Goal: Task Accomplishment & Management: Manage account settings

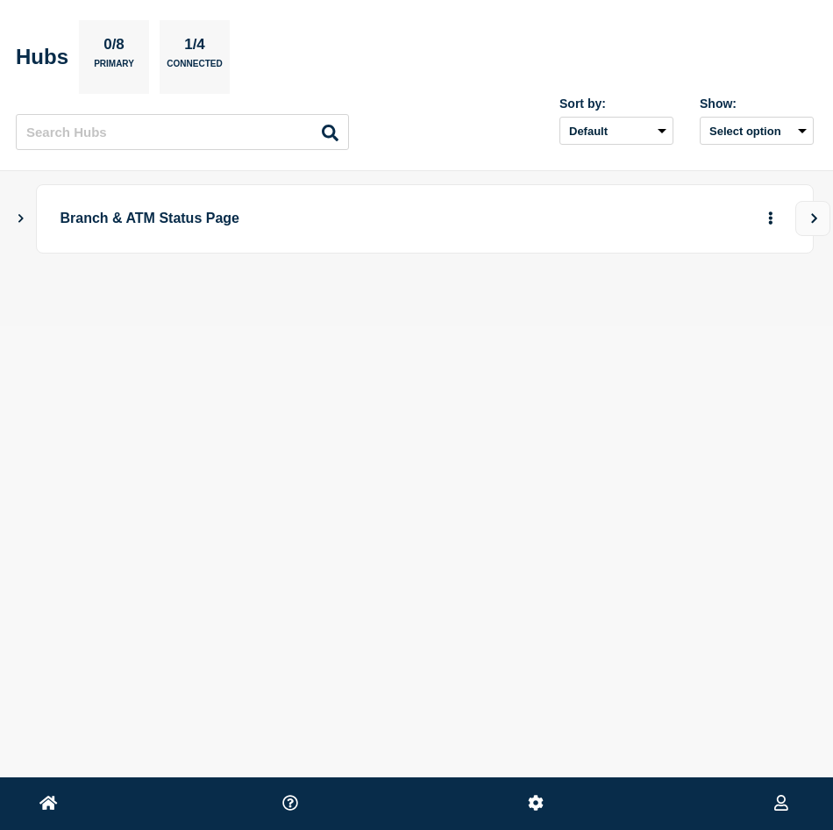
click at [21, 216] on icon "Show Connected Hubs" at bounding box center [20, 218] width 5 height 9
click at [746, 303] on icon "button" at bounding box center [742, 305] width 13 height 9
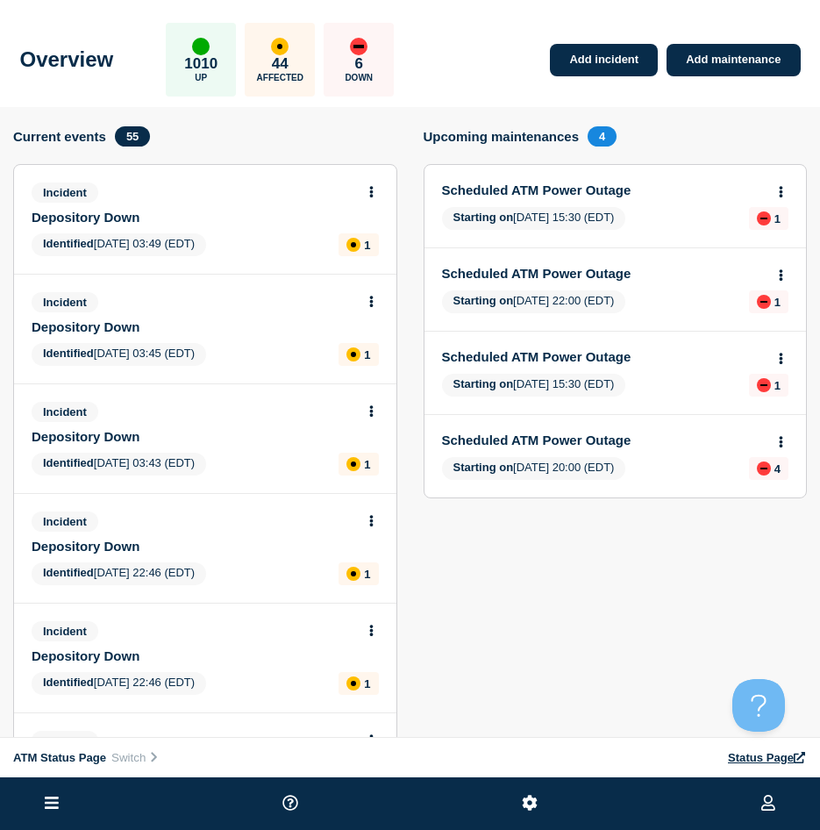
click at [46, 795] on icon at bounding box center [52, 803] width 14 height 17
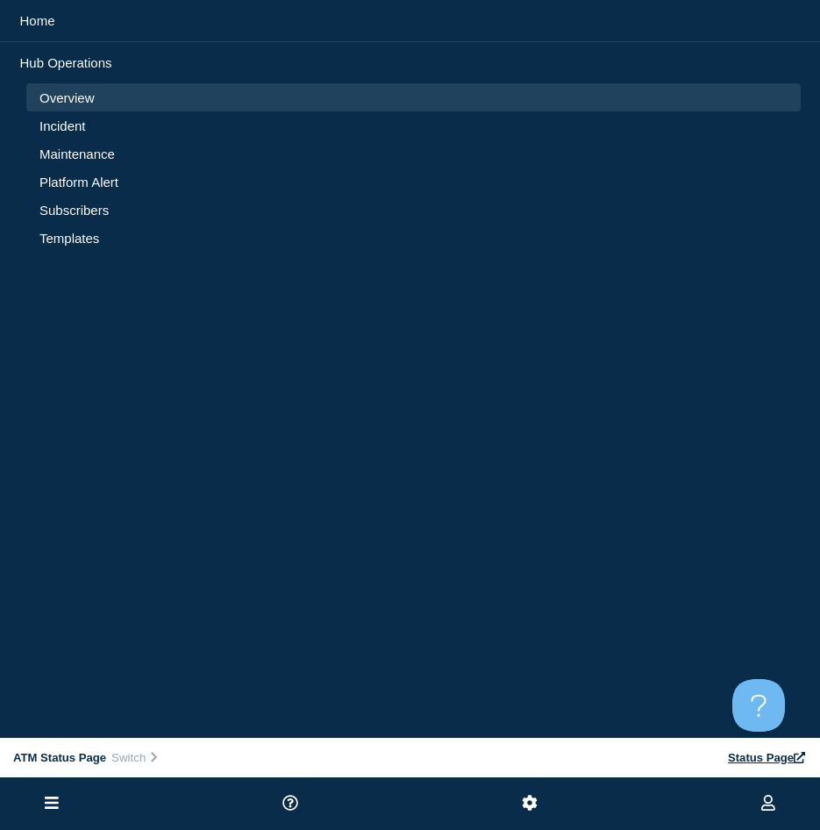
click at [75, 116] on li "Incident" at bounding box center [413, 125] width 774 height 28
click at [75, 118] on link "Incident" at bounding box center [413, 125] width 748 height 15
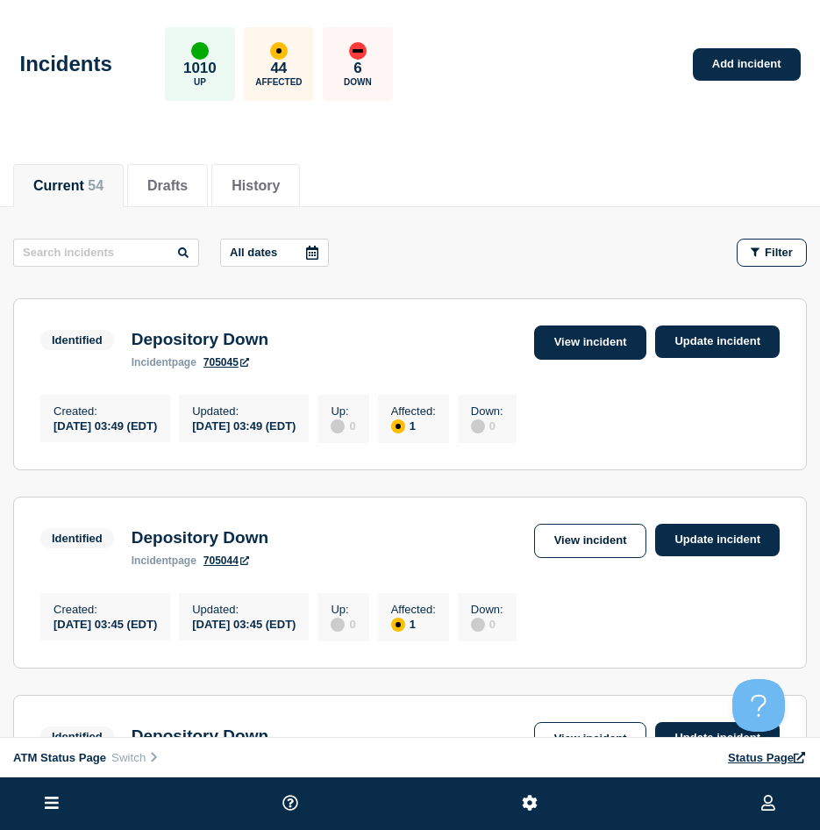
click at [570, 341] on link "View incident" at bounding box center [590, 342] width 113 height 34
click at [743, 258] on button "Filter" at bounding box center [772, 253] width 70 height 28
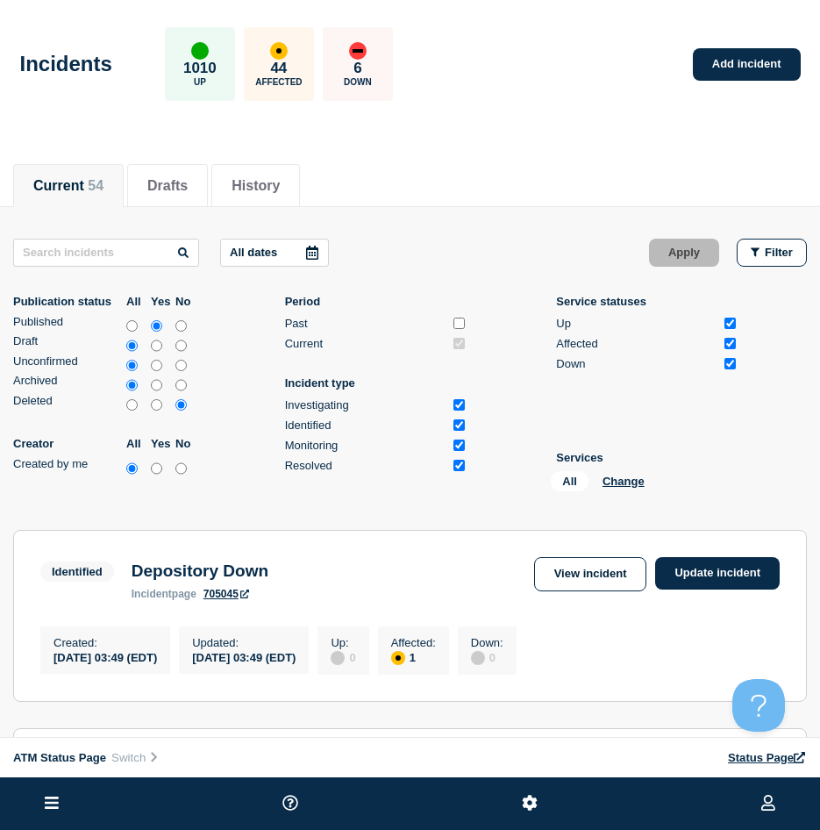
click at [632, 489] on div "All Change" at bounding box center [638, 484] width 175 height 27
click at [626, 480] on button "Change" at bounding box center [624, 480] width 42 height 13
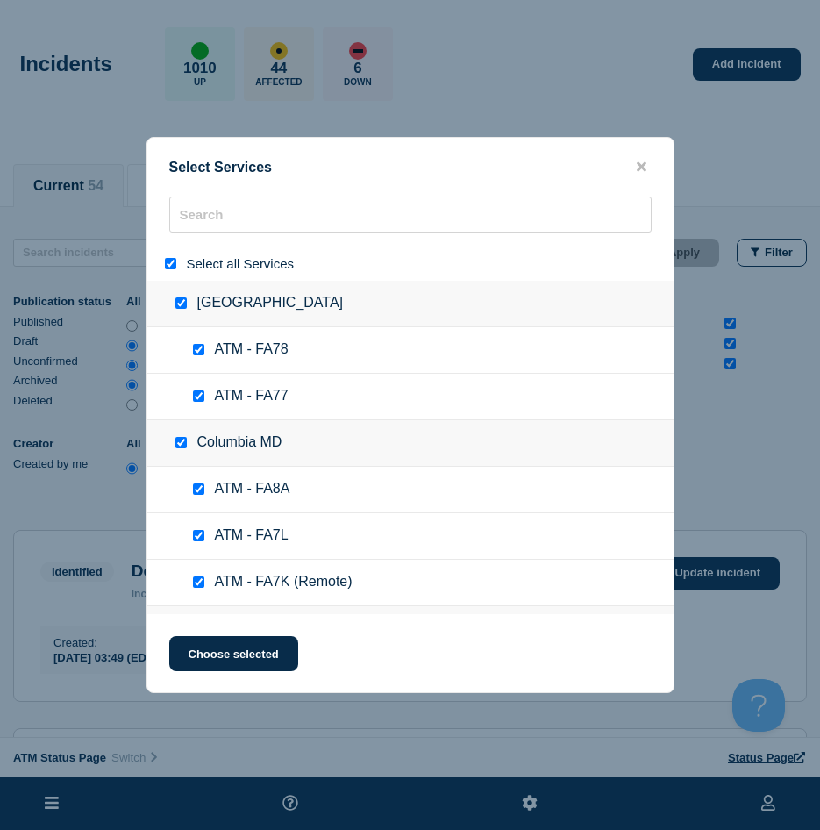
click at [170, 260] on input "select all" at bounding box center [170, 263] width 11 height 11
checkbox input "false"
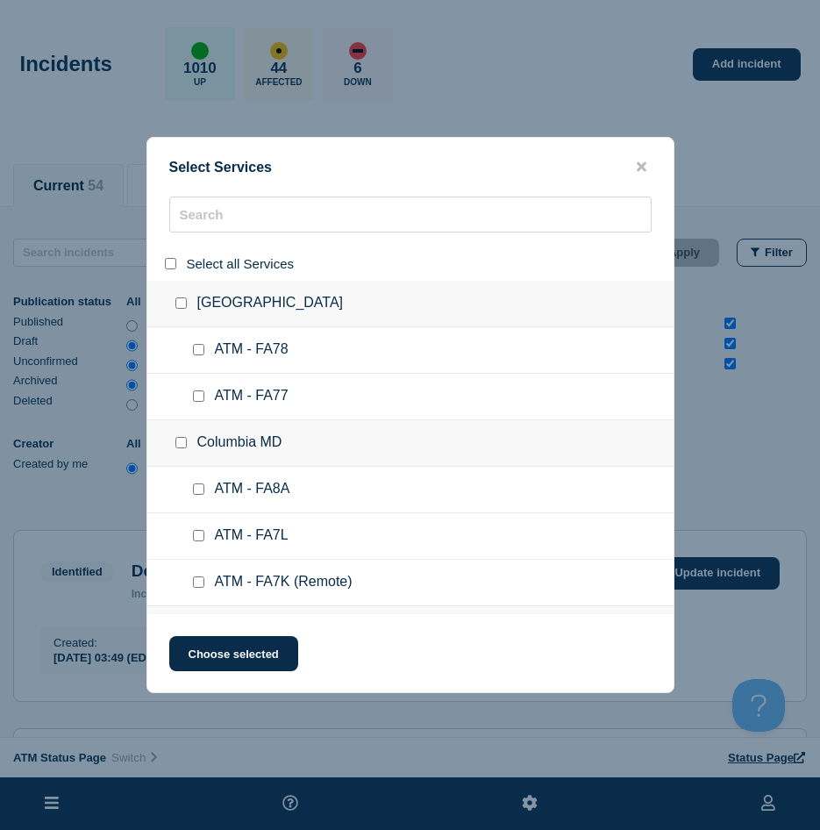
checkbox input "false"
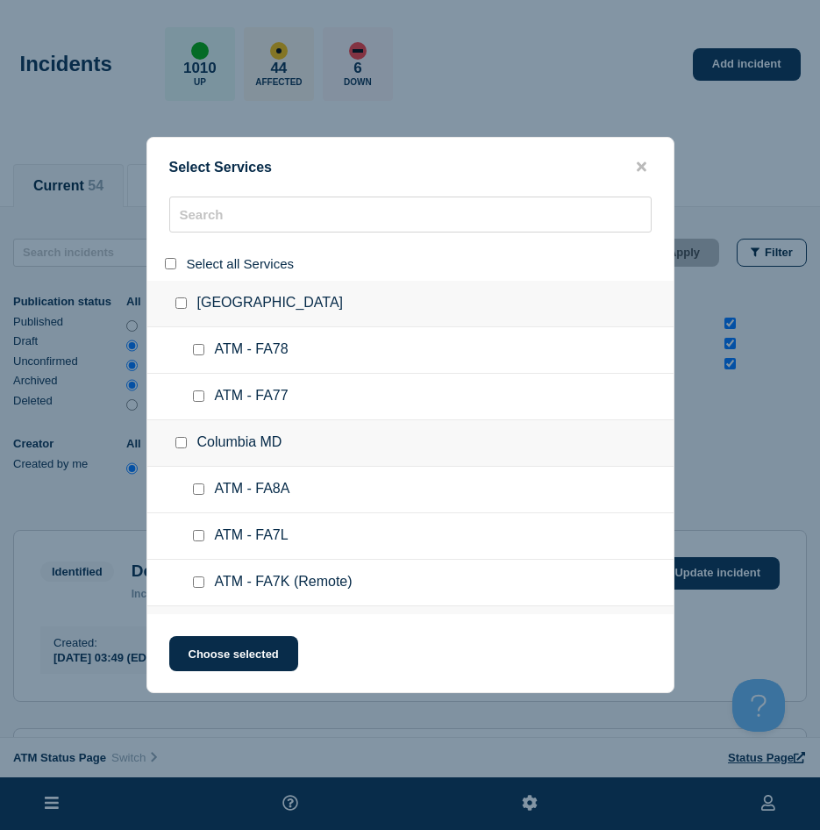
checkbox input "false"
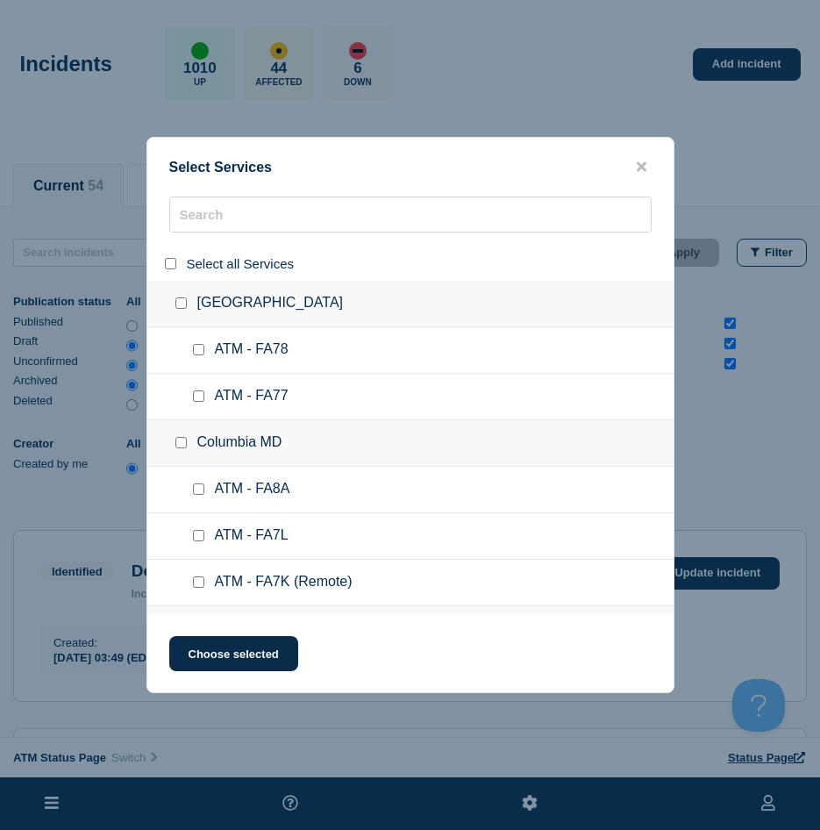
checkbox input "false"
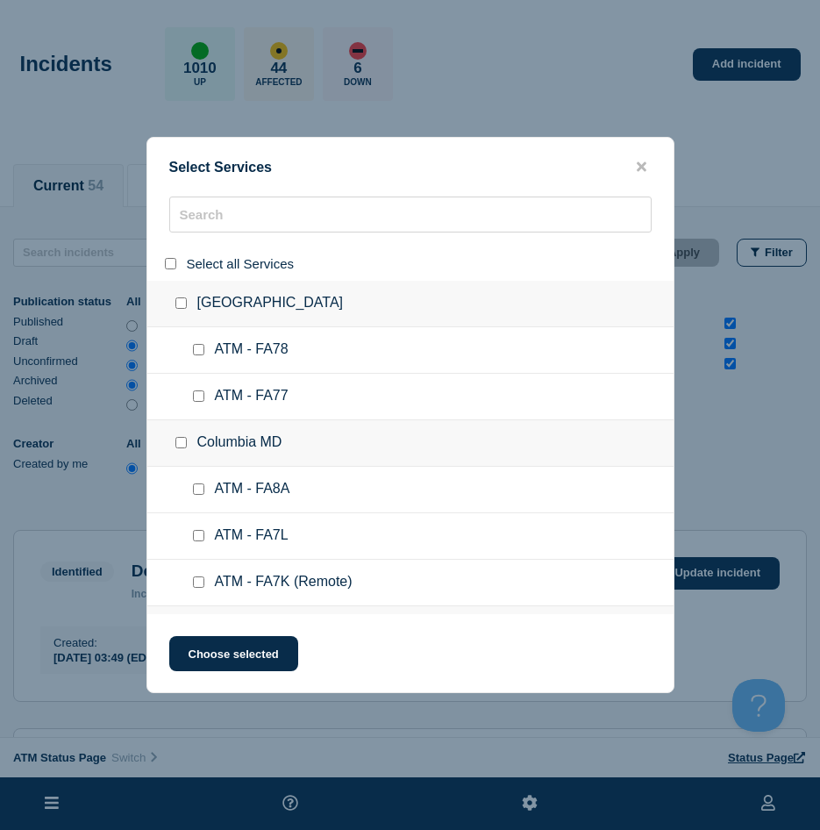
checkbox input "false"
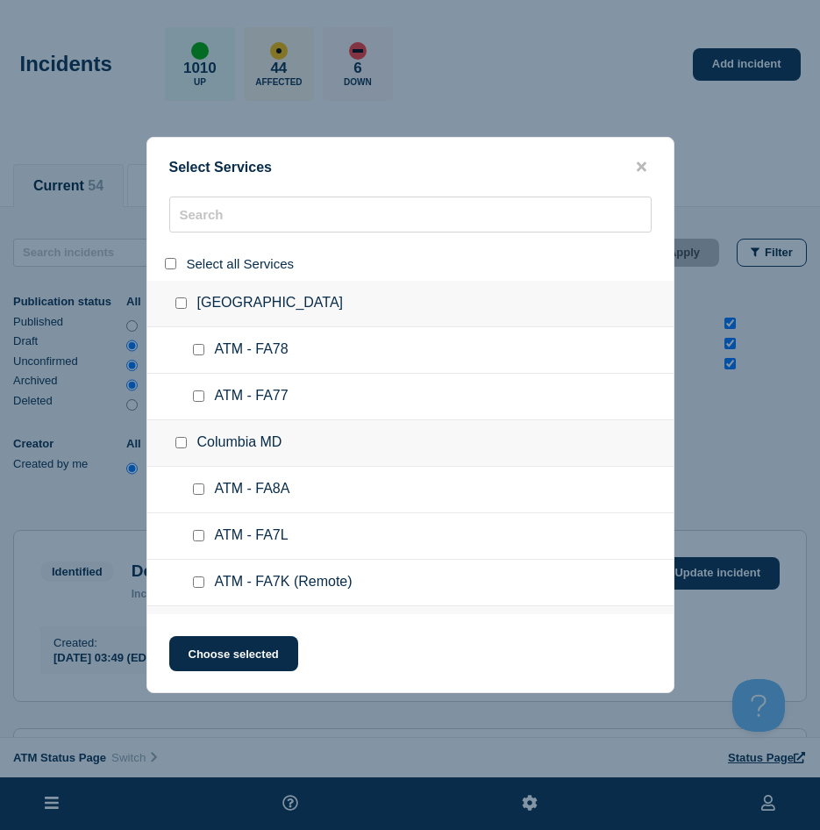
checkbox input "false"
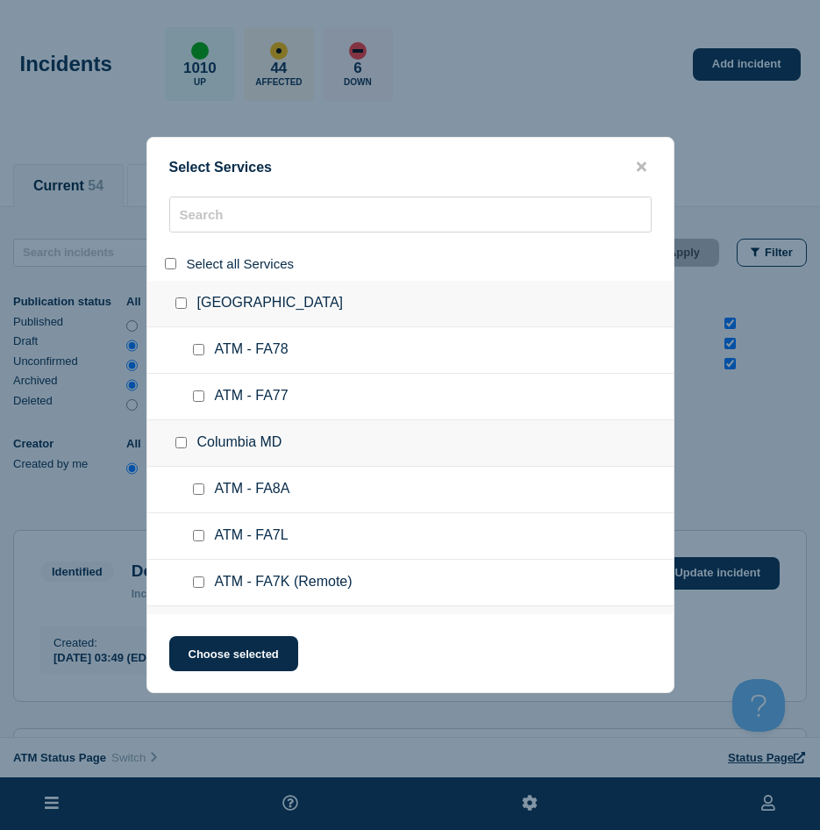
checkbox input "false"
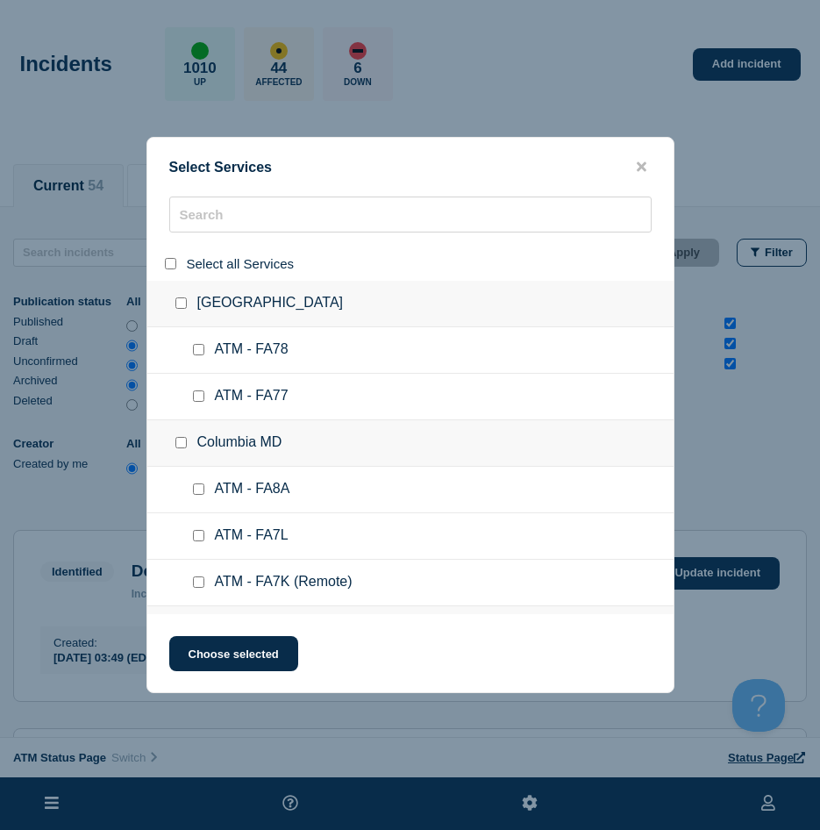
checkbox input "false"
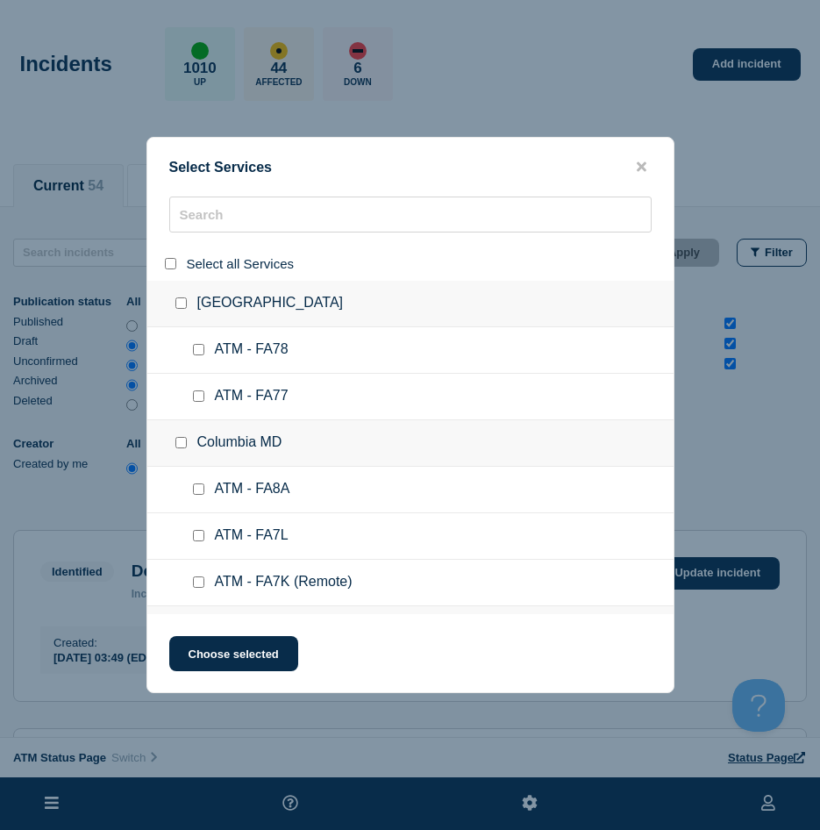
checkbox input "false"
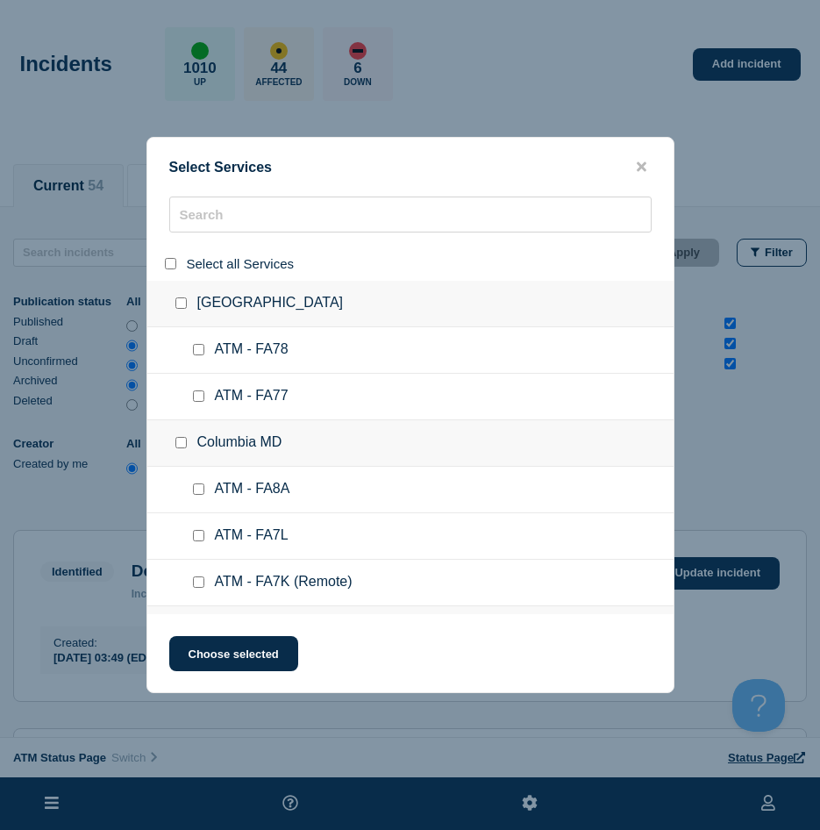
checkbox input "false"
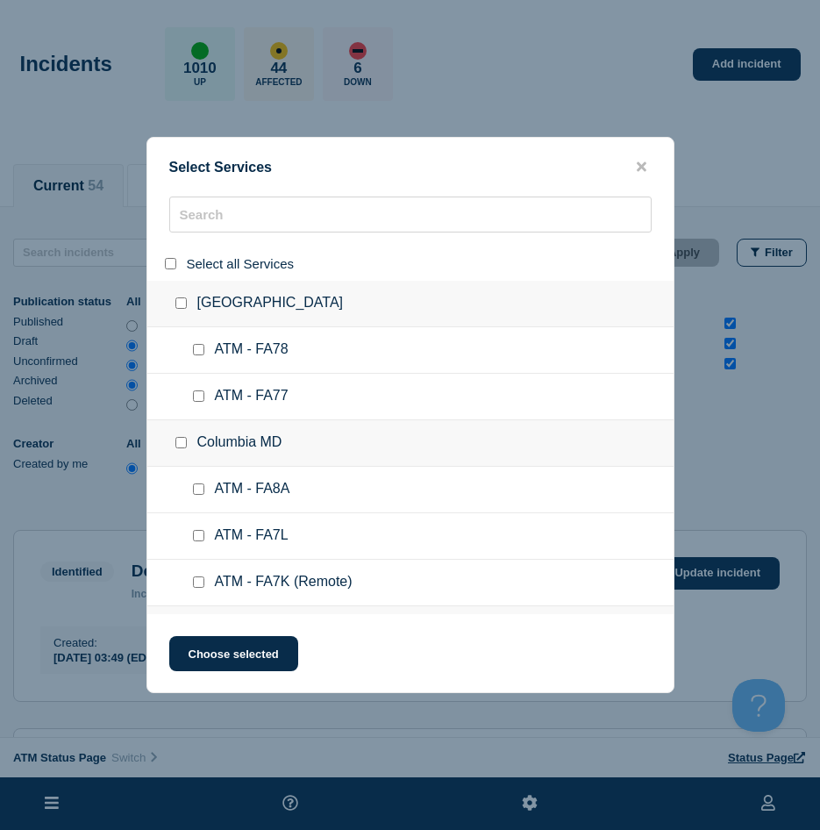
checkbox input "false"
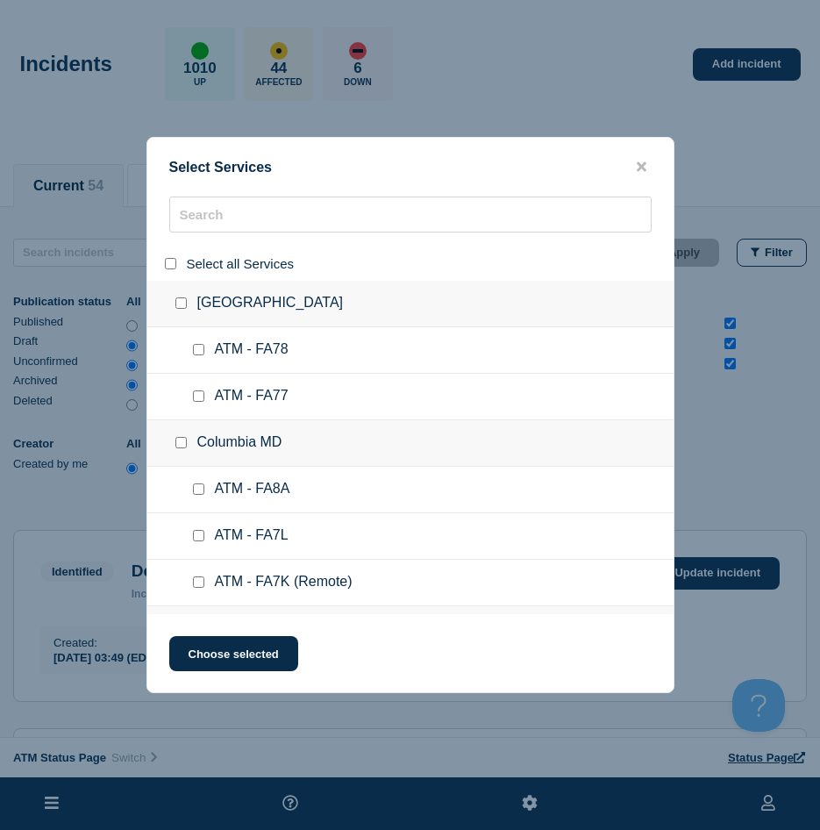
checkbox input "false"
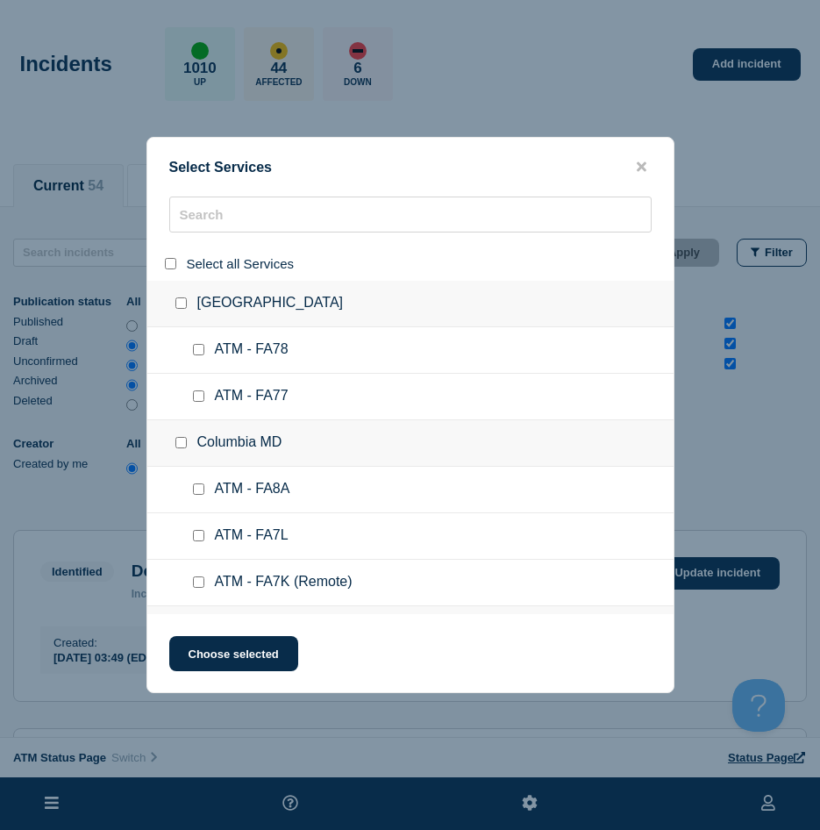
checkbox input "false"
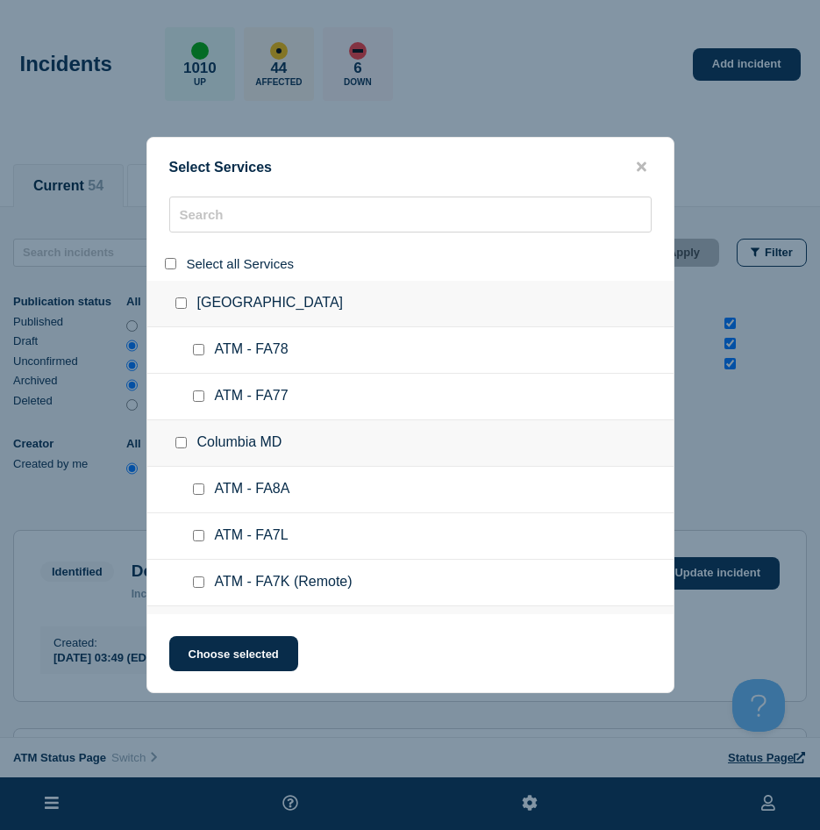
checkbox input "false"
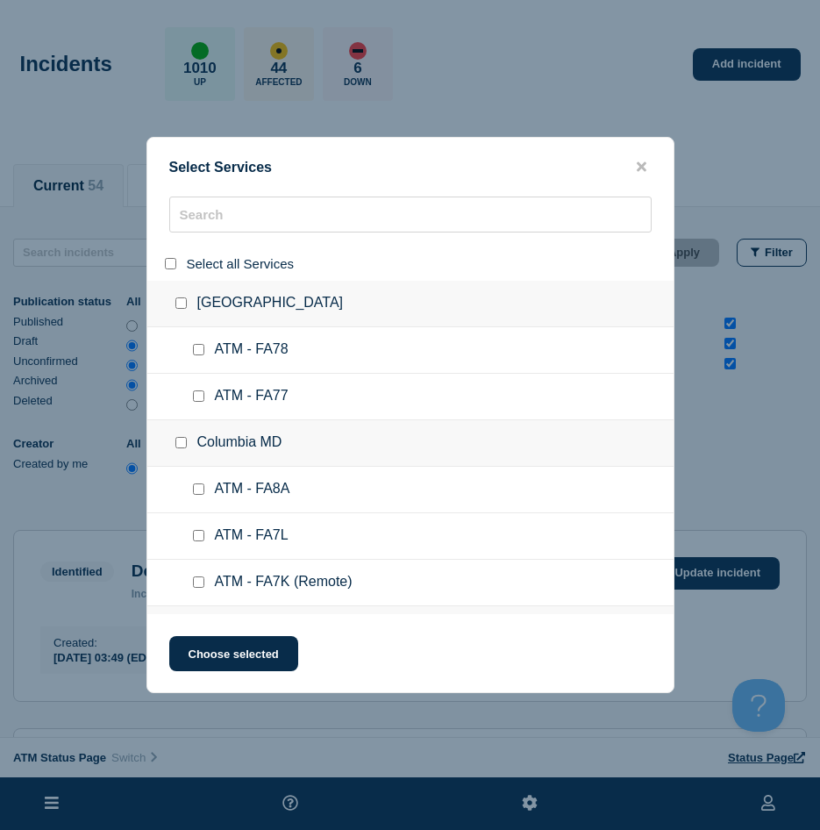
checkbox input "false"
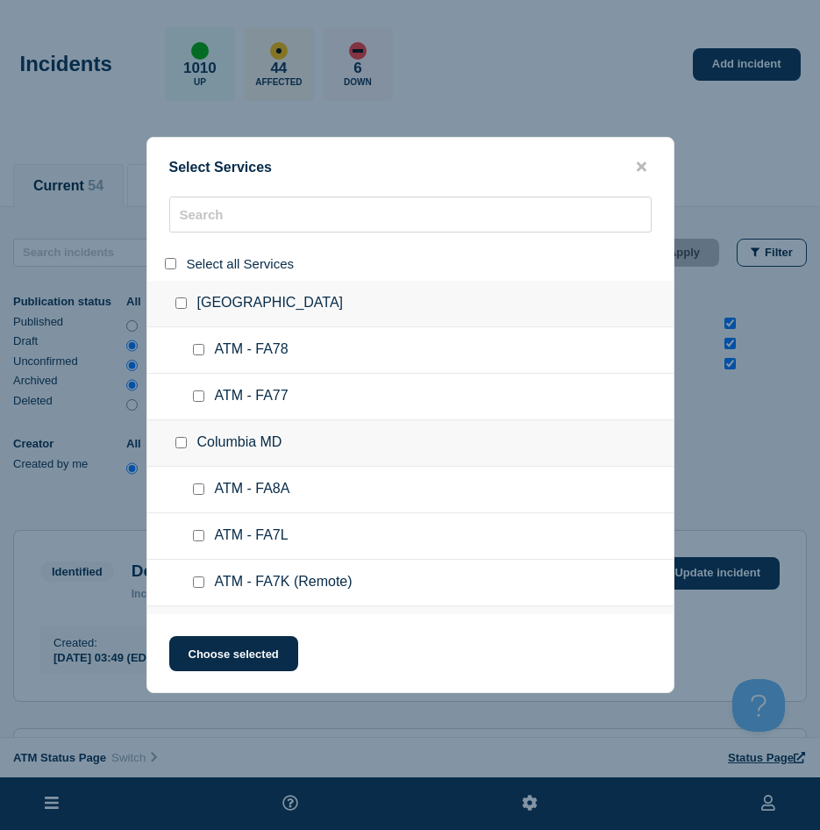
checkbox input "false"
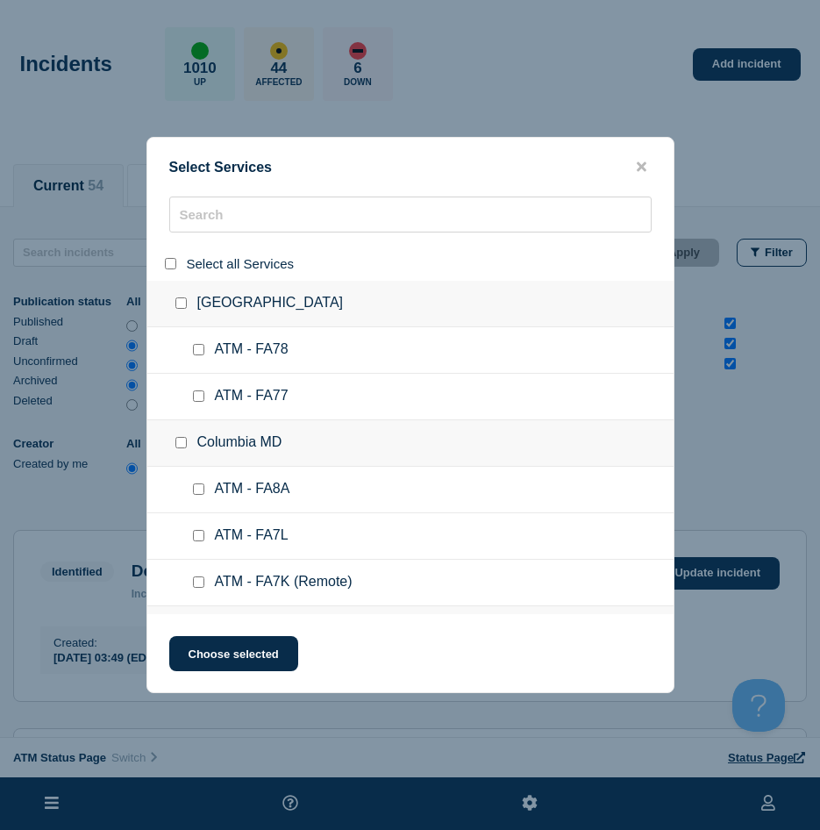
checkbox input "false"
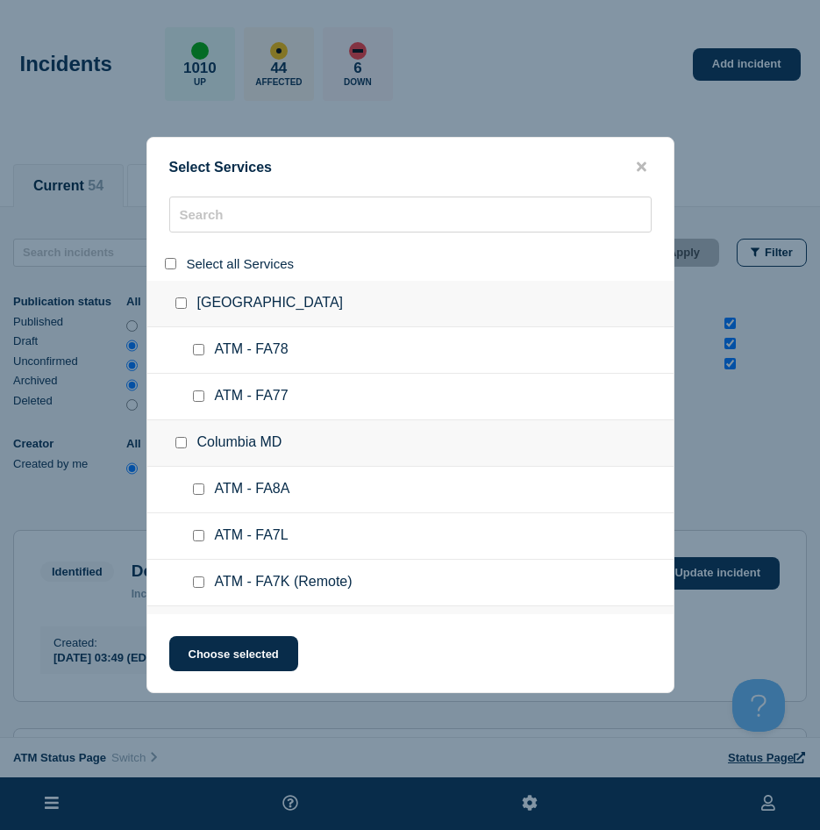
checkbox input "false"
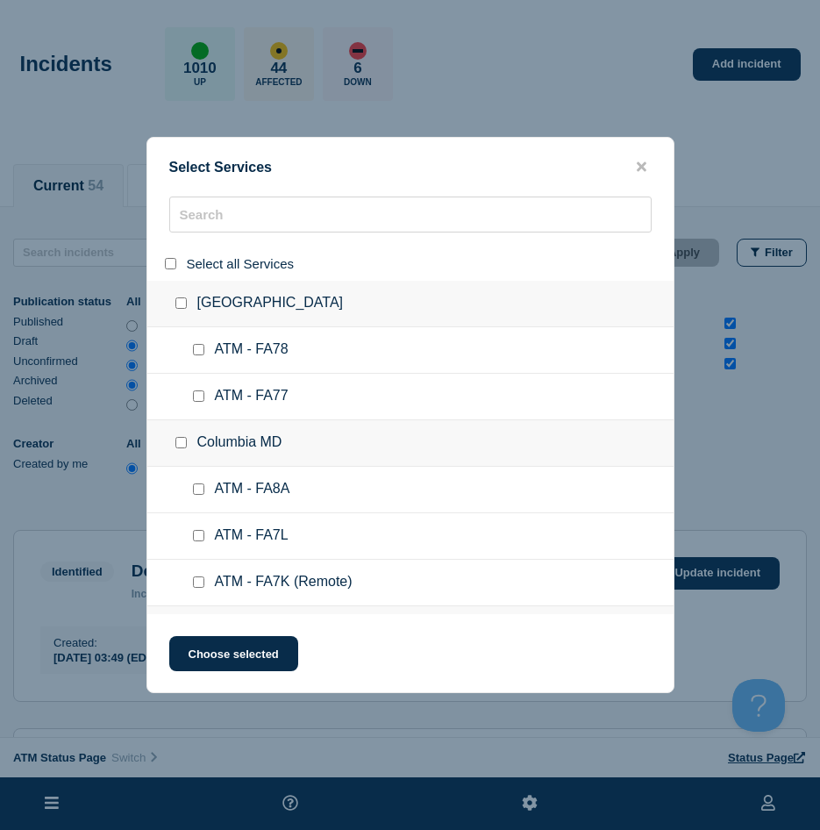
checkbox input "false"
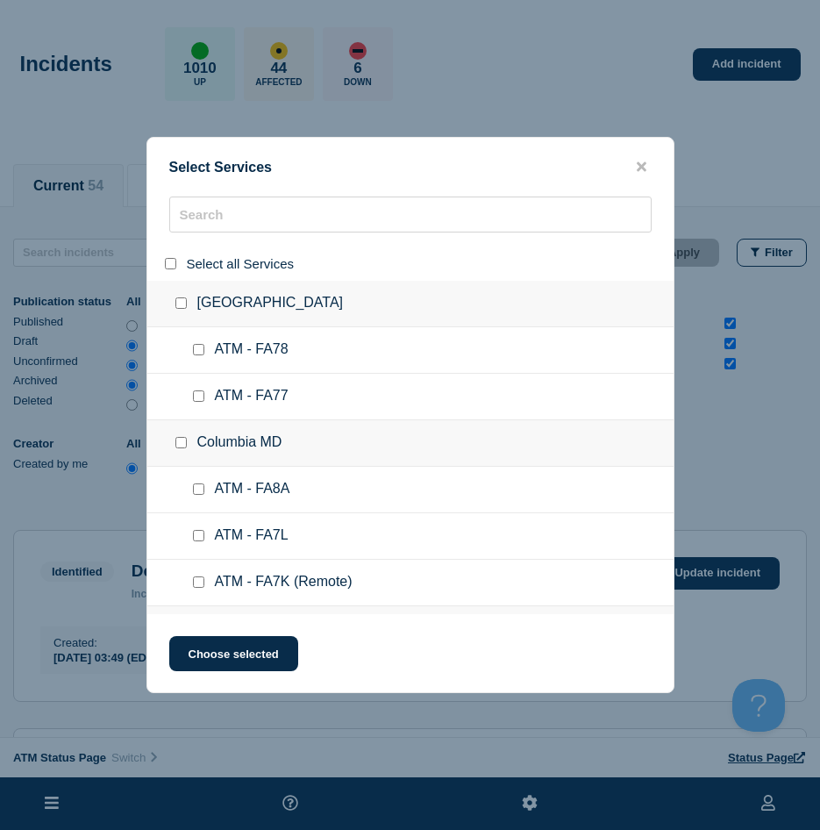
checkbox input "false"
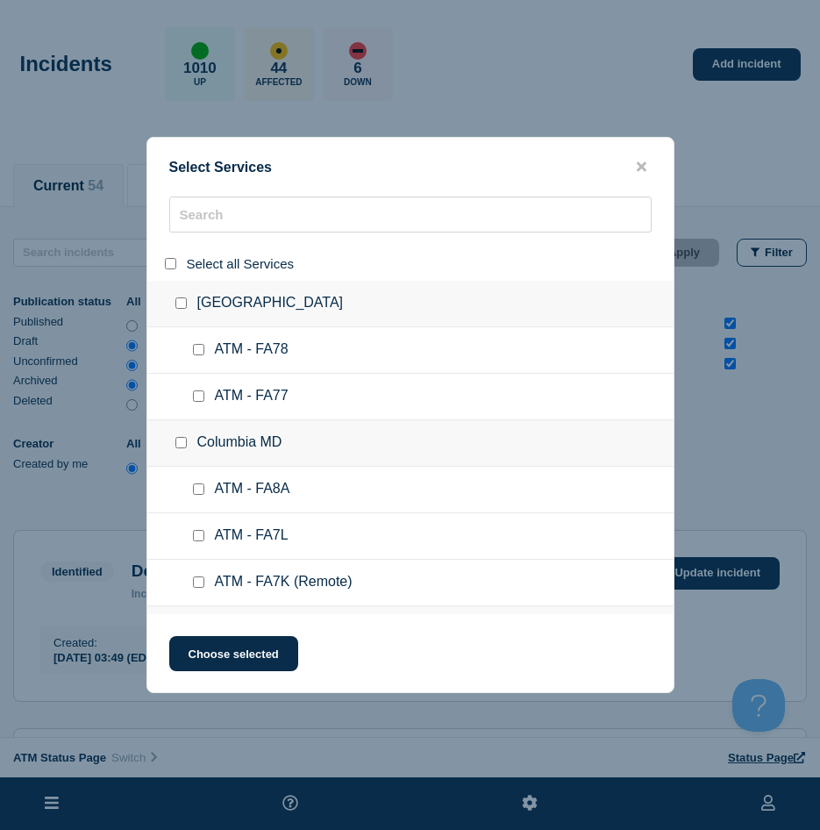
checkbox input "false"
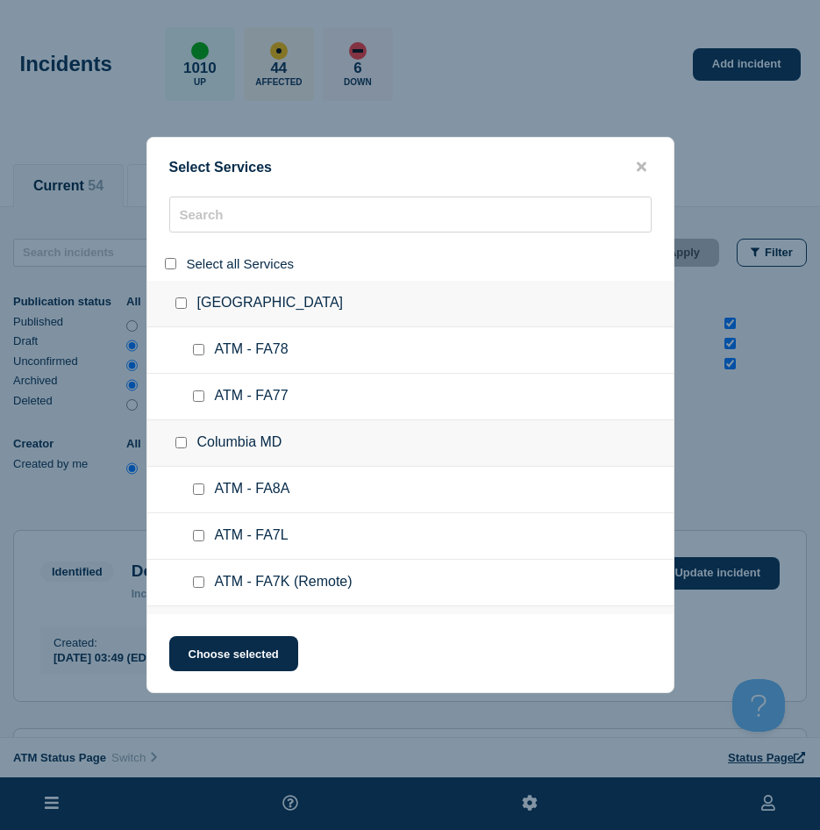
checkbox input "false"
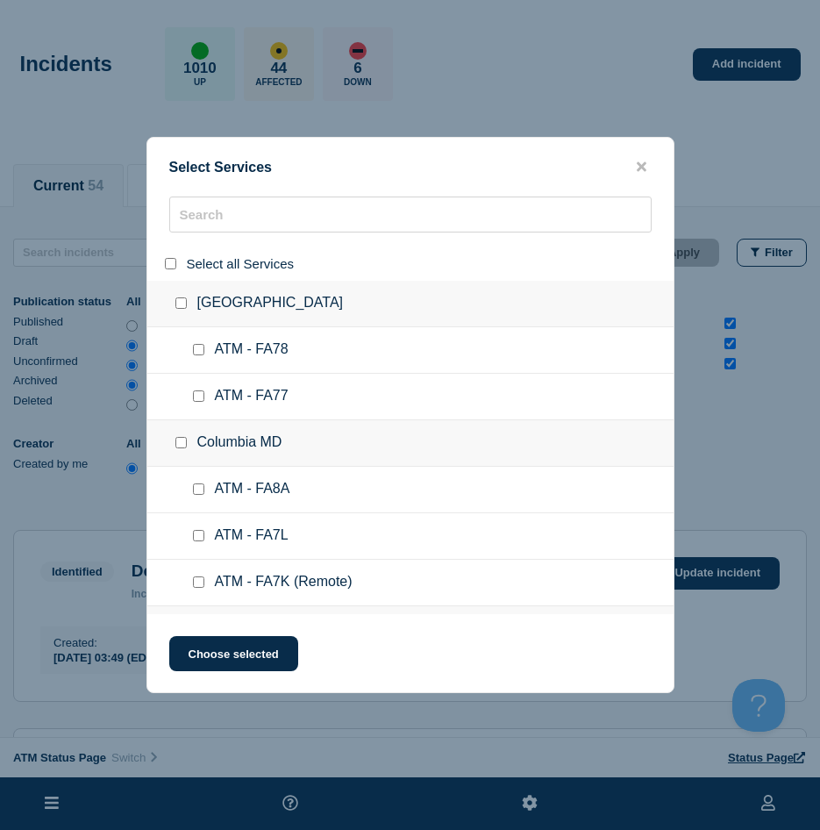
checkbox input "false"
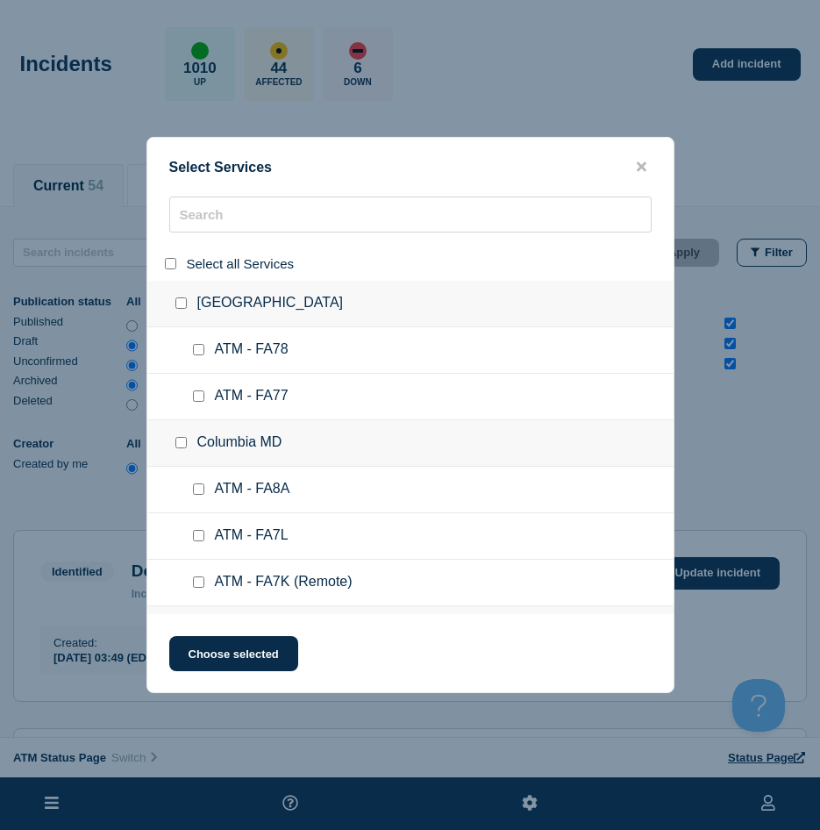
checkbox input "false"
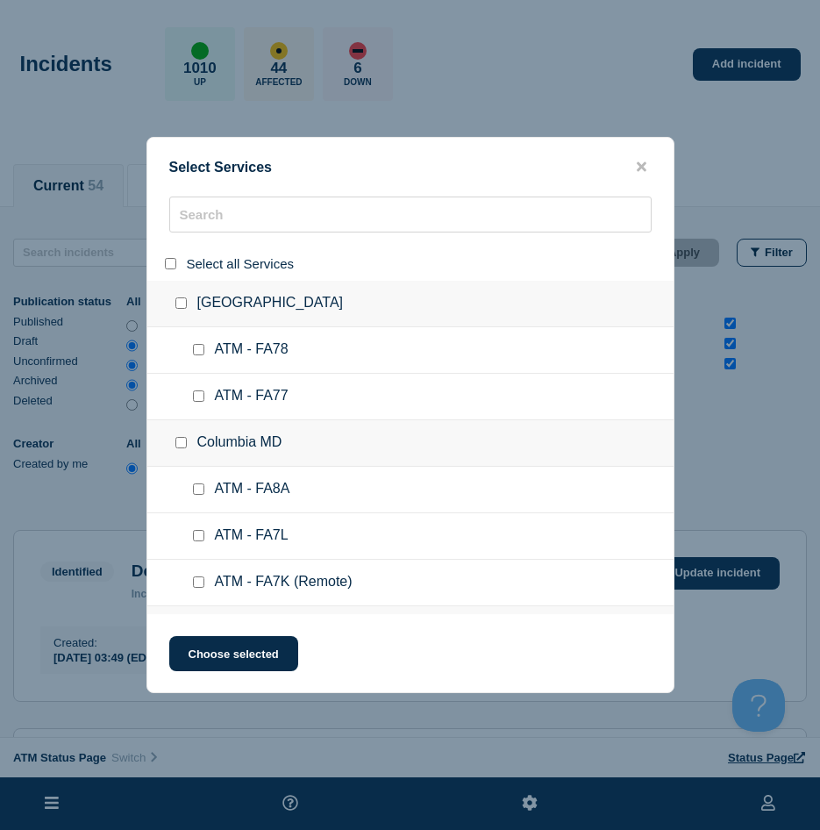
checkbox input "false"
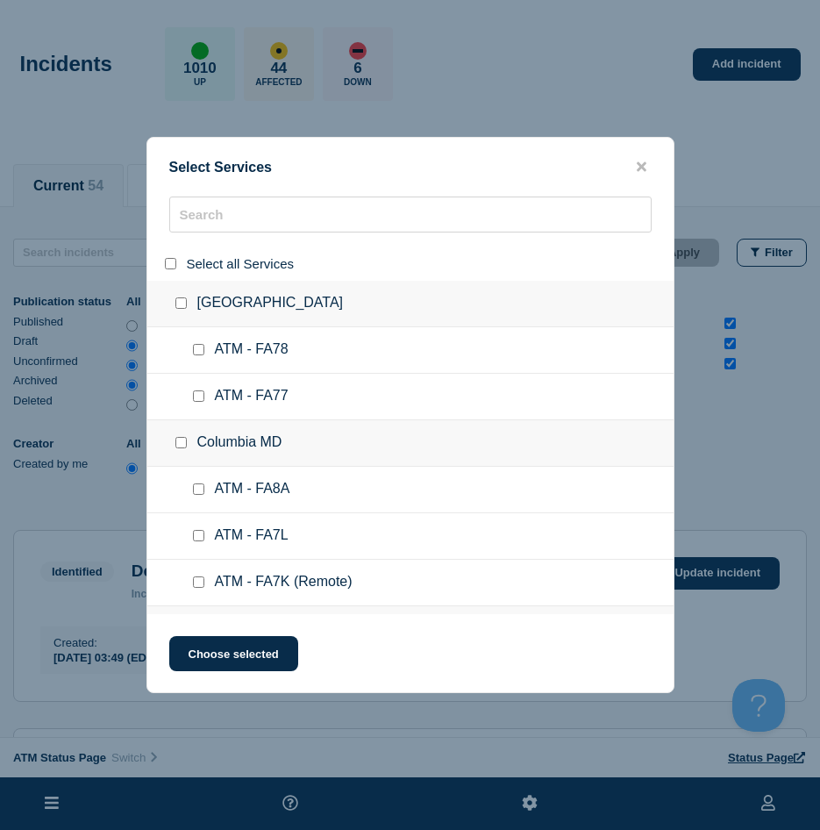
checkbox input "false"
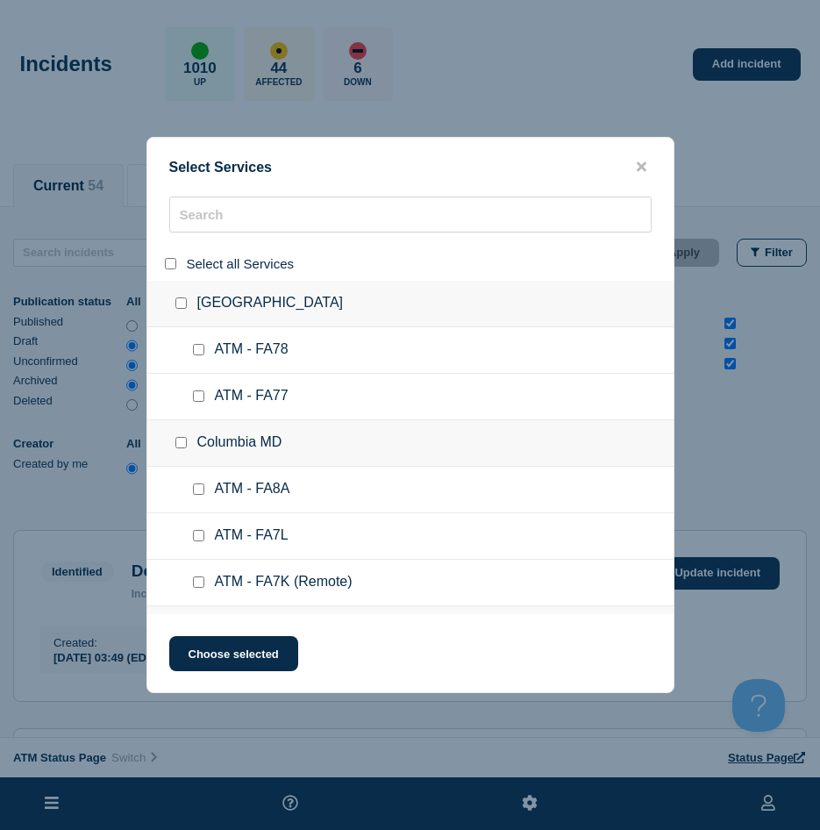
checkbox input "false"
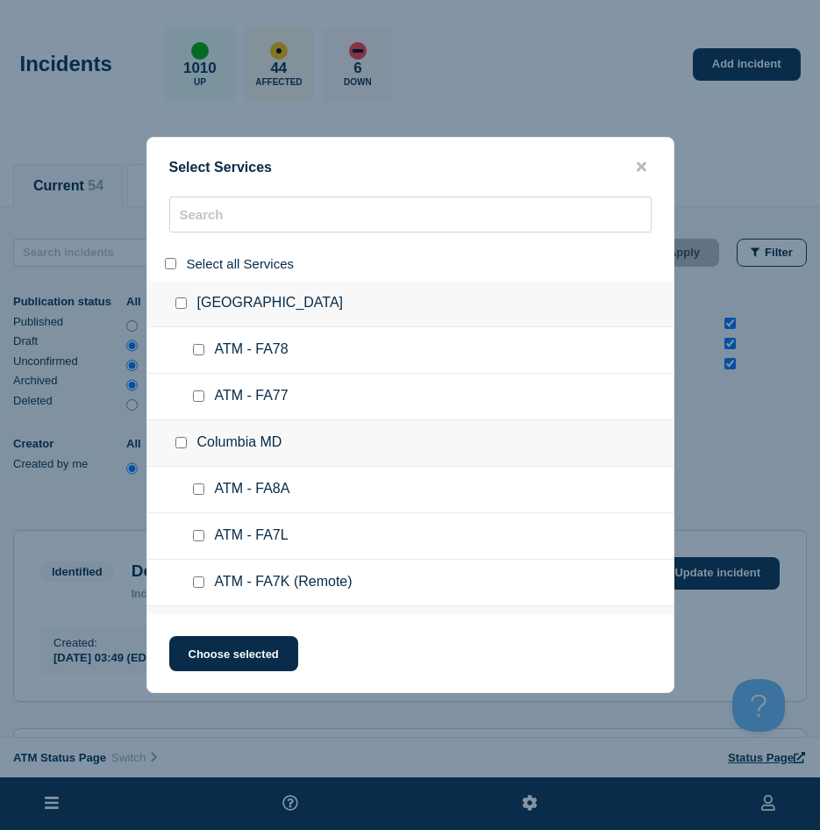
checkbox input "false"
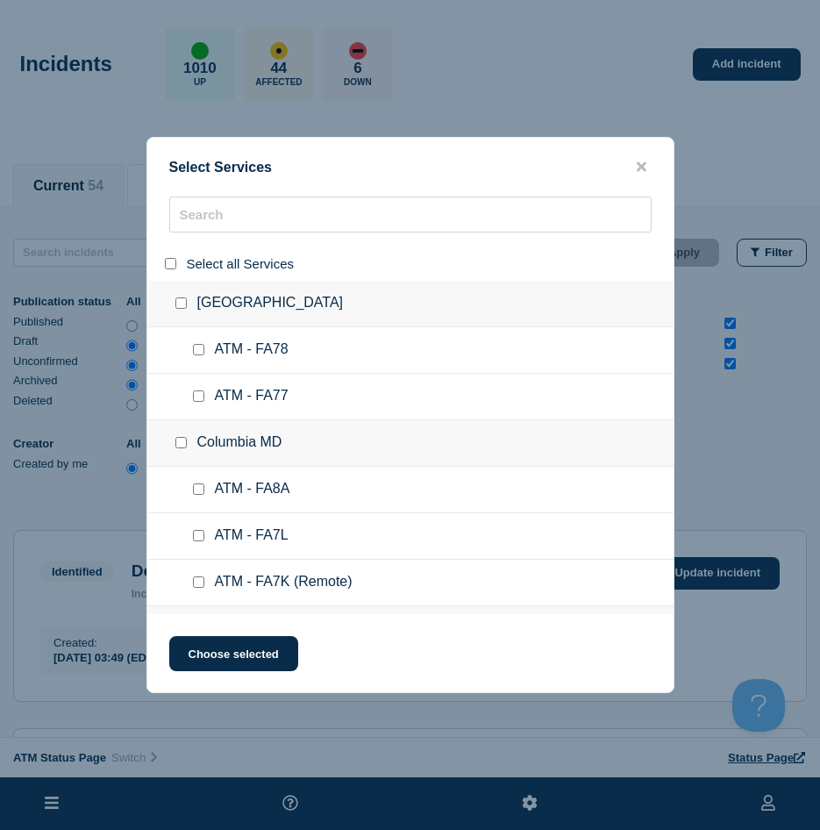
checkbox input "false"
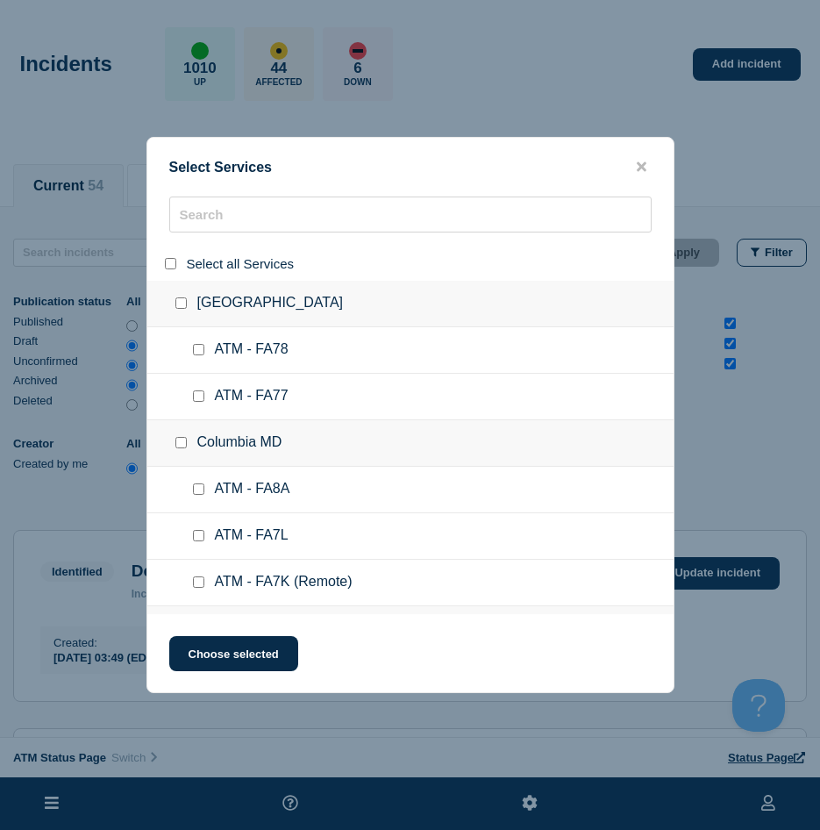
checkbox input "false"
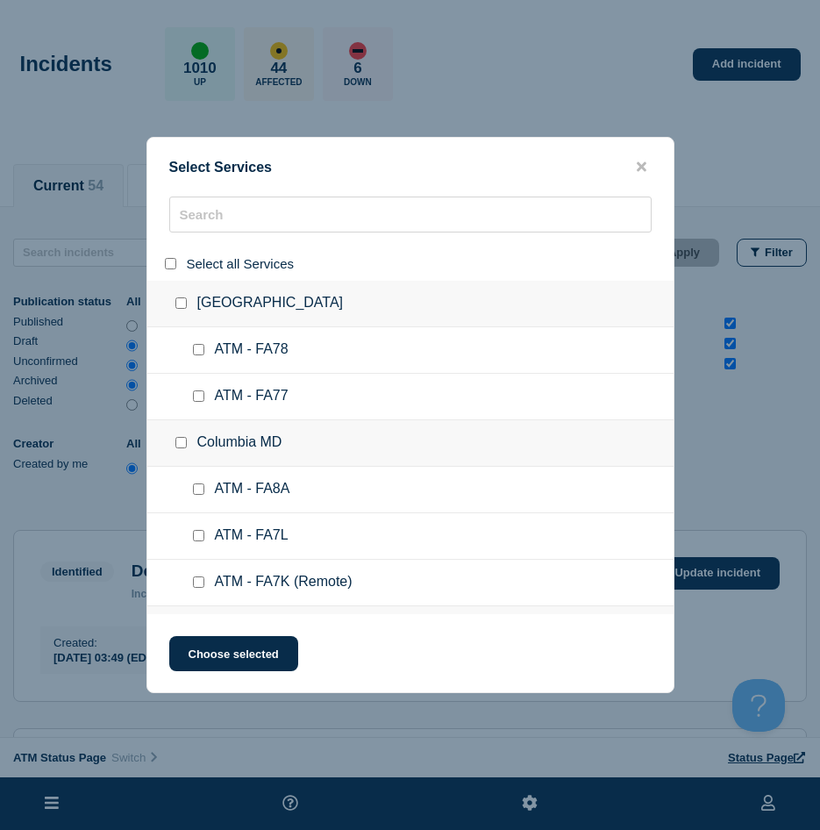
checkbox input "false"
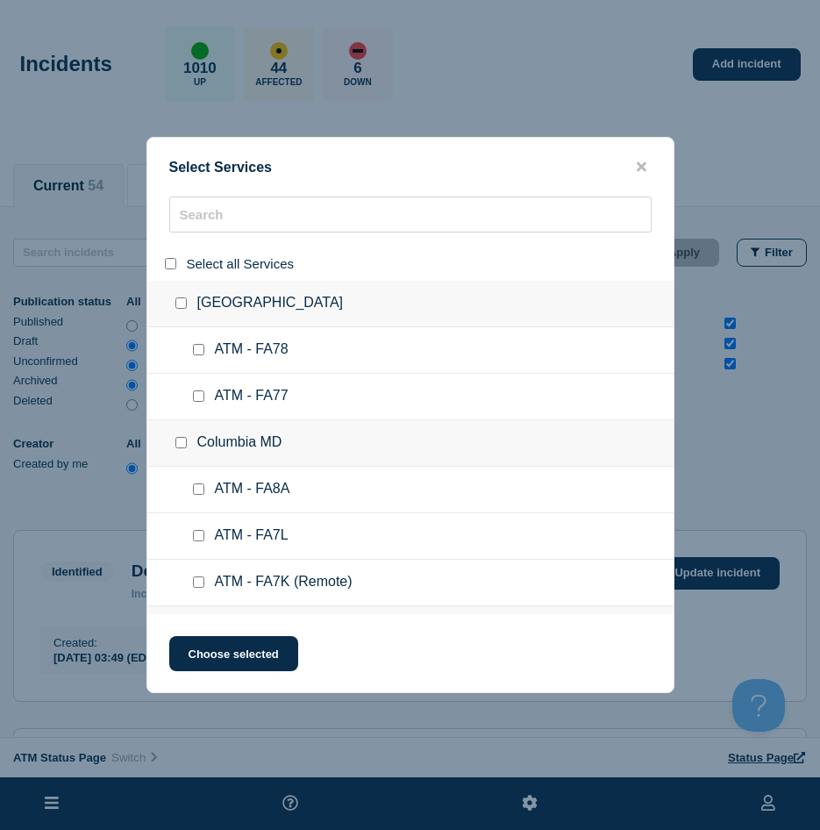
checkbox input "false"
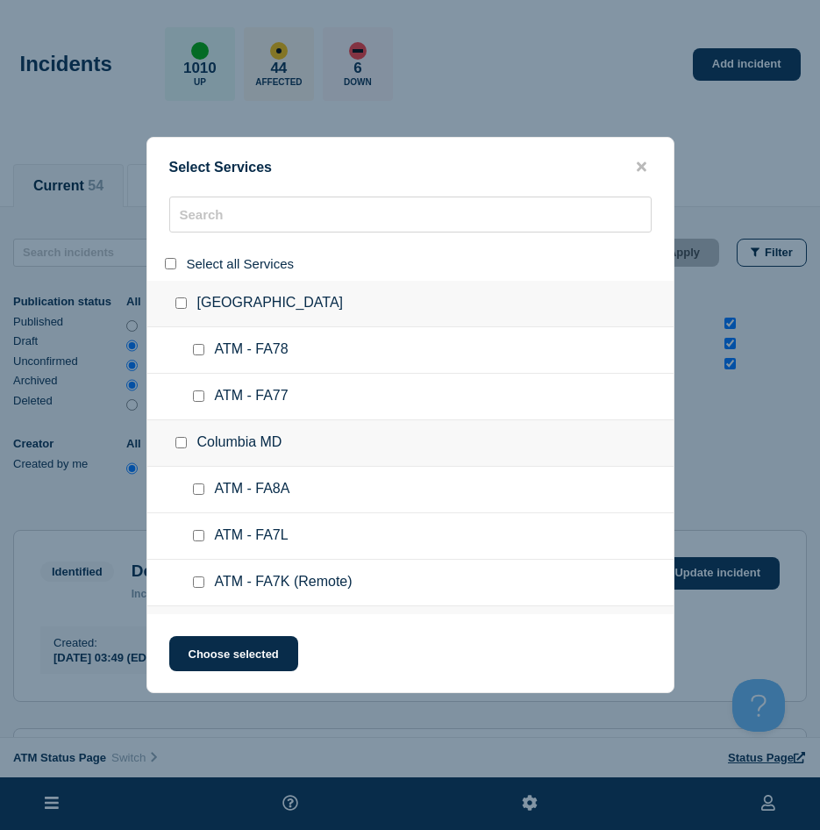
checkbox input "false"
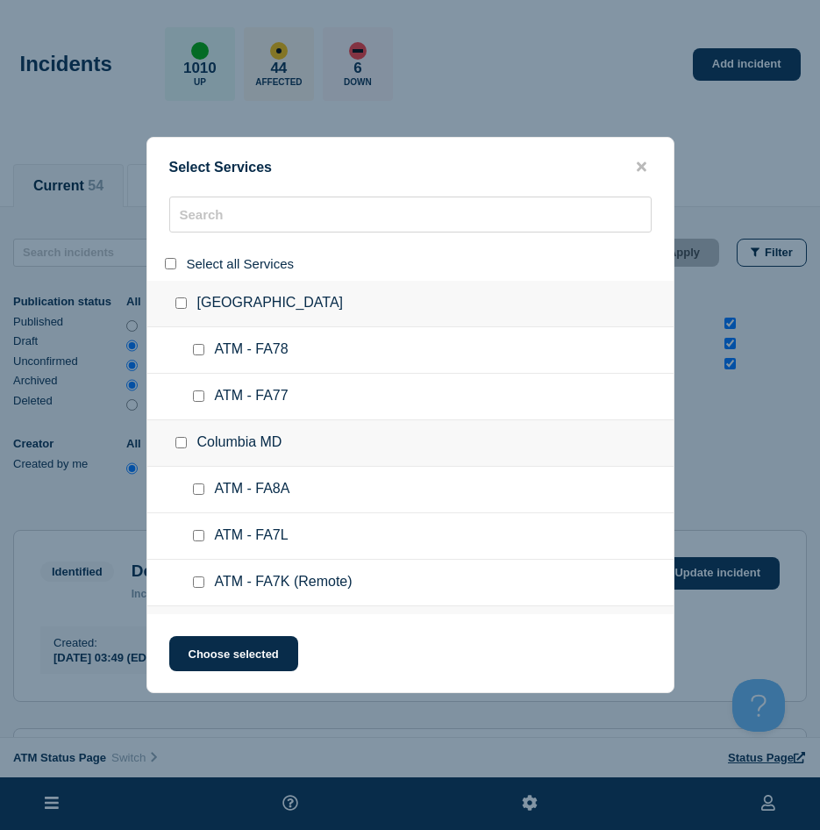
checkbox input "false"
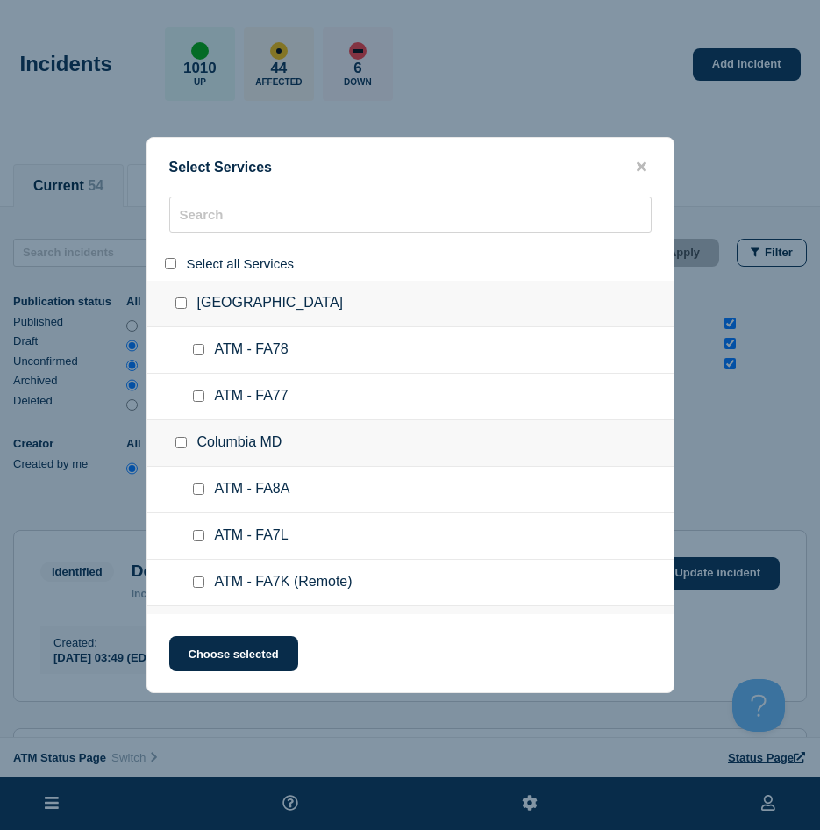
checkbox input "false"
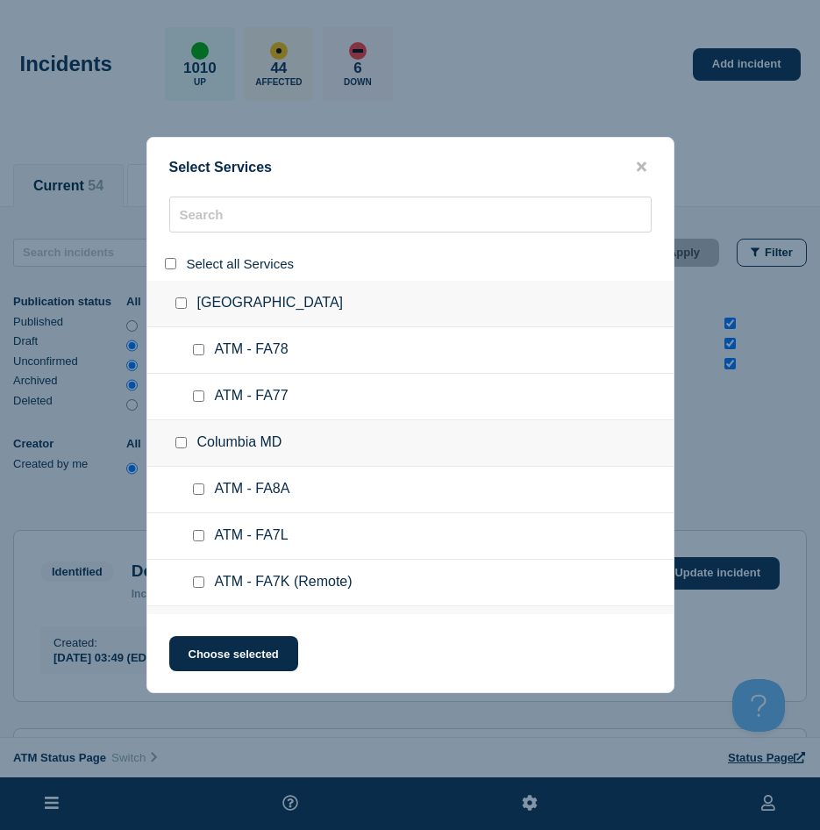
checkbox input "false"
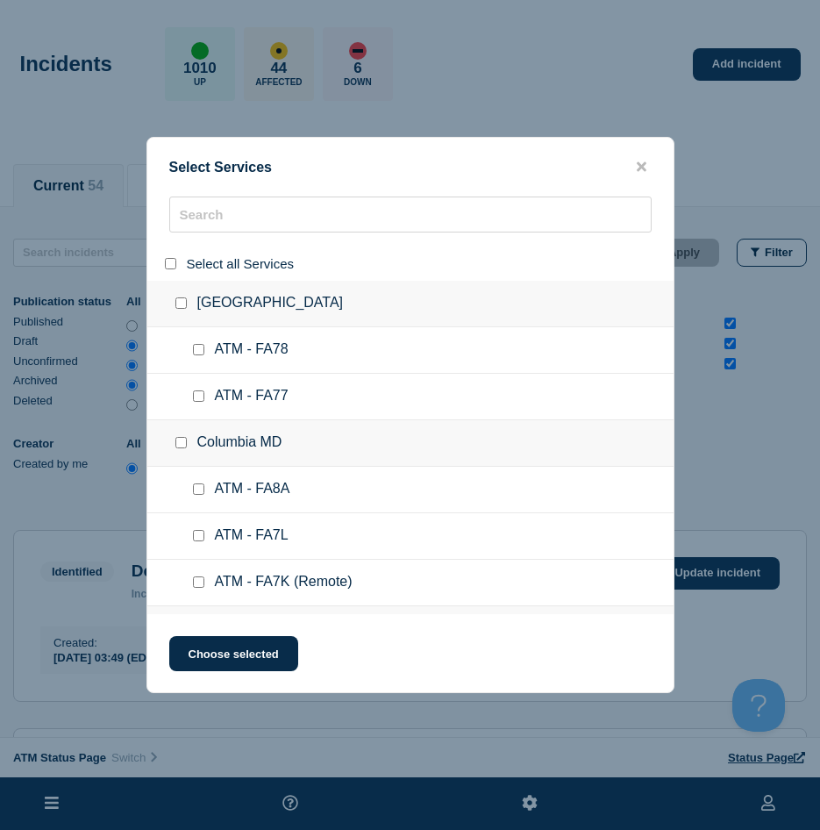
checkbox input "false"
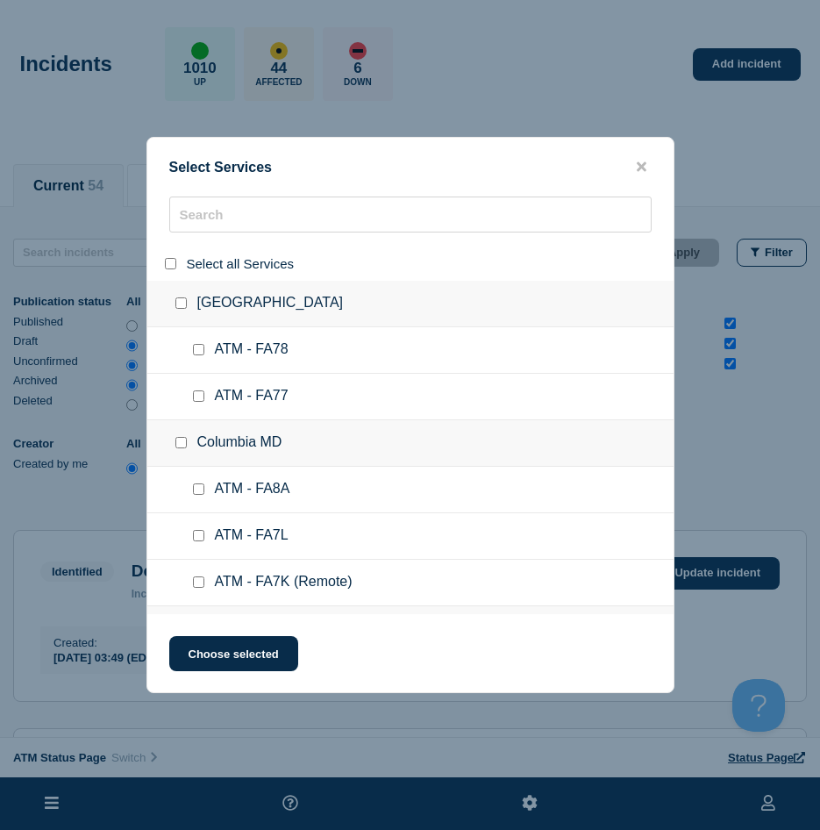
checkbox input "false"
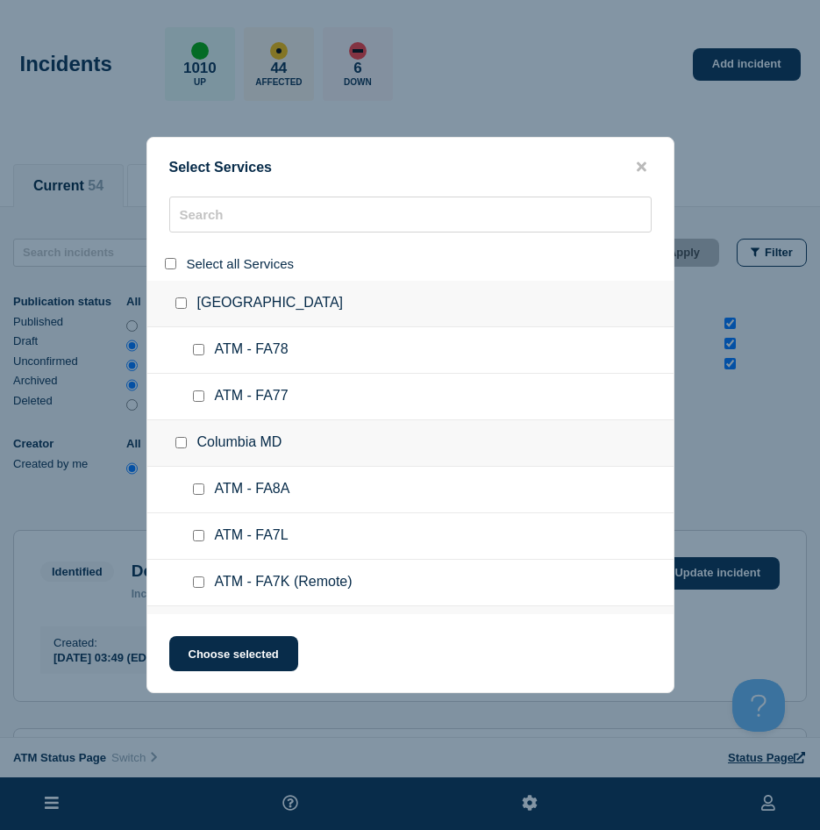
checkbox input "false"
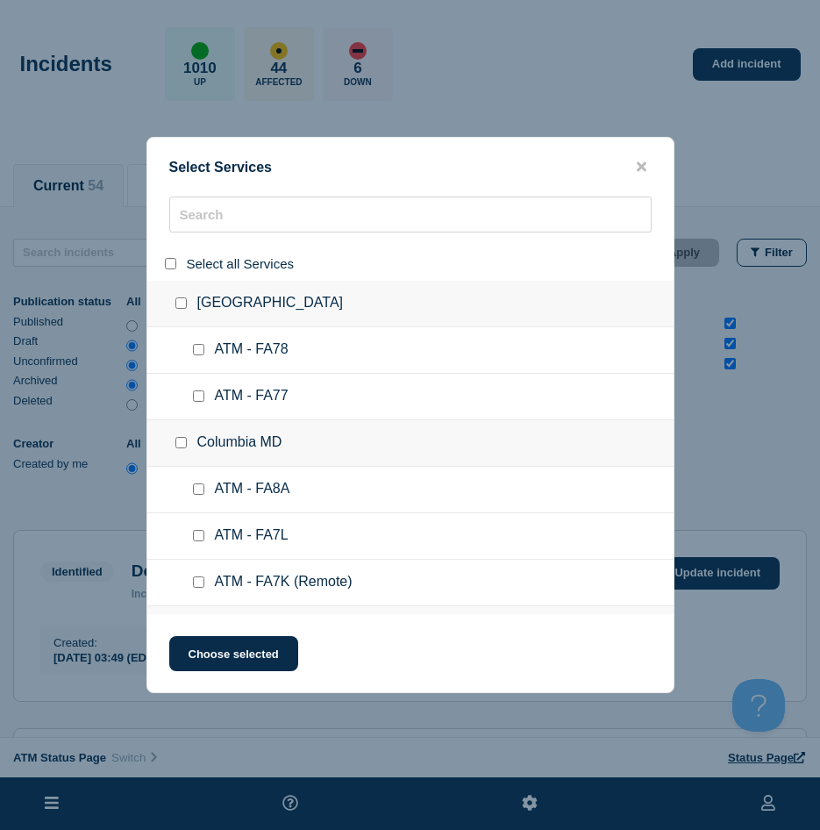
checkbox input "false"
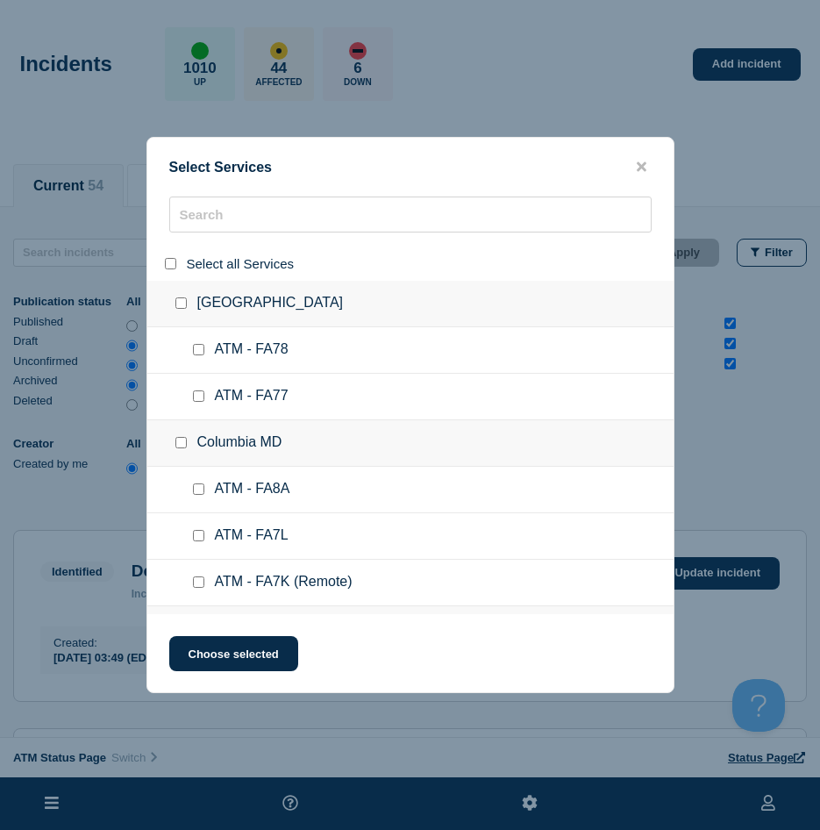
checkbox input "false"
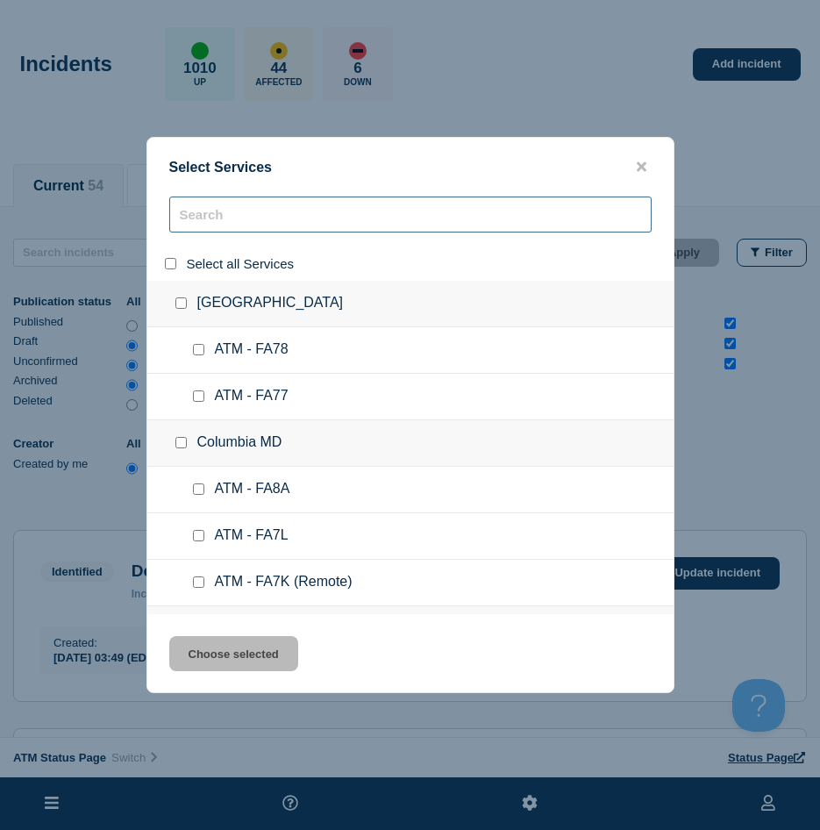
click at [203, 223] on input "search" at bounding box center [410, 214] width 482 height 36
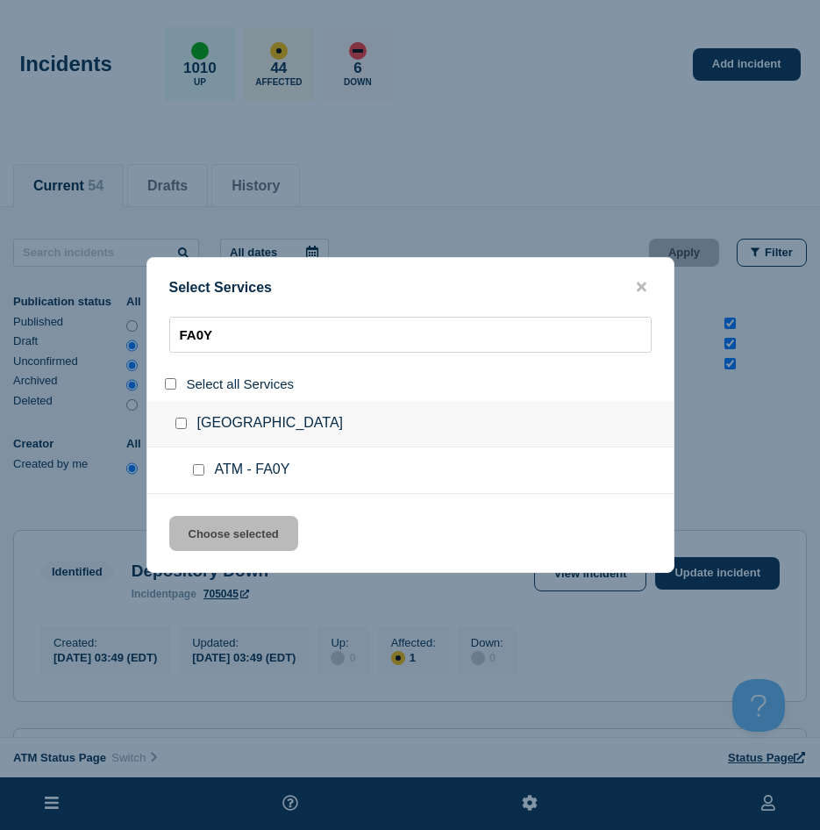
click at [197, 466] on input "service: ATM - FA0Y" at bounding box center [198, 469] width 11 height 11
drag, startPoint x: 208, startPoint y: 524, endPoint x: 299, endPoint y: 495, distance: 96.0
click at [208, 524] on button "Choose selected" at bounding box center [233, 533] width 129 height 35
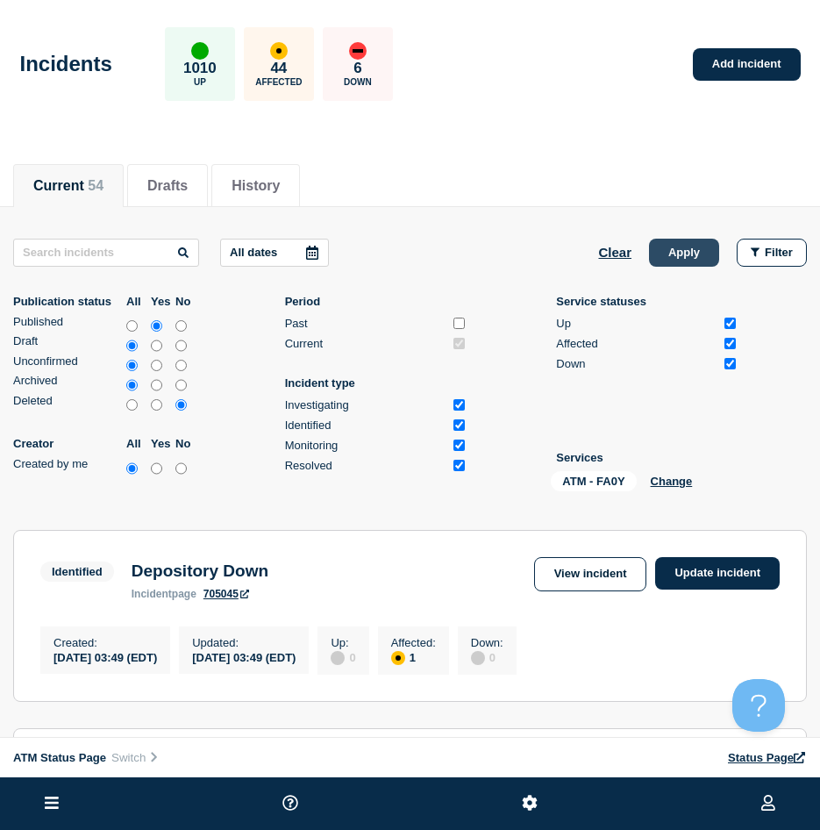
click at [679, 254] on button "Apply" at bounding box center [684, 253] width 70 height 28
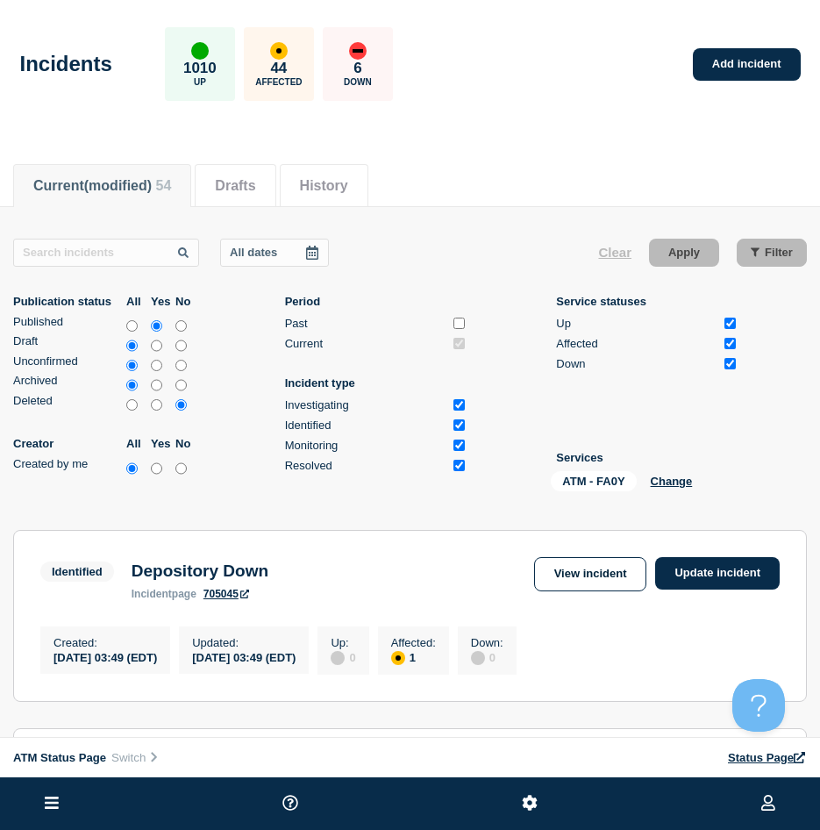
scroll to position [175, 0]
click at [660, 472] on div "ATM - FA0Y Change" at bounding box center [638, 484] width 175 height 27
click at [664, 475] on button "Change" at bounding box center [672, 480] width 42 height 13
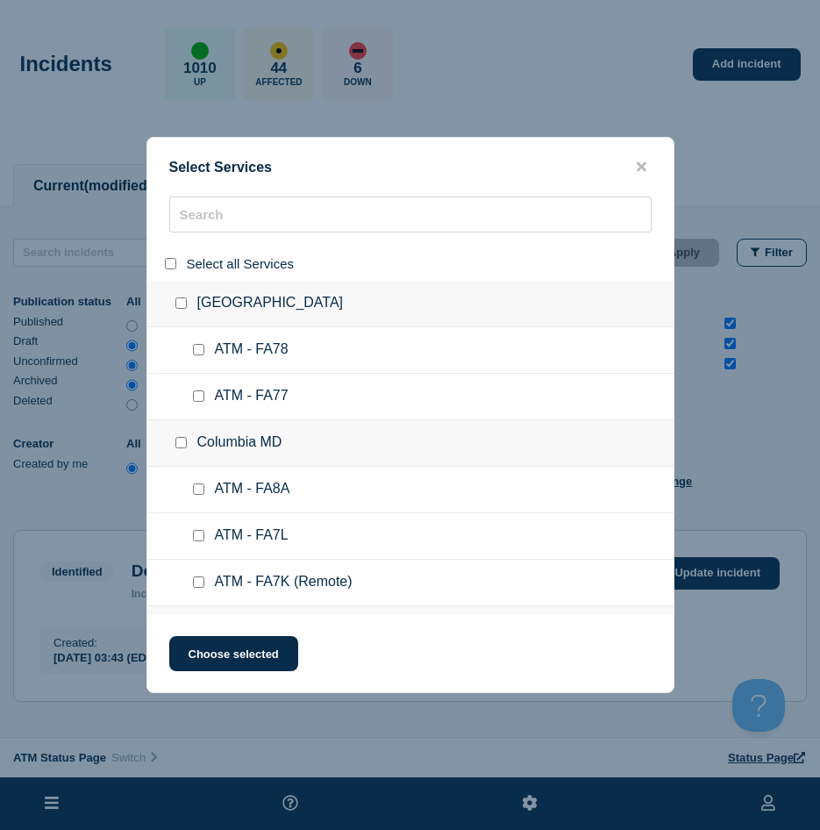
click at [168, 263] on input "select all" at bounding box center [170, 263] width 11 height 11
click at [642, 160] on icon "close button" at bounding box center [642, 167] width 10 height 14
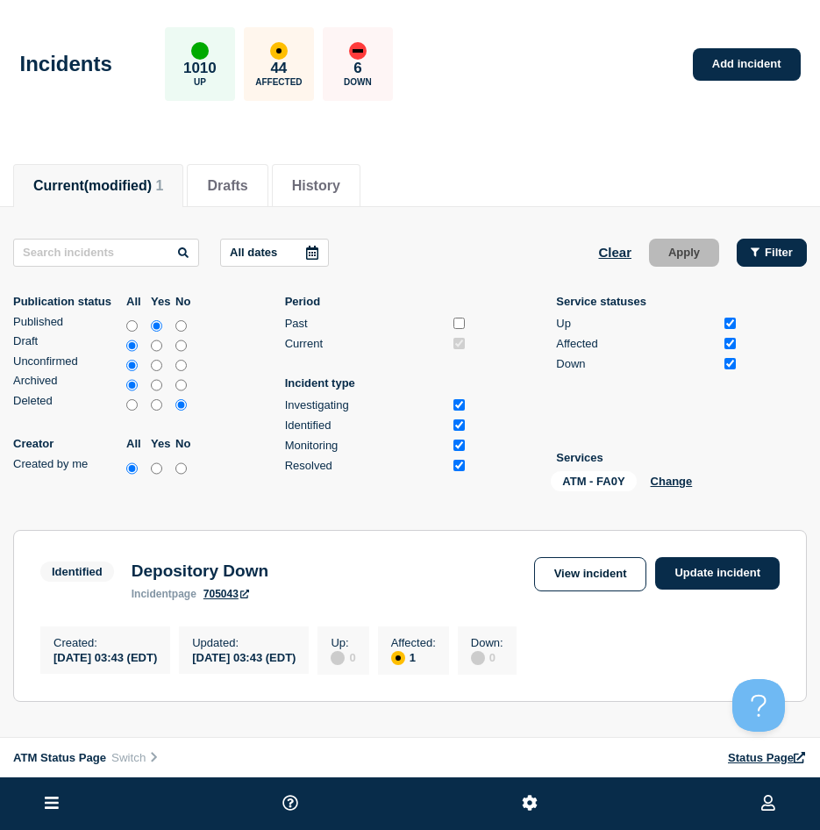
click at [756, 253] on icon "button" at bounding box center [755, 251] width 9 height 9
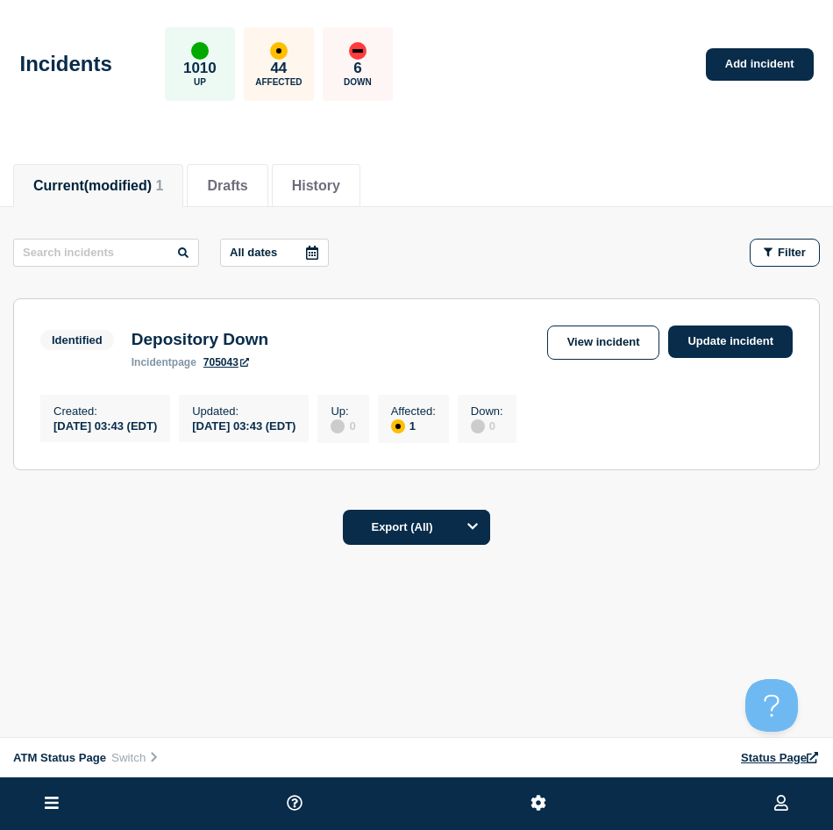
click at [150, 180] on span "(modified)" at bounding box center [118, 185] width 68 height 15
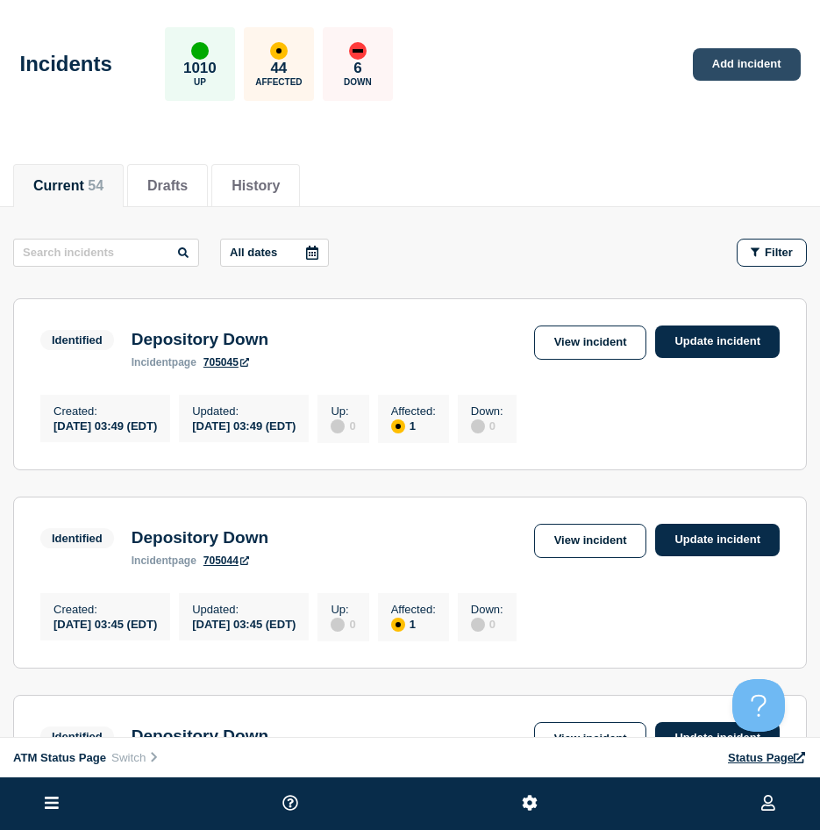
click at [746, 71] on link "Add incident" at bounding box center [747, 64] width 108 height 32
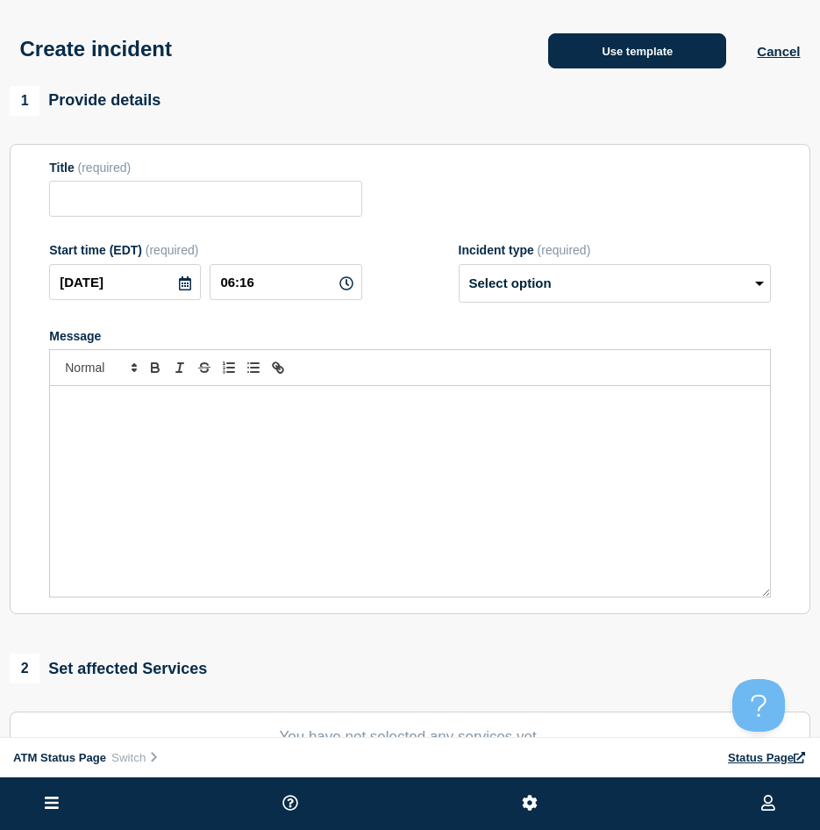
click at [596, 46] on button "Use template" at bounding box center [637, 50] width 178 height 35
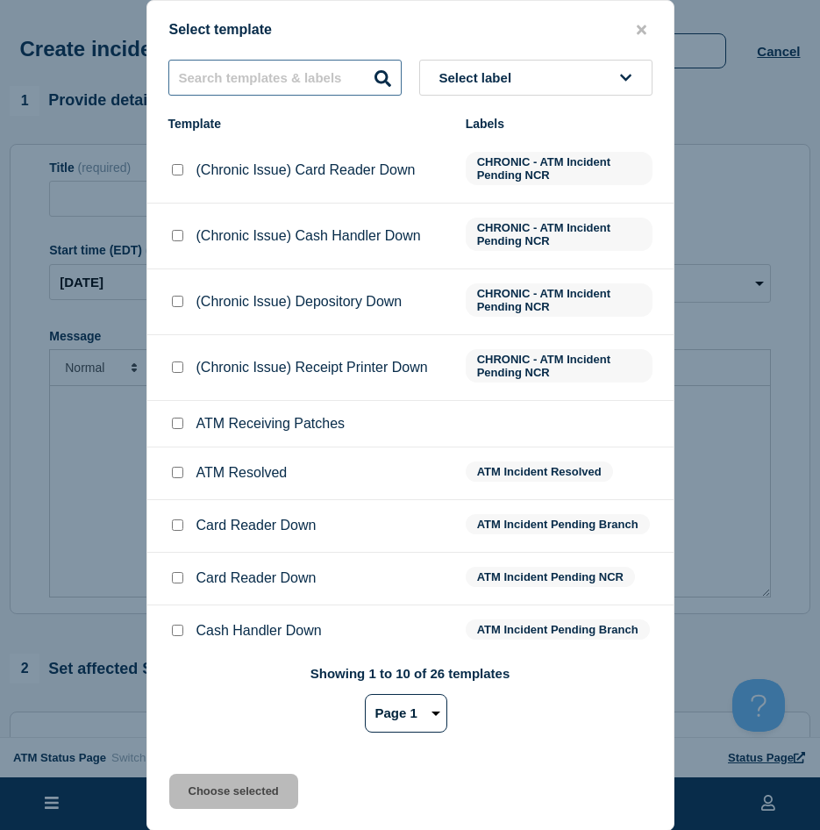
click at [327, 75] on input "text" at bounding box center [284, 78] width 233 height 36
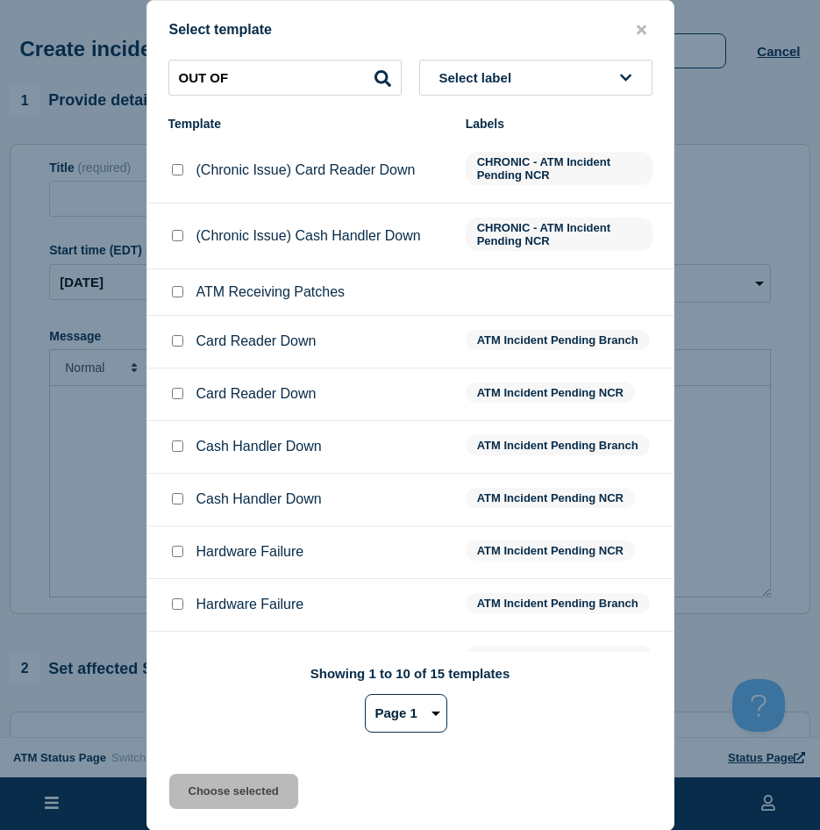
click at [412, 706] on select "Page 1 Page 2" at bounding box center [406, 713] width 82 height 39
click at [365, 696] on select "Page 1 Page 2" at bounding box center [406, 713] width 82 height 39
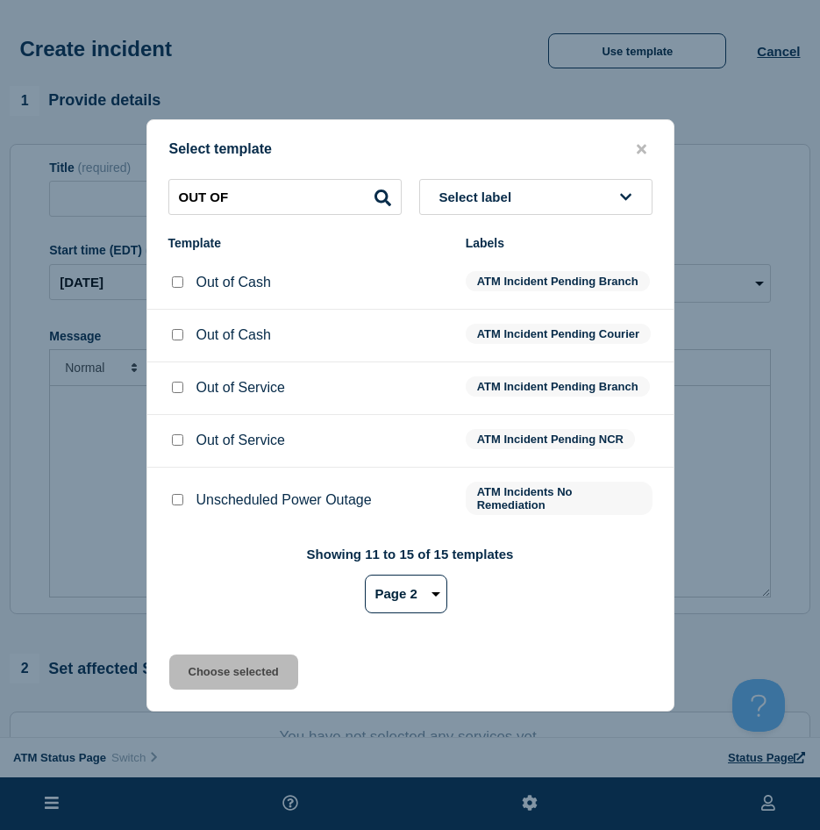
click at [175, 396] on div at bounding box center [177, 388] width 18 height 18
click at [175, 393] on input "Out of Service checkbox" at bounding box center [177, 387] width 11 height 11
click at [200, 677] on button "Choose selected" at bounding box center [233, 671] width 129 height 35
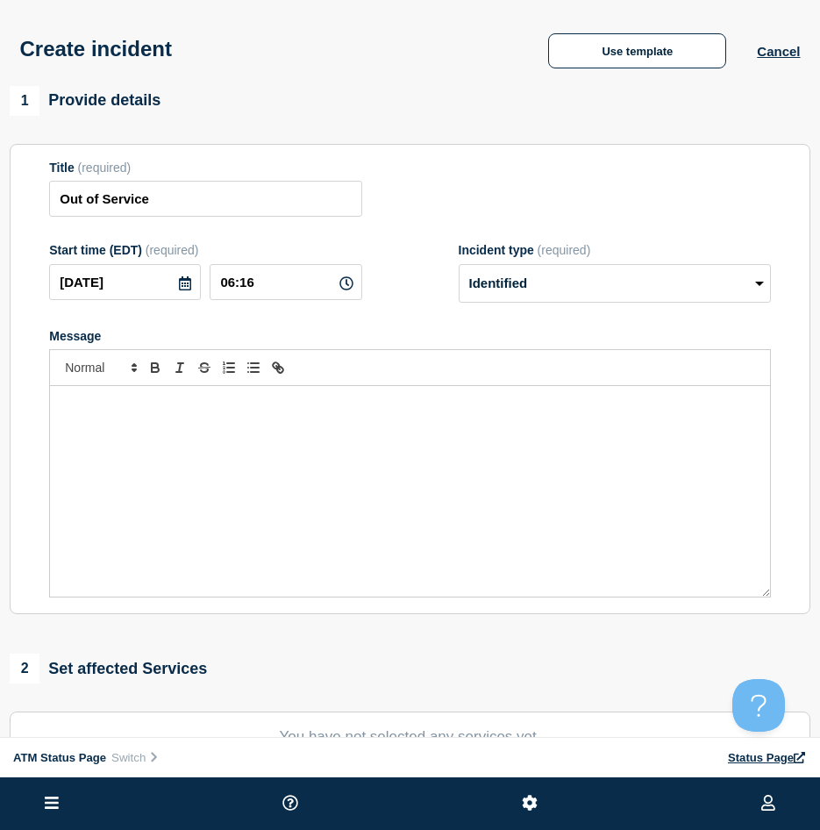
scroll to position [88, 0]
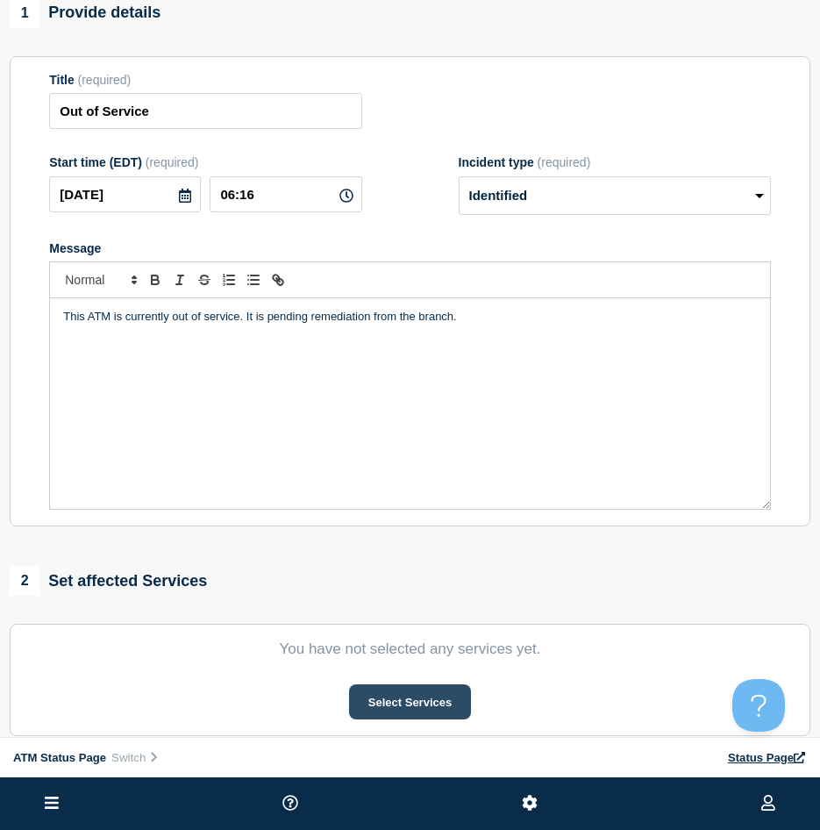
click at [363, 707] on button "Select Services" at bounding box center [410, 701] width 122 height 35
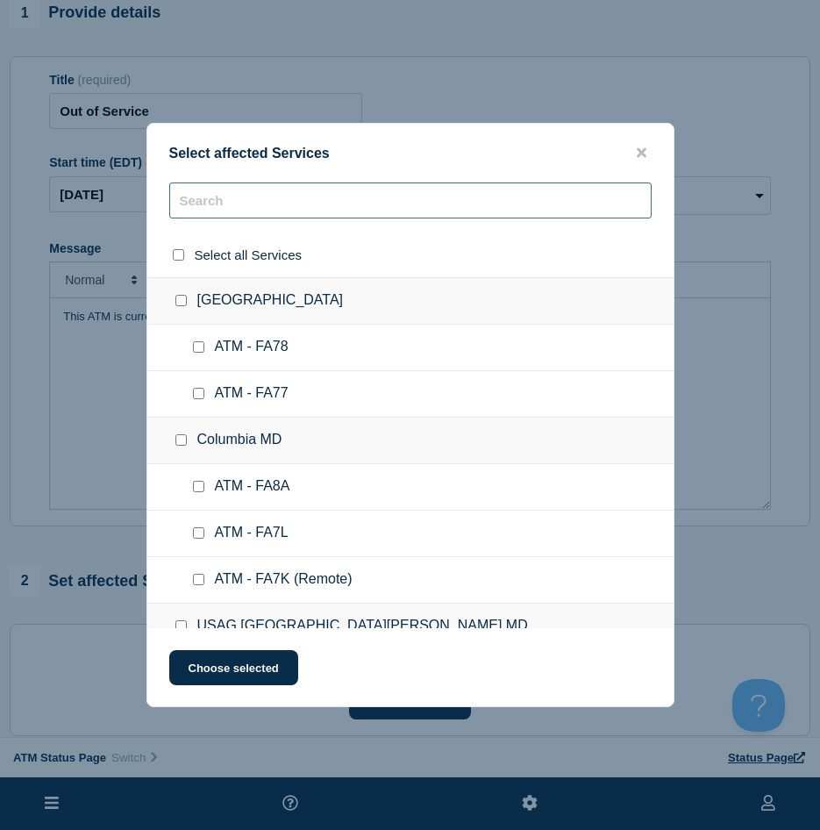
click at [255, 210] on input "text" at bounding box center [410, 200] width 482 height 36
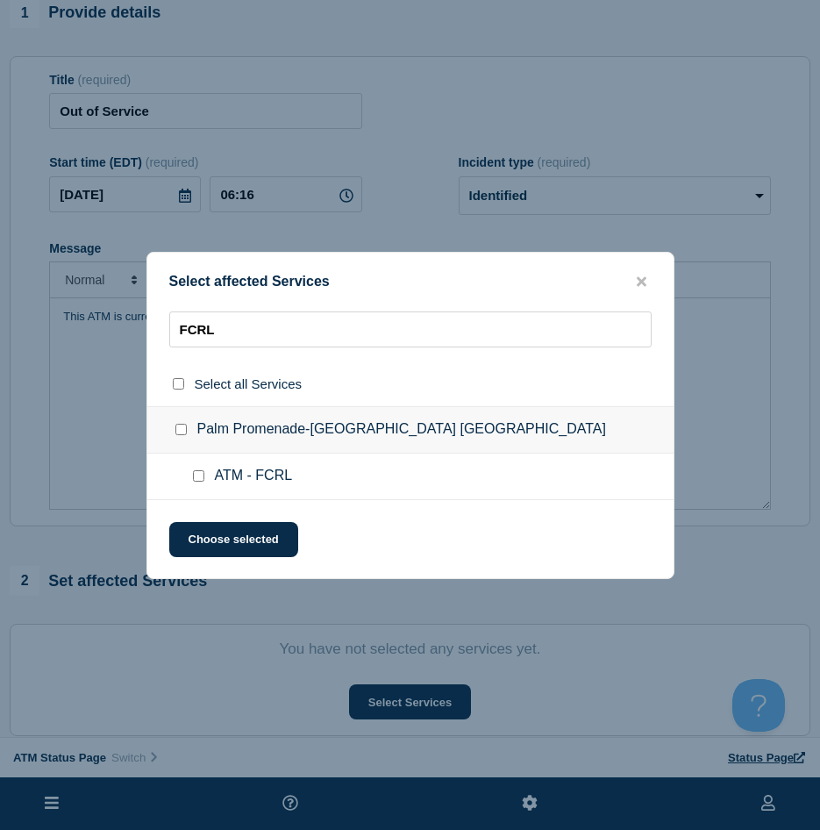
click at [195, 477] on input "ATM - FCRL checkbox" at bounding box center [198, 475] width 11 height 11
click at [212, 532] on button "Choose selected" at bounding box center [233, 539] width 129 height 35
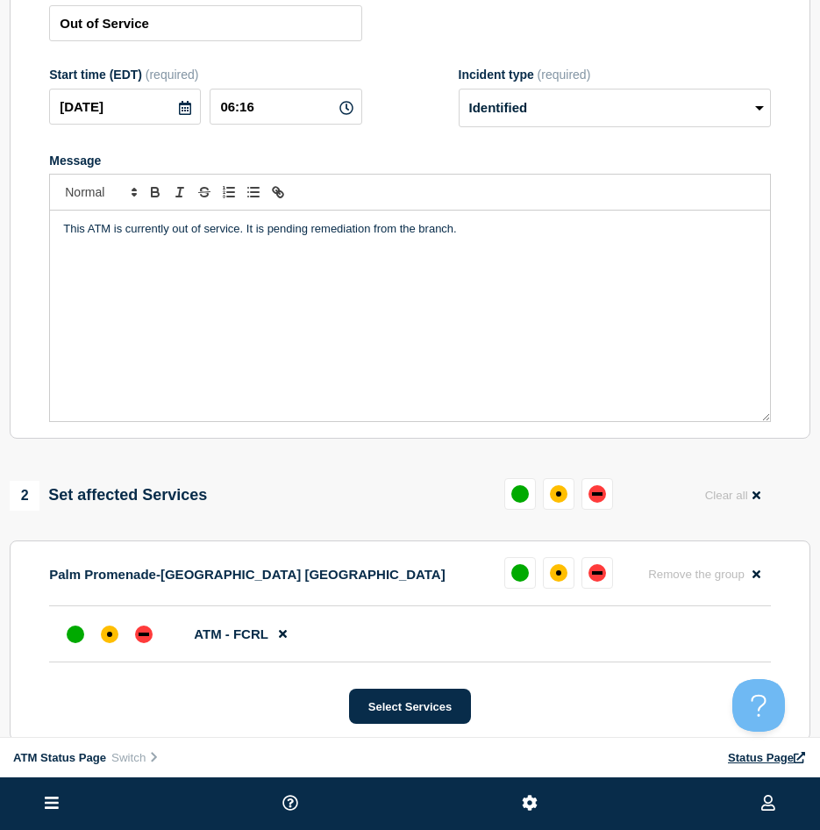
scroll to position [0, 0]
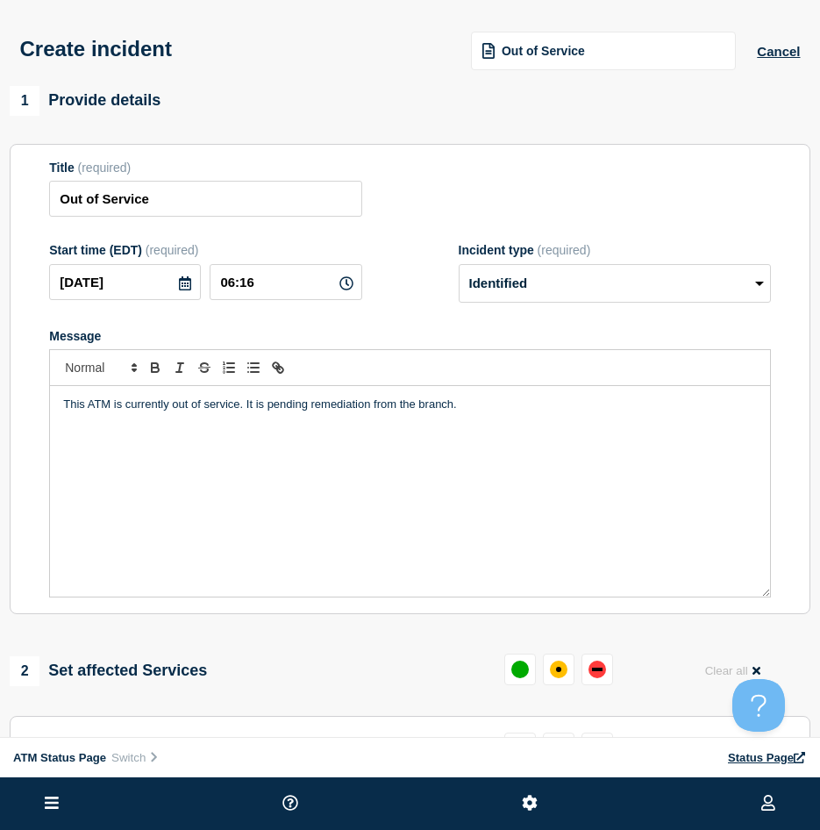
click at [509, 57] on span "Out of Service" at bounding box center [543, 51] width 83 height 14
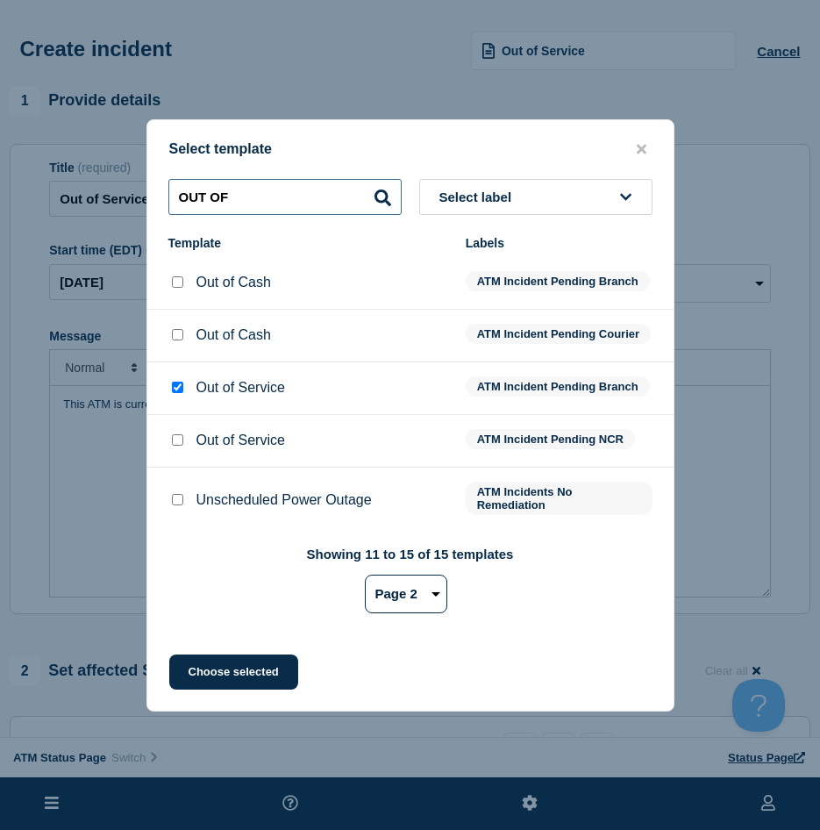
click at [250, 208] on input "OUT OF" at bounding box center [284, 197] width 233 height 36
click at [250, 196] on input "OUT OF" at bounding box center [284, 197] width 233 height 36
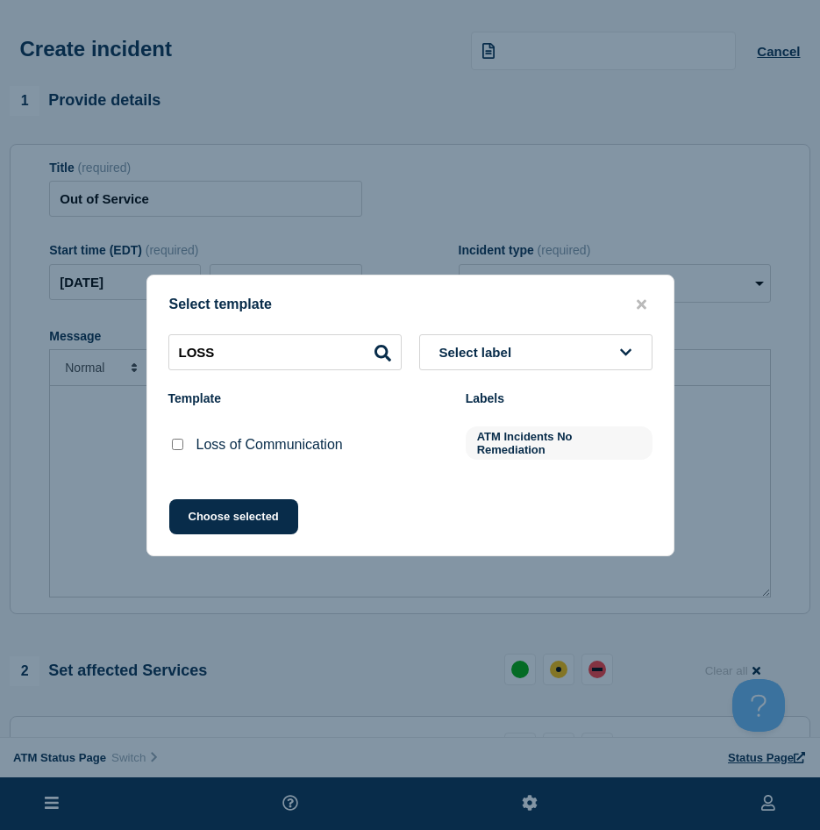
click at [183, 452] on div at bounding box center [177, 445] width 18 height 18
click at [178, 444] on input "Loss of Communication checkbox" at bounding box center [177, 444] width 11 height 11
click at [197, 524] on button "Choose selected" at bounding box center [233, 516] width 129 height 35
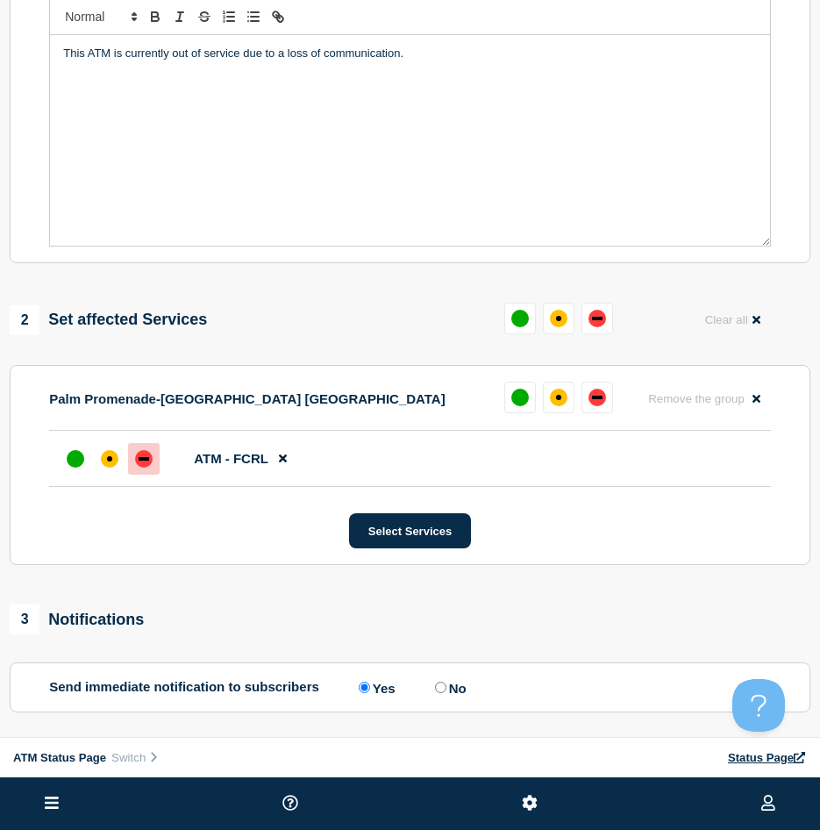
click at [149, 464] on div "down" at bounding box center [144, 459] width 18 height 18
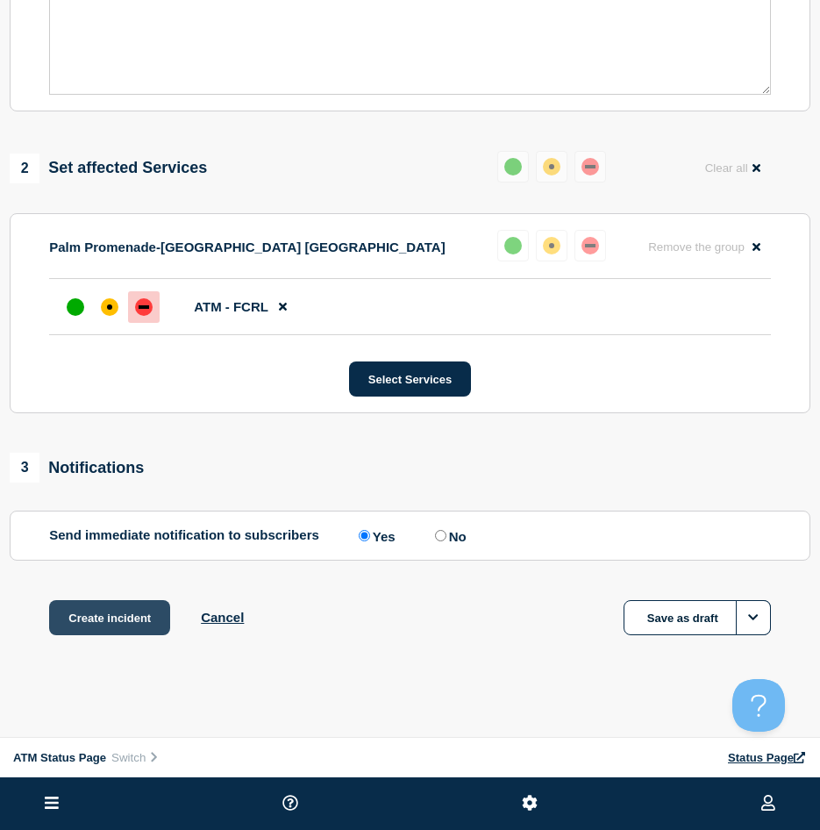
click at [146, 602] on button "Create incident" at bounding box center [109, 617] width 121 height 35
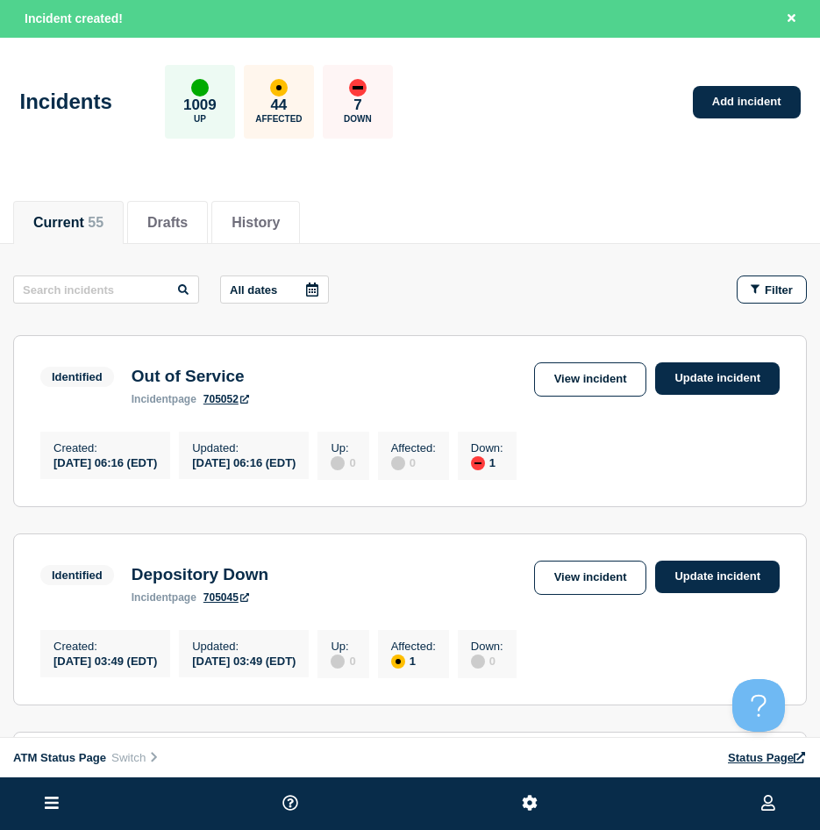
drag, startPoint x: 544, startPoint y: 111, endPoint x: 556, endPoint y: 96, distance: 19.3
click at [542, 112] on div "Incidents 1009 Up 44 Affected 7 Down Add incident" at bounding box center [410, 95] width 820 height 107
click at [392, 811] on ul at bounding box center [410, 803] width 820 height 53
click at [753, 297] on button "Filter" at bounding box center [772, 289] width 70 height 28
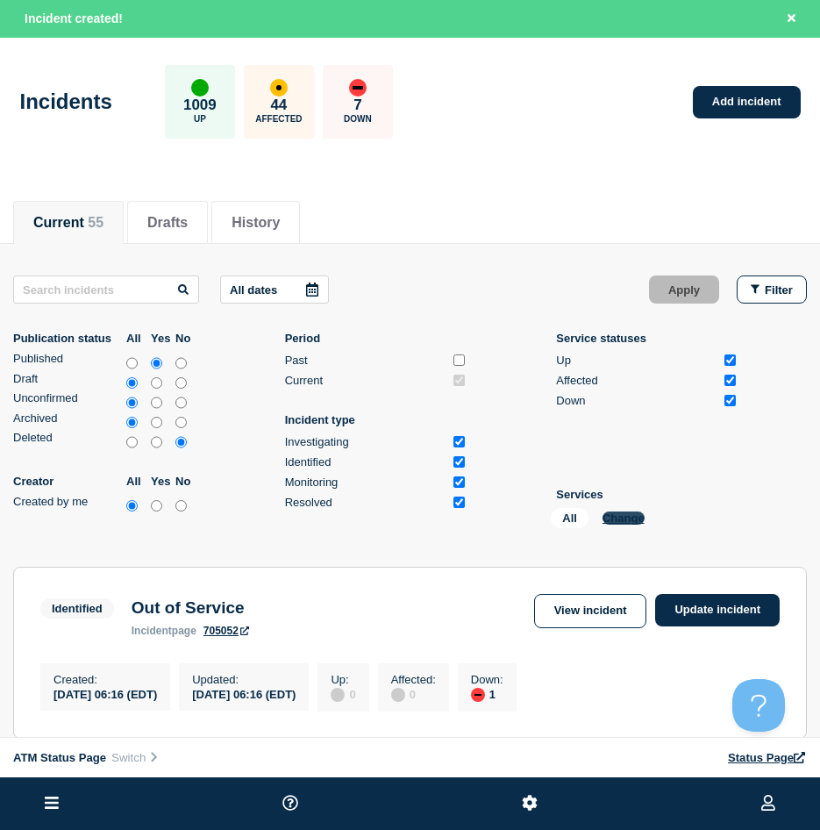
click at [619, 512] on button "Change" at bounding box center [624, 517] width 42 height 13
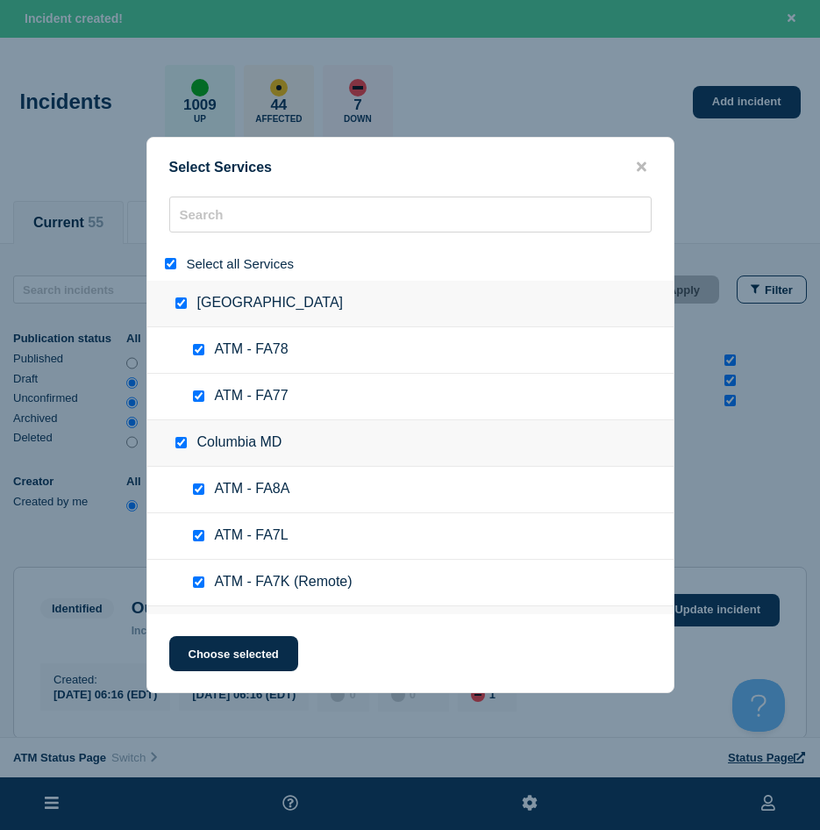
click at [171, 262] on input "select all" at bounding box center [170, 263] width 11 height 11
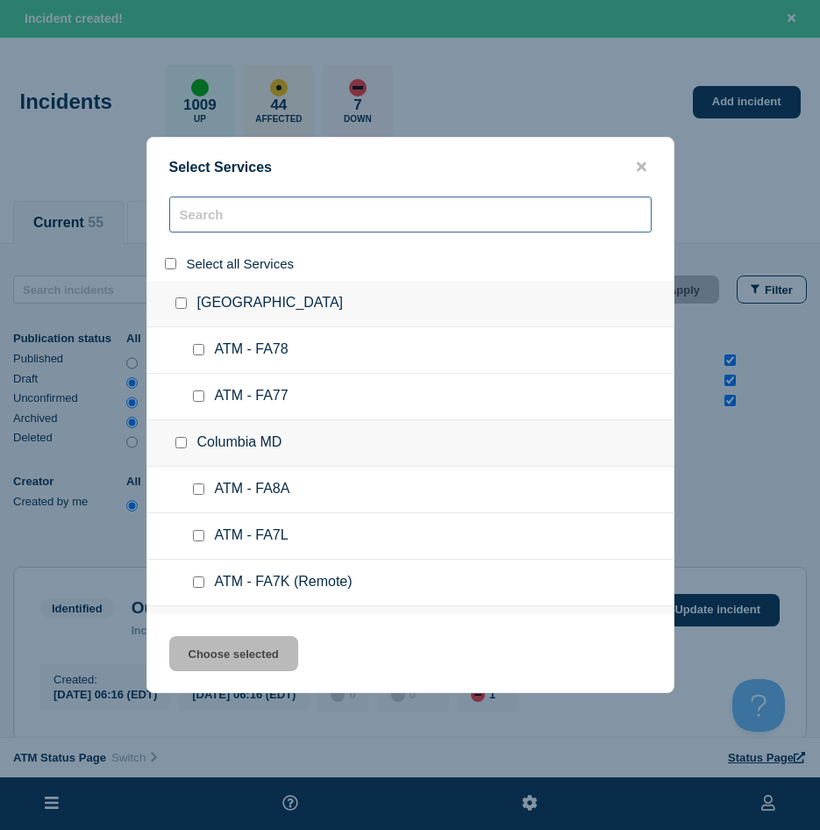
click at [187, 227] on input "search" at bounding box center [410, 214] width 482 height 36
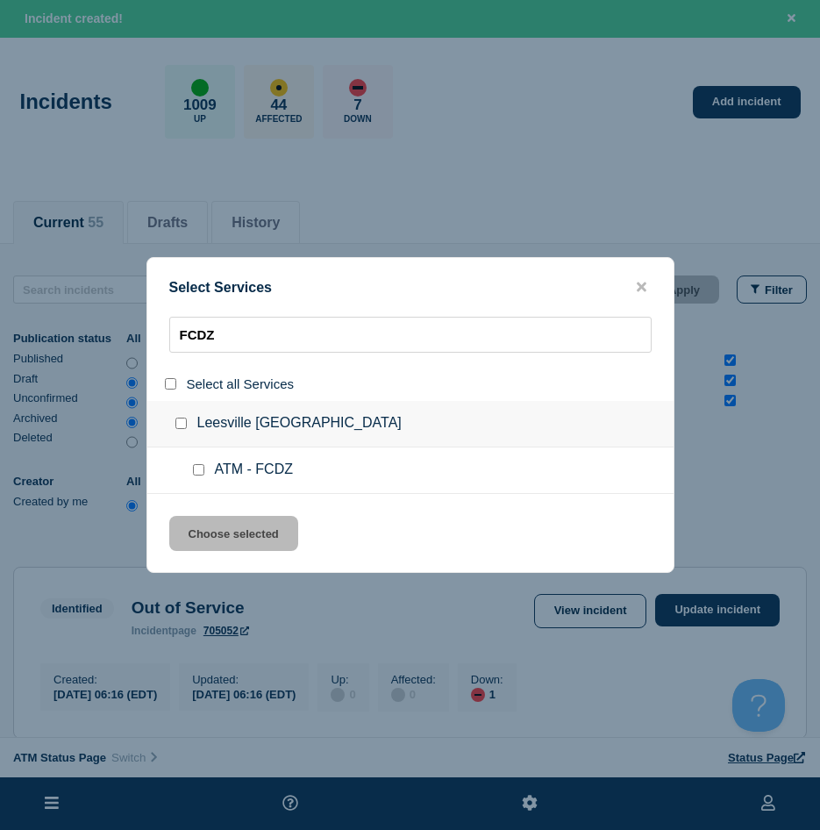
click at [199, 474] on input "service: ATM - FCDZ" at bounding box center [198, 469] width 11 height 11
click at [215, 525] on button "Choose selected" at bounding box center [233, 533] width 129 height 35
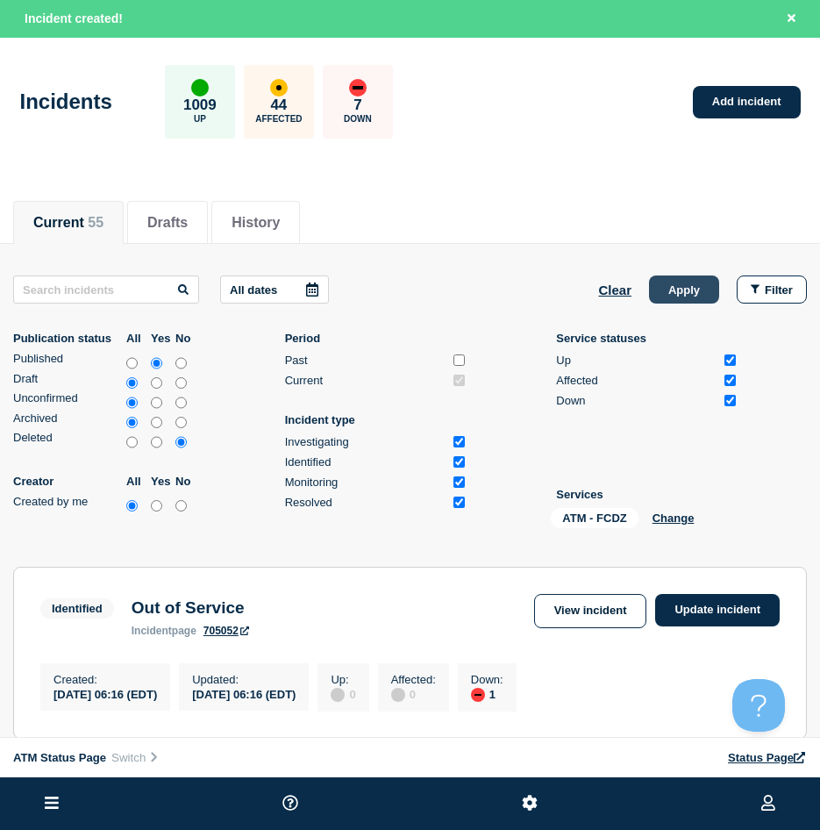
click at [678, 287] on button "Apply" at bounding box center [684, 289] width 70 height 28
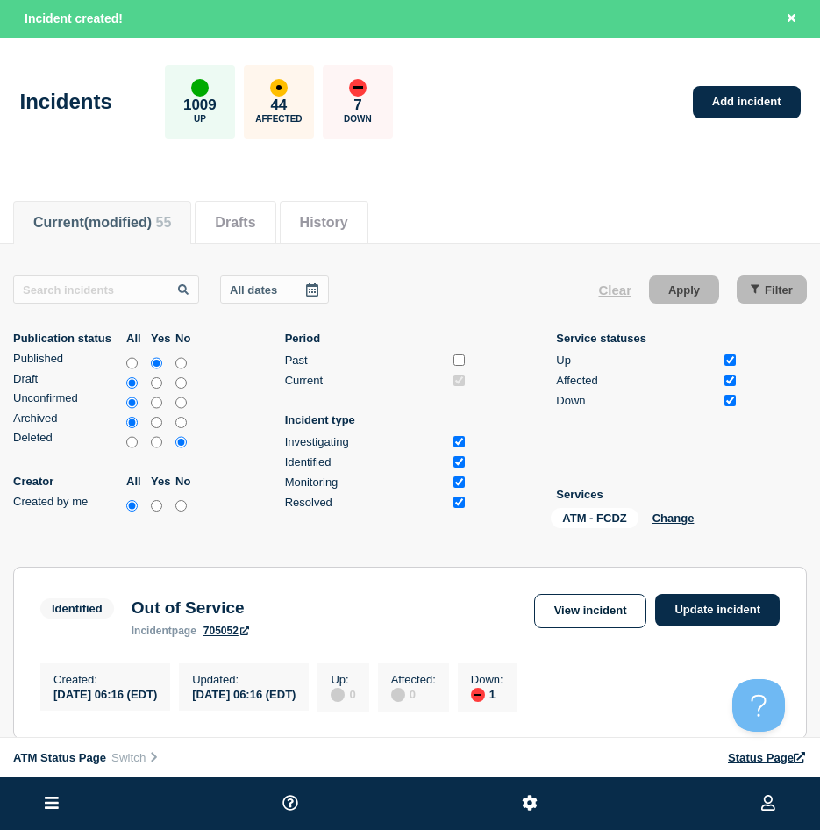
scroll to position [88, 0]
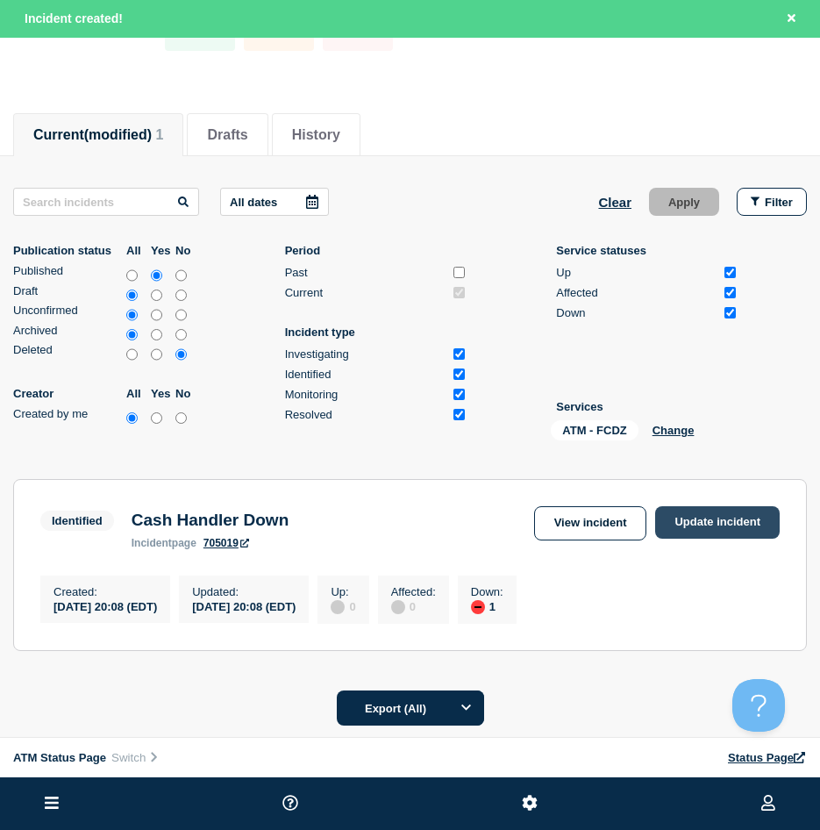
click at [706, 522] on link "Update incident" at bounding box center [717, 522] width 125 height 32
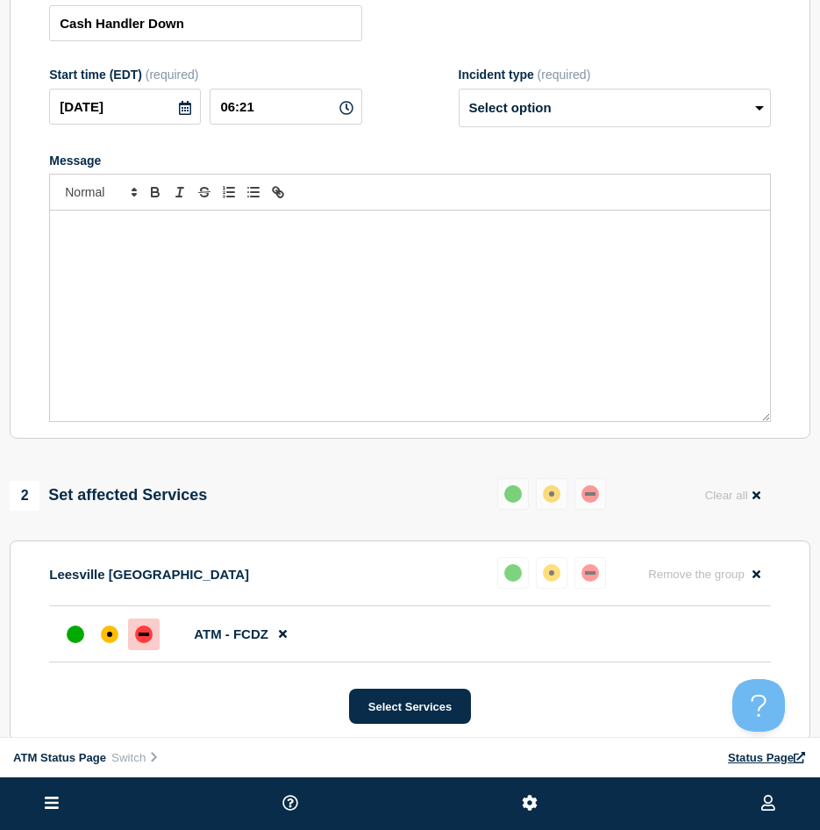
scroll to position [351, 0]
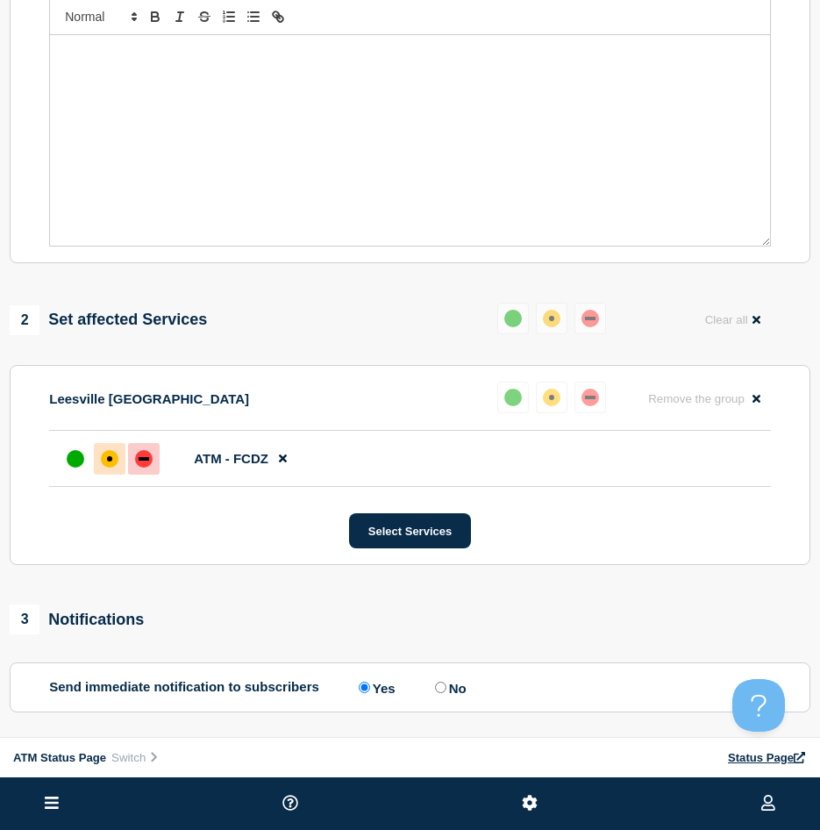
click at [103, 474] on div at bounding box center [110, 459] width 32 height 32
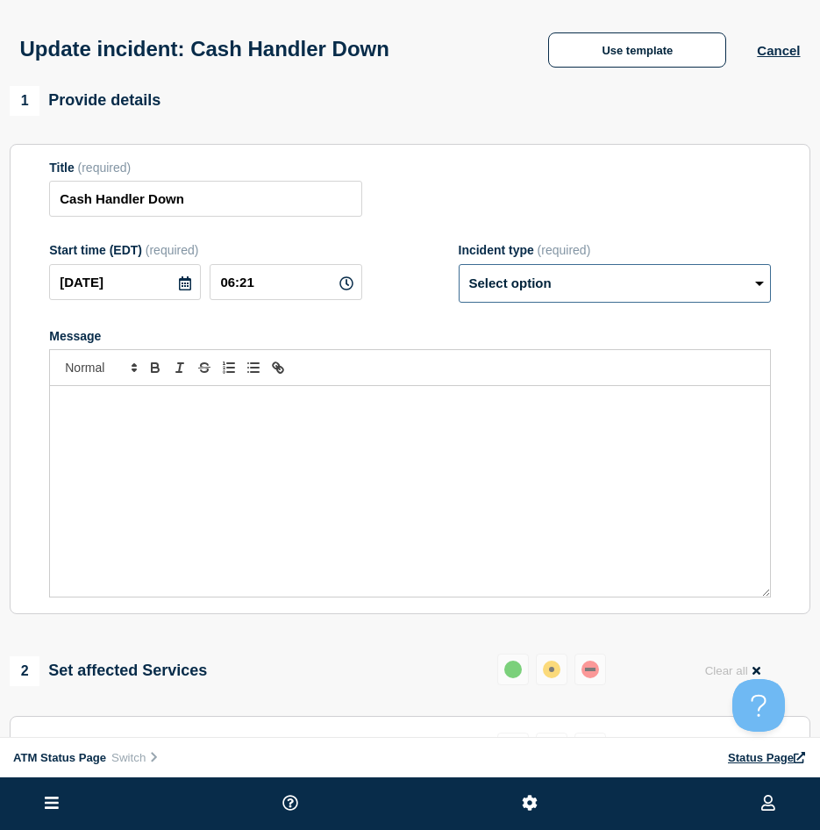
click at [538, 276] on select "Select option Investigating Identified Monitoring Resolved" at bounding box center [615, 283] width 312 height 39
click at [459, 267] on select "Select option Investigating Identified Monitoring Resolved" at bounding box center [615, 283] width 312 height 39
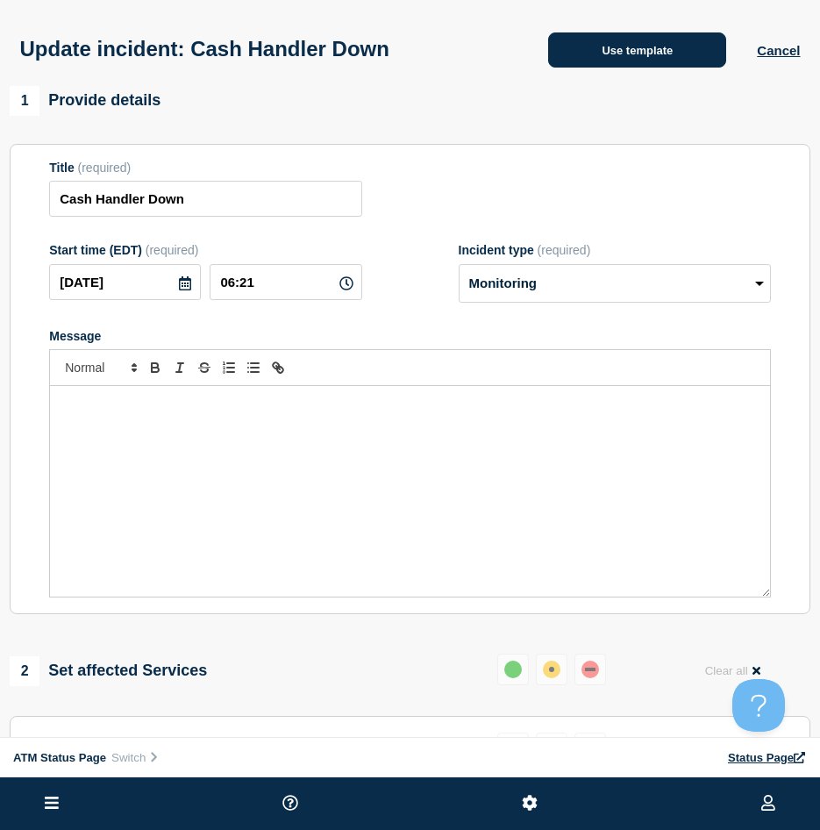
click at [617, 48] on button "Use template" at bounding box center [637, 49] width 178 height 35
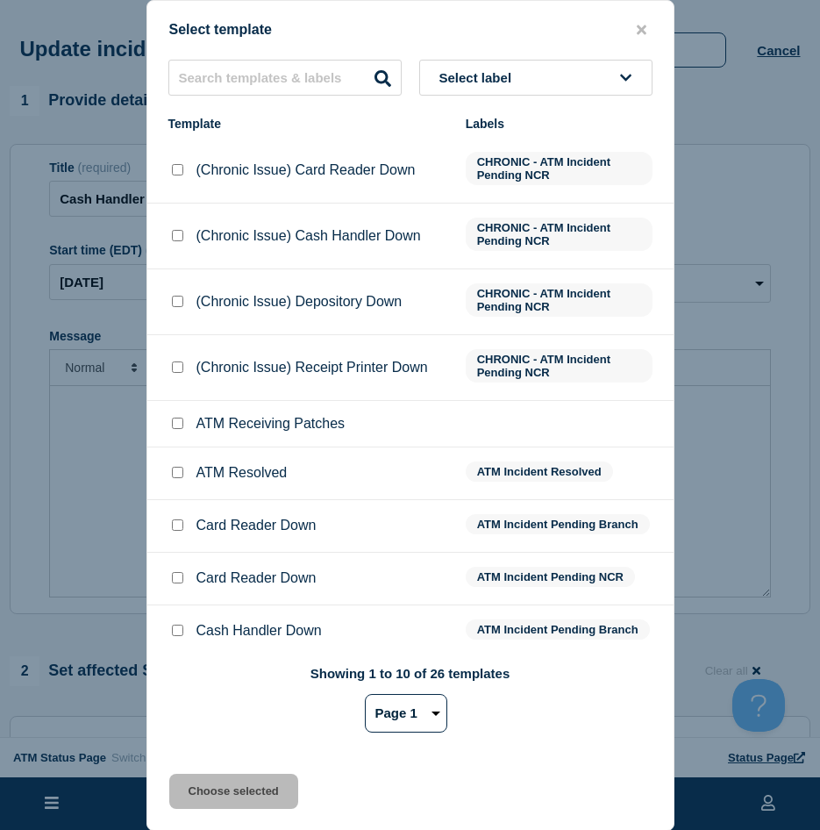
click at [176, 529] on input "Card Reader Down checkbox" at bounding box center [177, 524] width 11 height 11
click at [194, 775] on div "Select template Select label Template Labels (Chronic Issue) Card Reader Down C…" at bounding box center [410, 415] width 528 height 831
click at [198, 779] on button "Choose selected" at bounding box center [233, 791] width 129 height 35
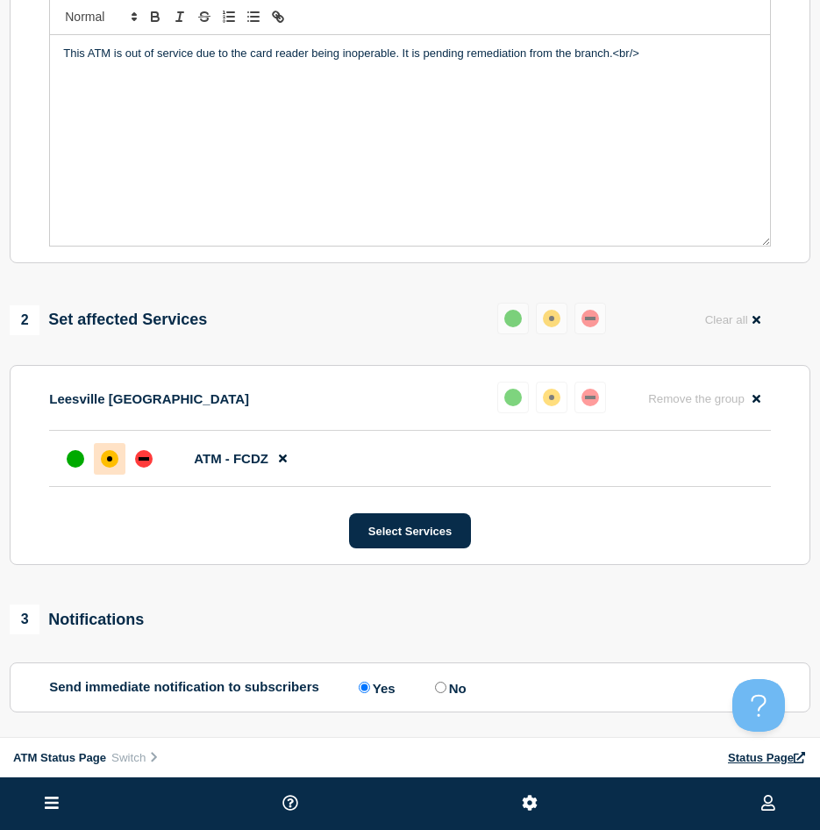
scroll to position [610, 0]
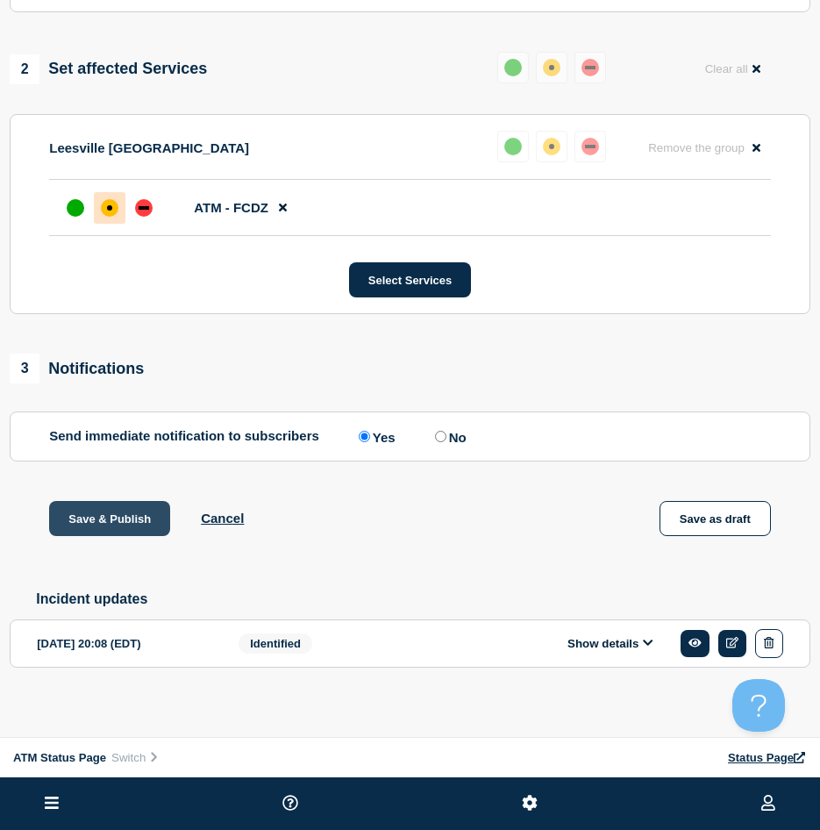
click at [124, 520] on button "Save & Publish" at bounding box center [109, 518] width 121 height 35
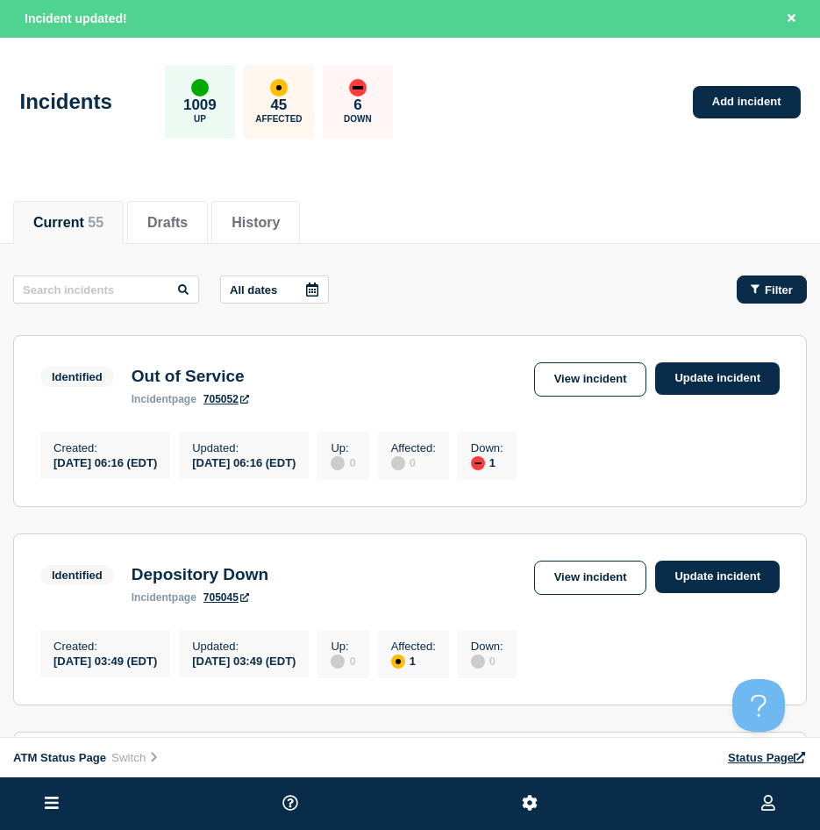
click at [781, 298] on button "Filter" at bounding box center [772, 289] width 70 height 28
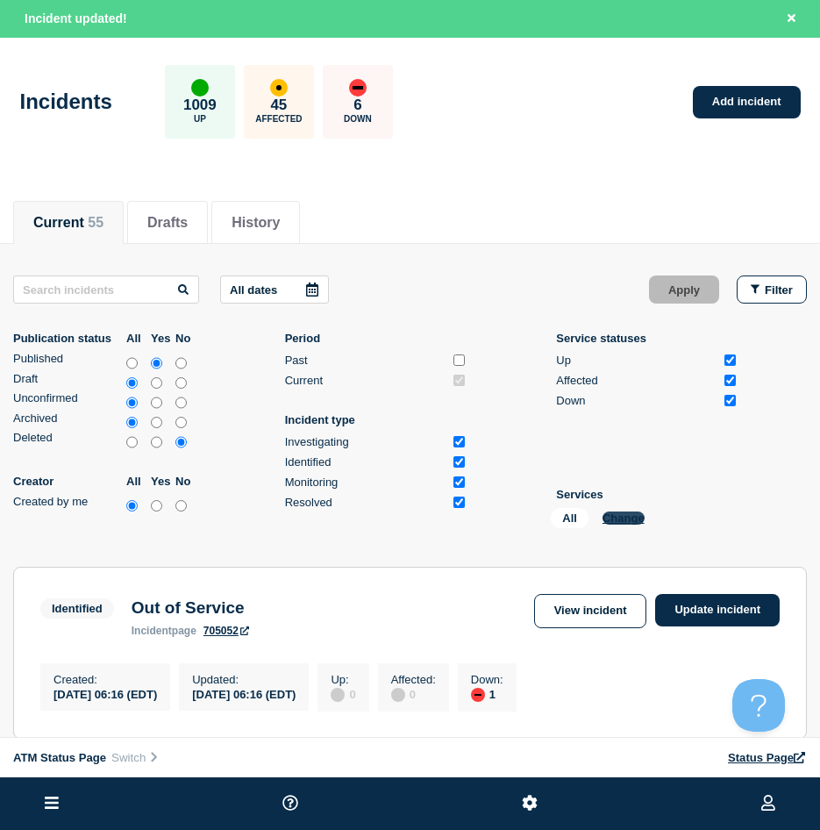
click at [621, 517] on button "Change" at bounding box center [624, 517] width 42 height 13
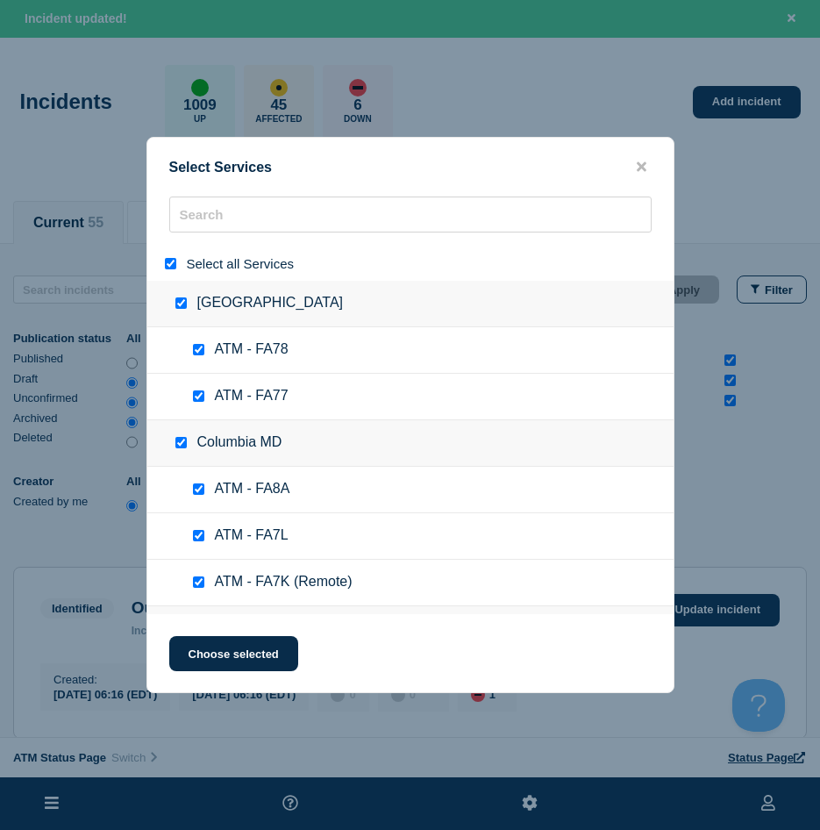
click at [167, 267] on input "select all" at bounding box center [170, 263] width 11 height 11
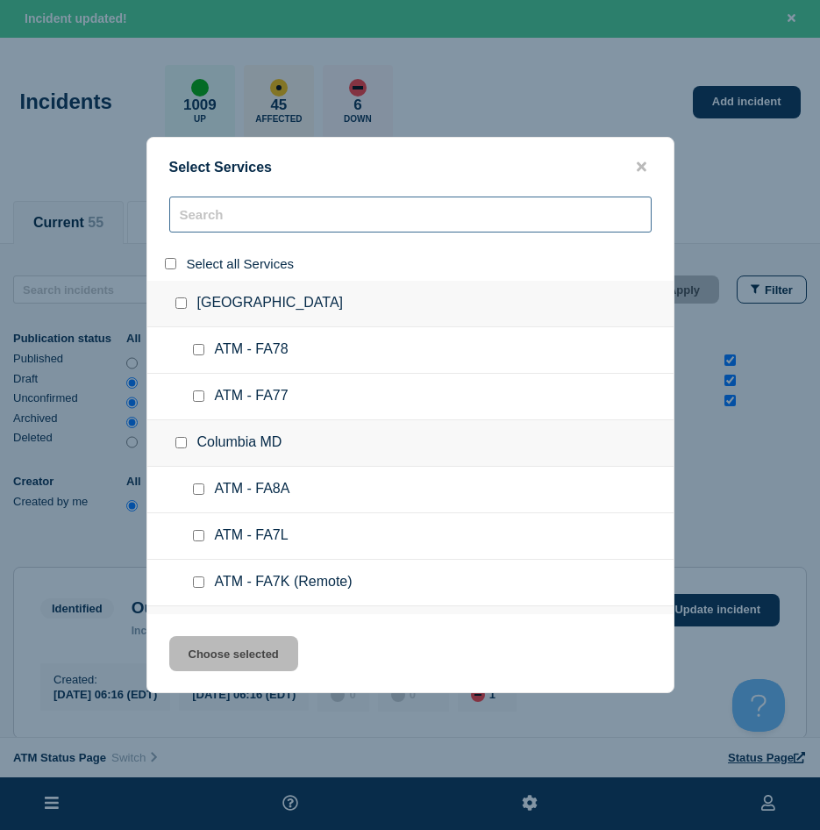
click at [205, 216] on input "search" at bounding box center [410, 214] width 482 height 36
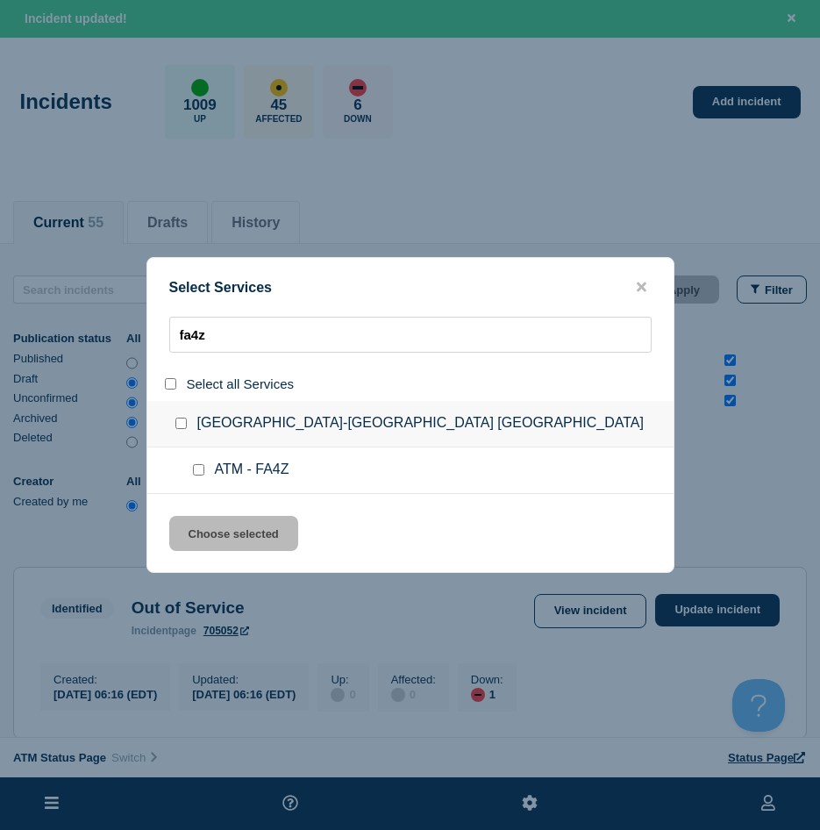
click at [196, 471] on input "service: ATM - FA4Z" at bounding box center [198, 469] width 11 height 11
click at [204, 528] on button "Choose selected" at bounding box center [233, 533] width 129 height 35
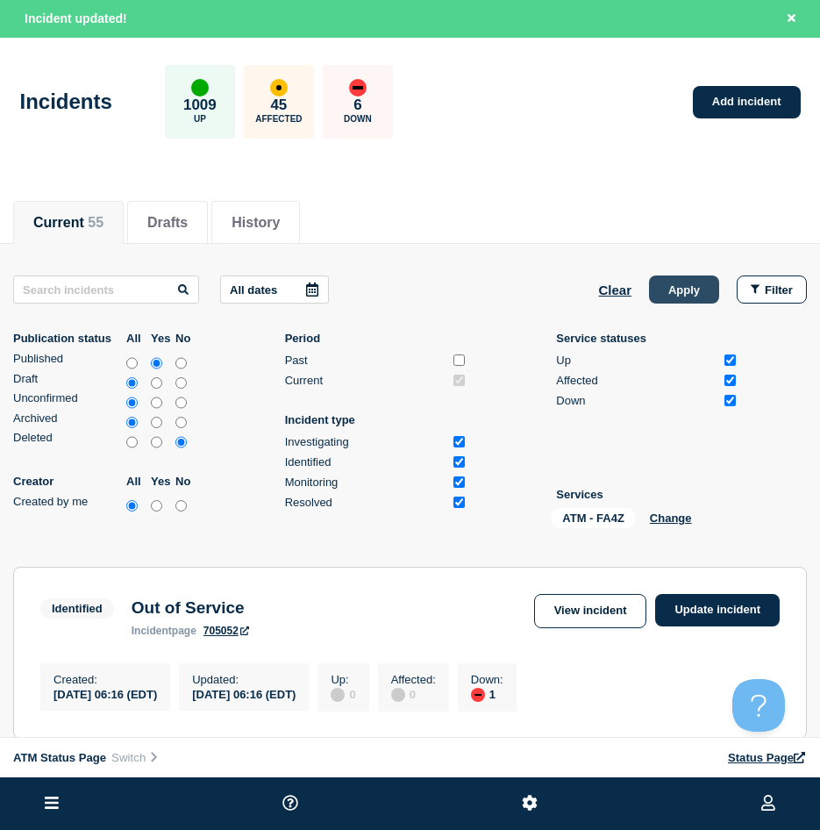
click at [677, 302] on button "Apply" at bounding box center [684, 289] width 70 height 28
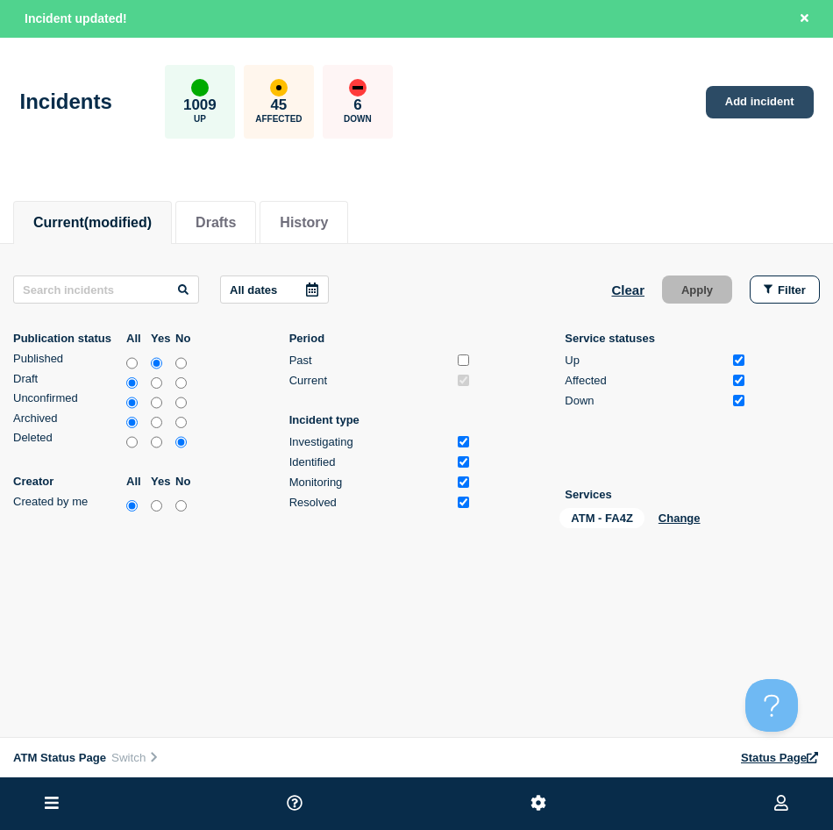
click at [788, 96] on link "Add incident" at bounding box center [760, 102] width 108 height 32
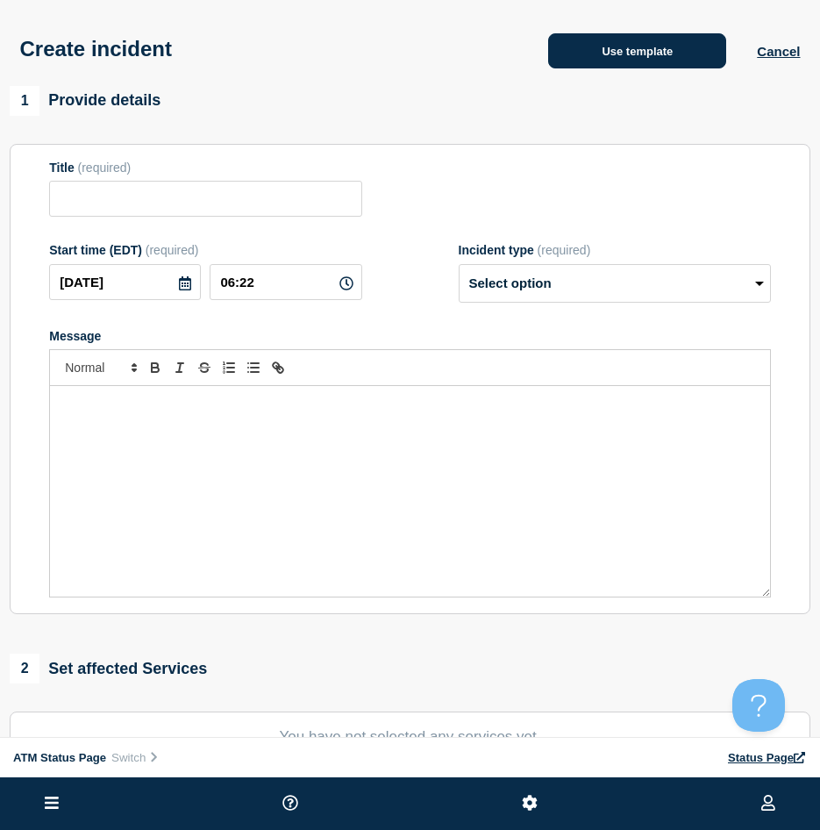
click at [560, 48] on button "Use template" at bounding box center [637, 50] width 178 height 35
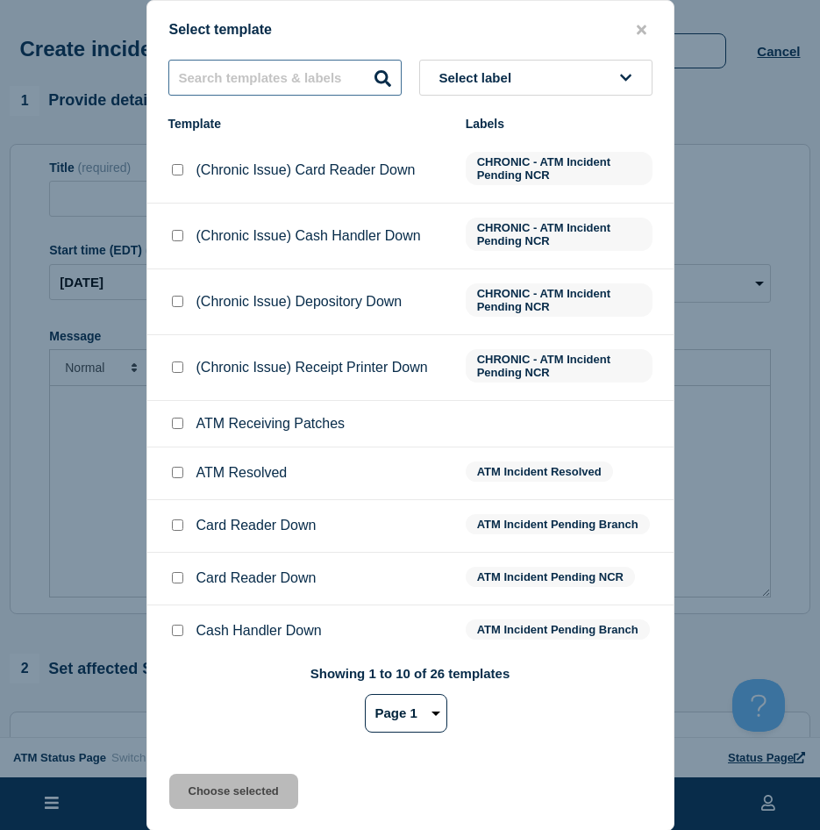
click at [219, 89] on input "text" at bounding box center [284, 78] width 233 height 36
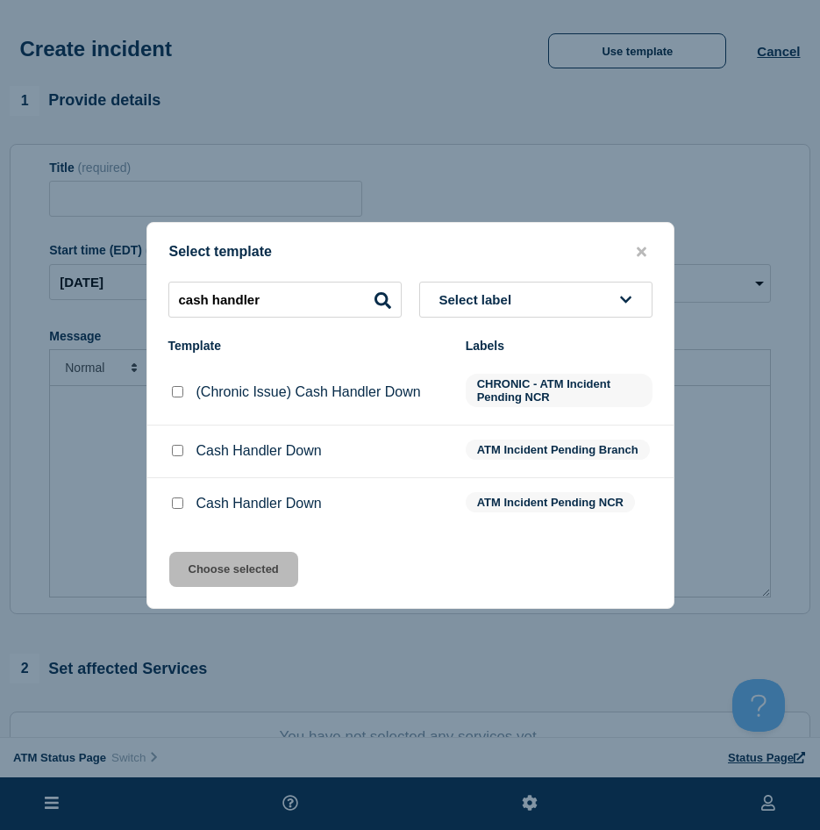
click at [175, 453] on input "Cash Handler Down checkbox" at bounding box center [177, 450] width 11 height 11
click at [194, 556] on button "Choose selected" at bounding box center [233, 569] width 129 height 35
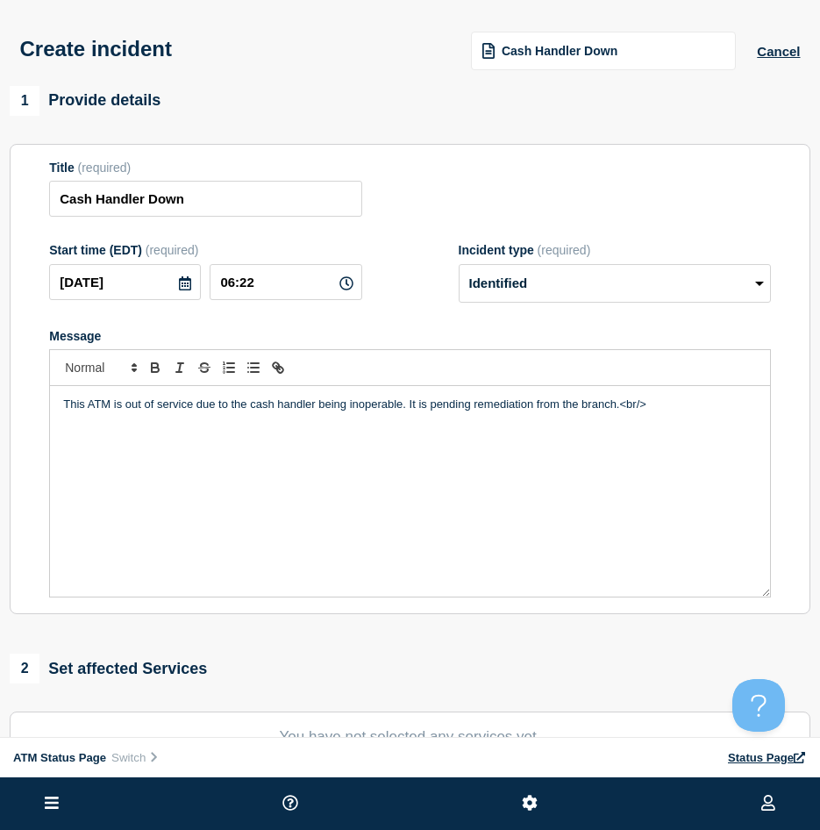
scroll to position [415, 0]
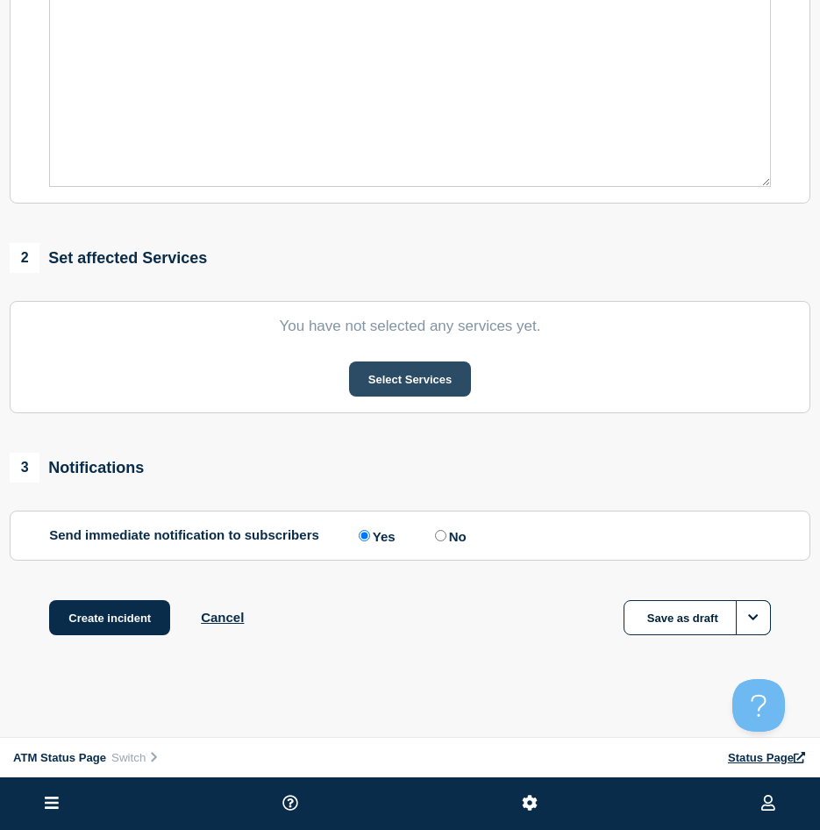
click at [434, 383] on button "Select Services" at bounding box center [410, 378] width 122 height 35
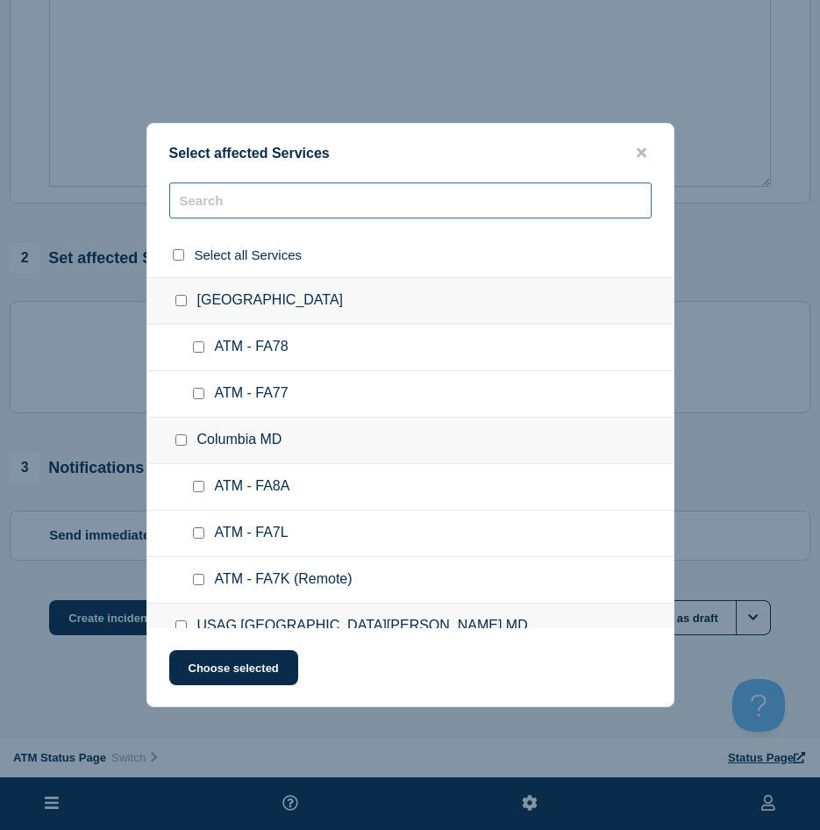
click at [193, 209] on input "text" at bounding box center [410, 200] width 482 height 36
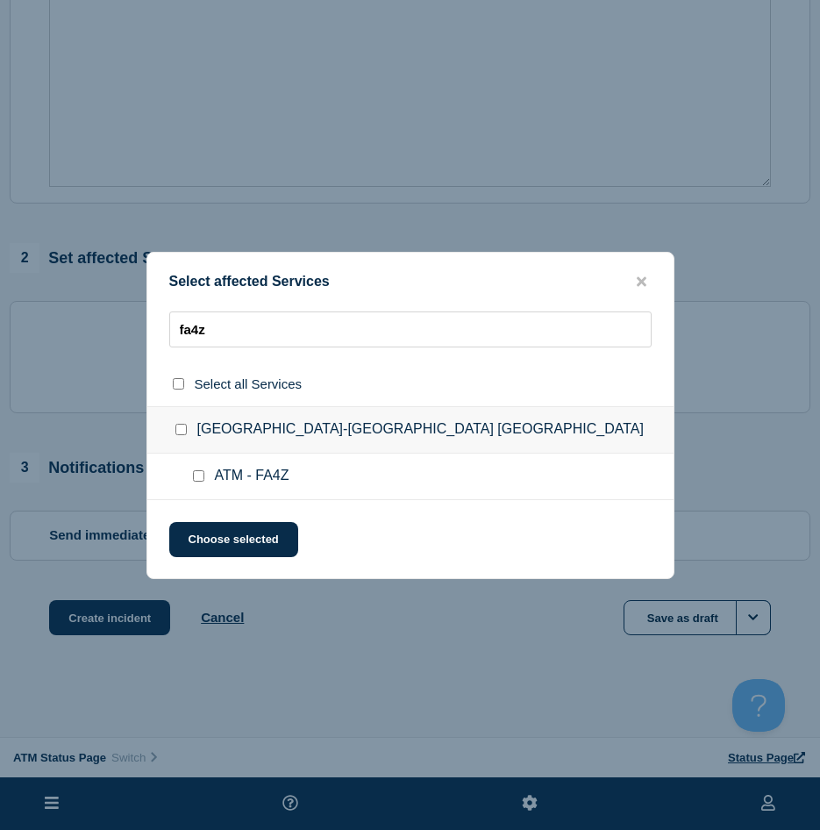
click at [197, 477] on input "ATM - FA4Z checkbox" at bounding box center [198, 475] width 11 height 11
click at [202, 544] on button "Choose selected" at bounding box center [233, 539] width 129 height 35
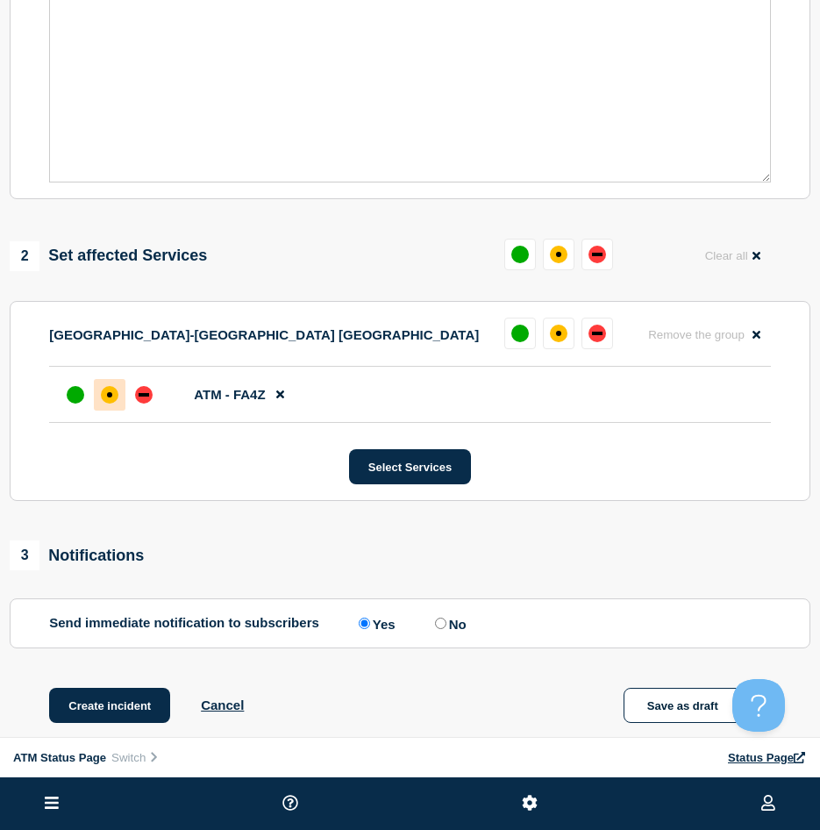
click at [111, 402] on div "affected" at bounding box center [110, 395] width 18 height 18
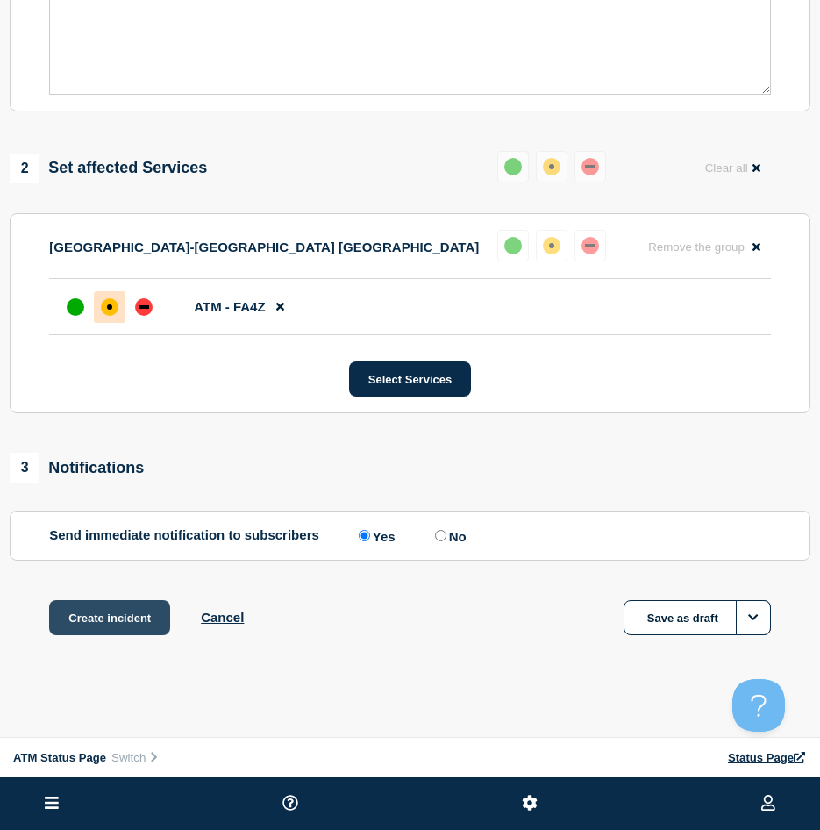
click at [118, 612] on button "Create incident" at bounding box center [109, 617] width 121 height 35
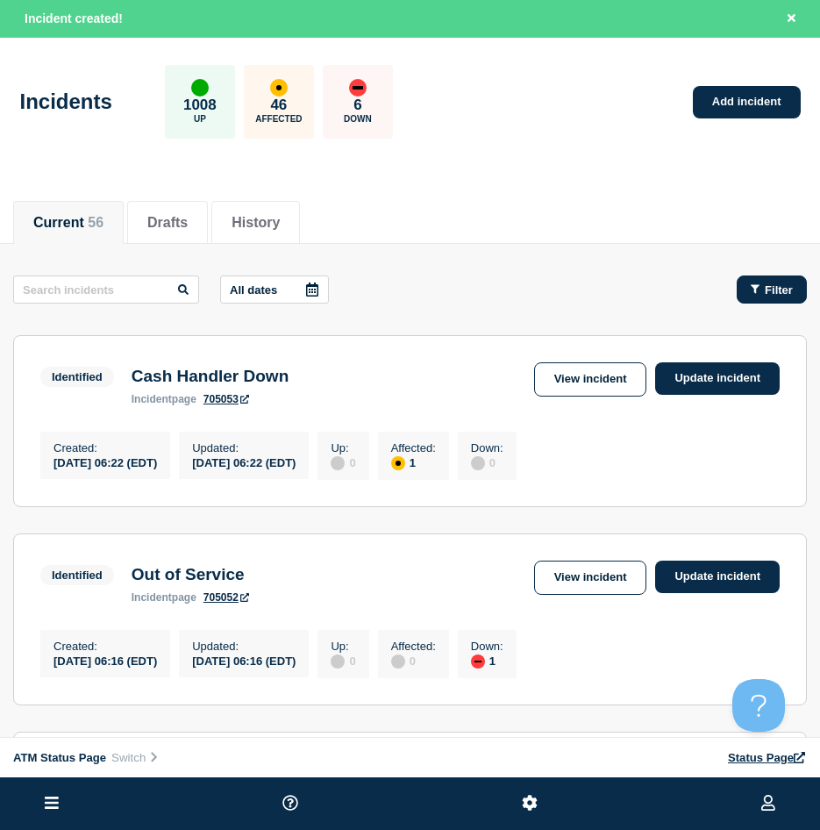
click at [782, 287] on span "Filter" at bounding box center [779, 289] width 28 height 13
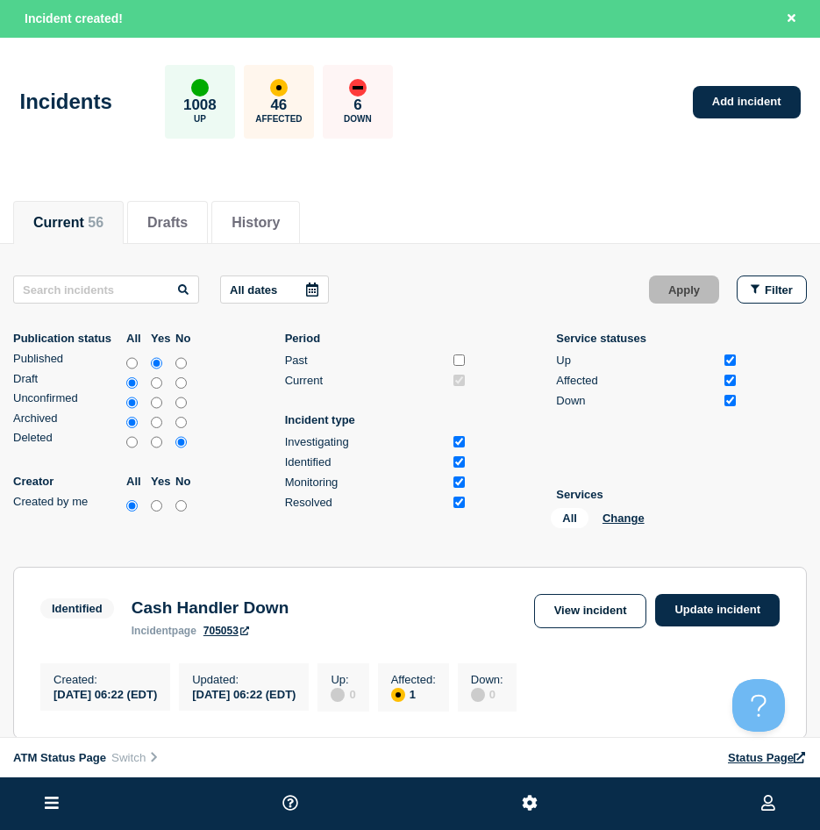
click at [617, 510] on div "All Change" at bounding box center [638, 521] width 175 height 27
click at [617, 519] on button "Change" at bounding box center [624, 517] width 42 height 13
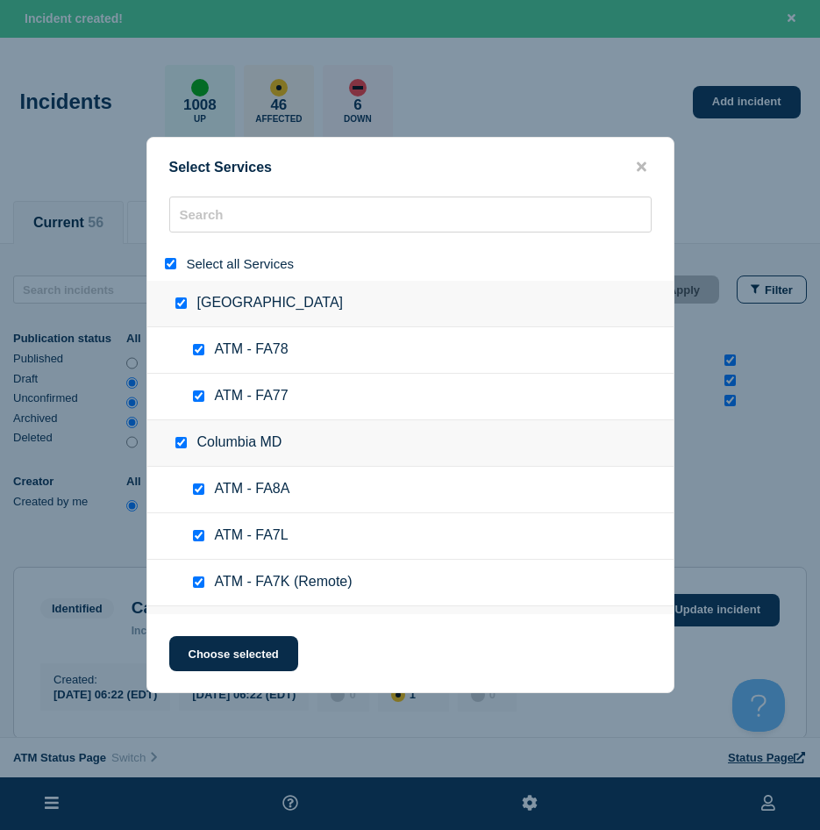
click at [171, 266] on input "select all" at bounding box center [170, 263] width 11 height 11
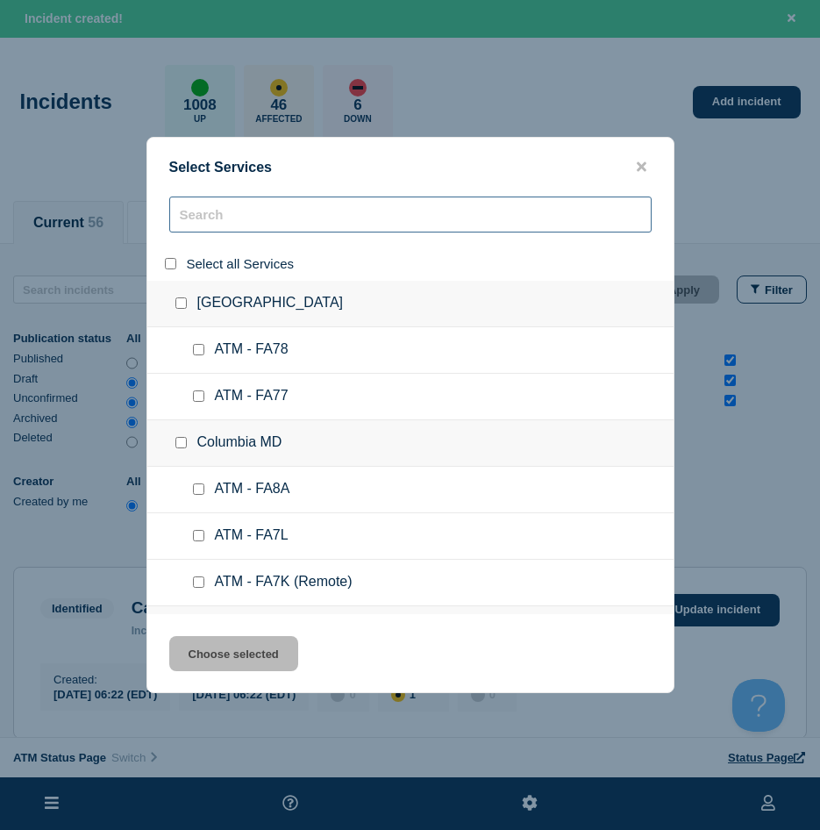
click at [218, 210] on input "search" at bounding box center [410, 214] width 482 height 36
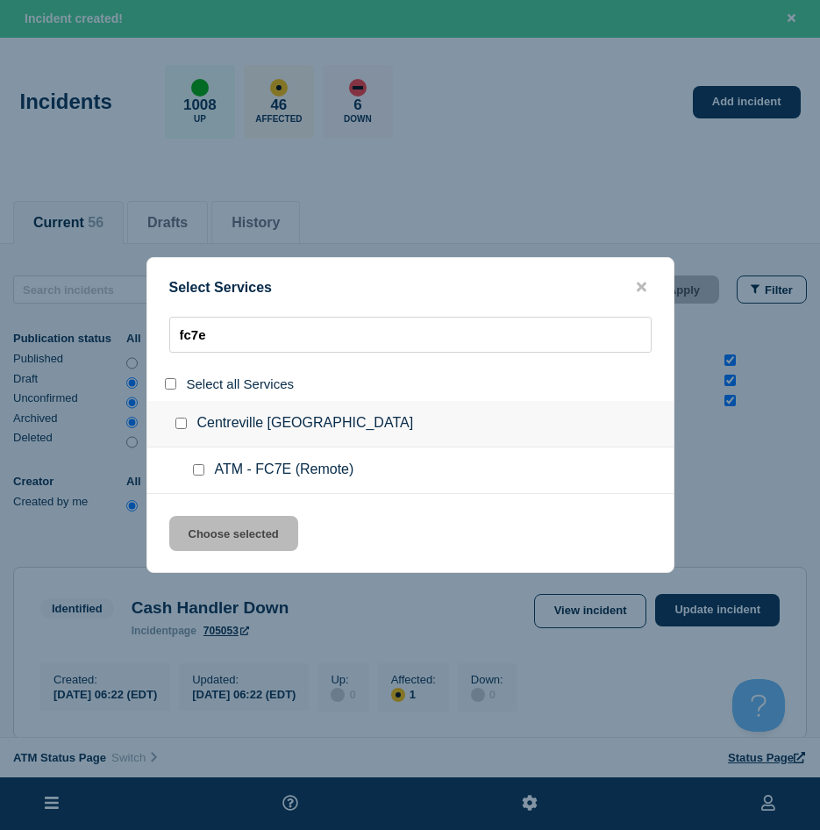
click at [198, 472] on input "service: ATM - FC7E (Remote)" at bounding box center [198, 469] width 11 height 11
click at [223, 531] on button "Choose selected" at bounding box center [233, 533] width 129 height 35
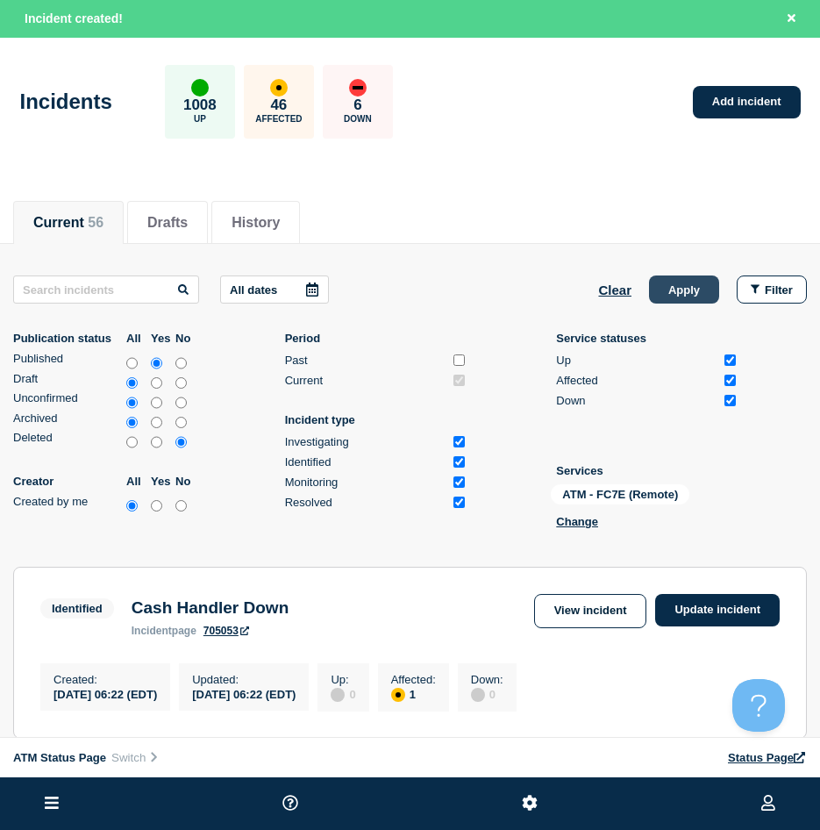
click at [695, 289] on button "Apply" at bounding box center [684, 289] width 70 height 28
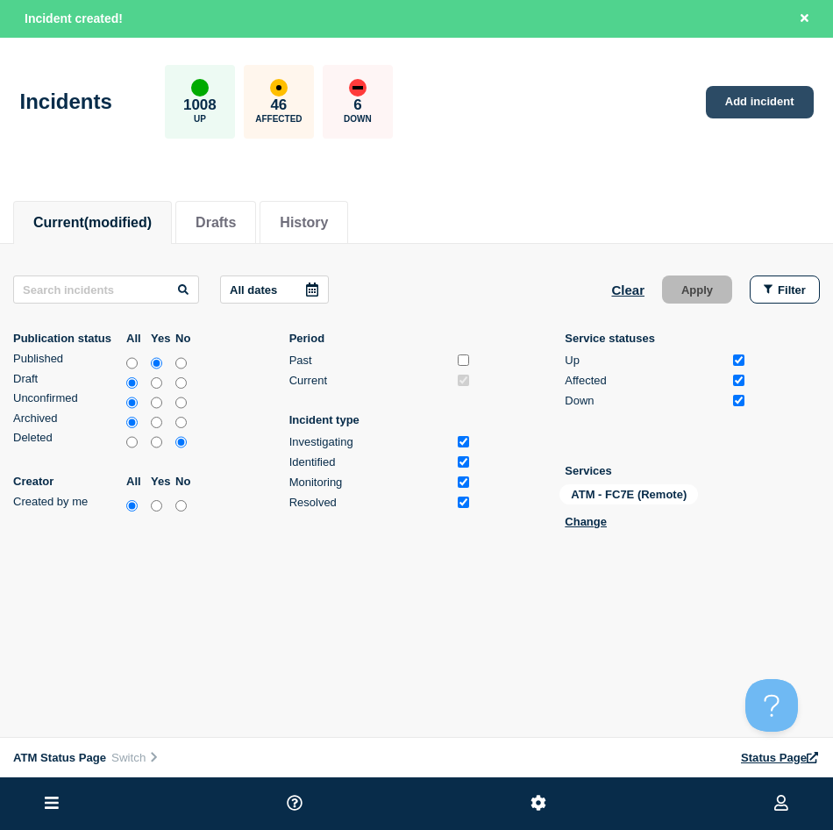
click at [788, 107] on link "Add incident" at bounding box center [760, 102] width 108 height 32
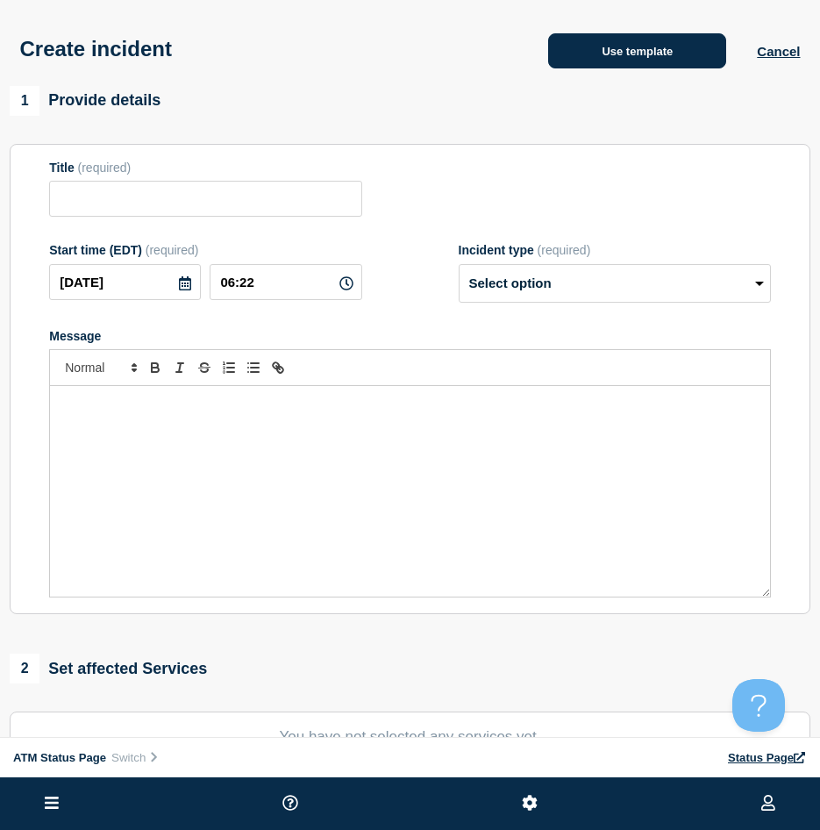
click at [602, 68] on button "Use template" at bounding box center [637, 50] width 178 height 35
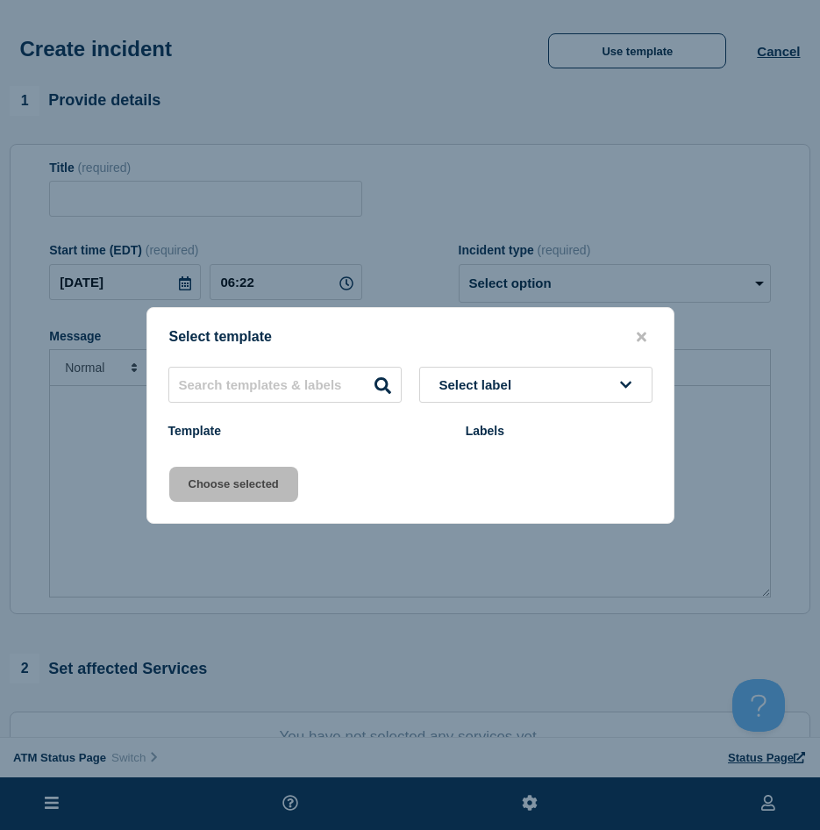
click at [601, 62] on div at bounding box center [410, 415] width 820 height 830
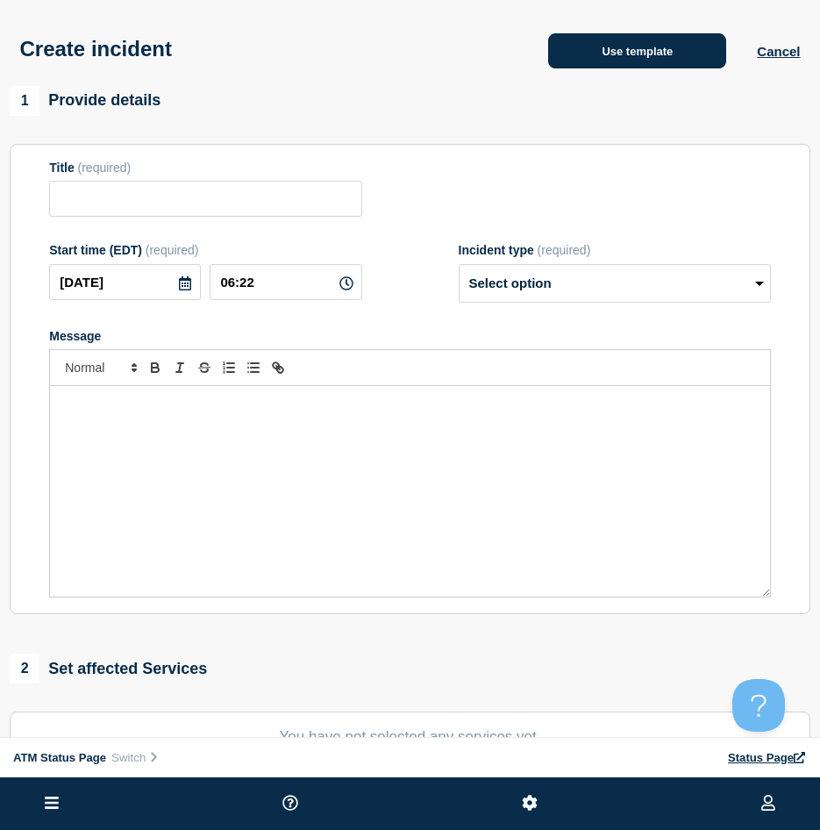
click at [623, 38] on button "Use template" at bounding box center [637, 50] width 178 height 35
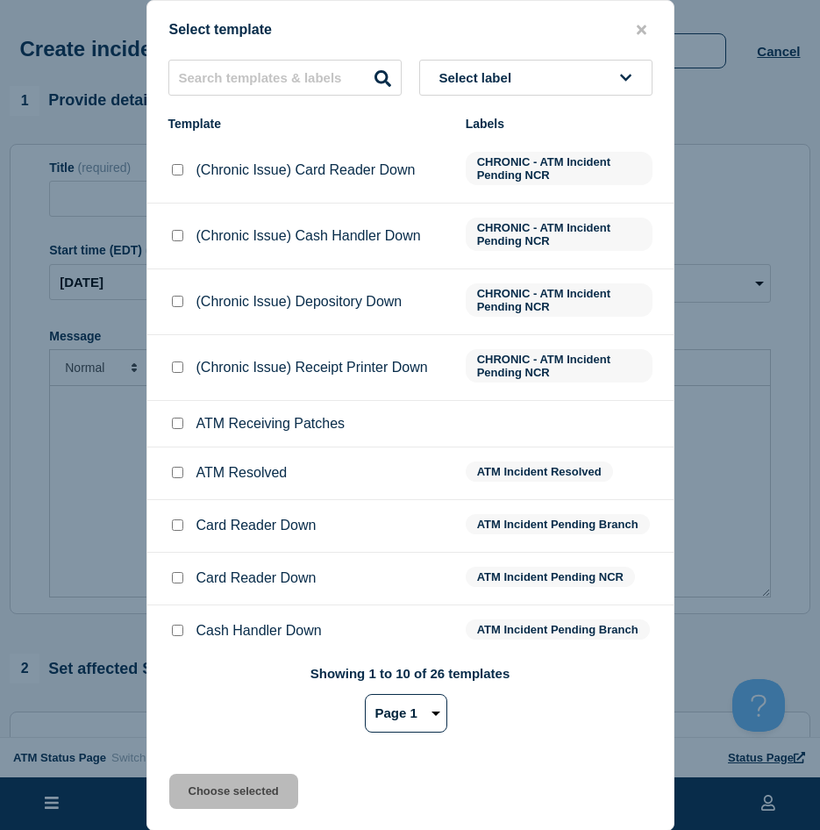
click at [624, 46] on div "Select template Select label Template Labels (Chronic Issue) Card Reader Down C…" at bounding box center [410, 415] width 528 height 831
click at [207, 75] on input "text" at bounding box center [284, 78] width 233 height 36
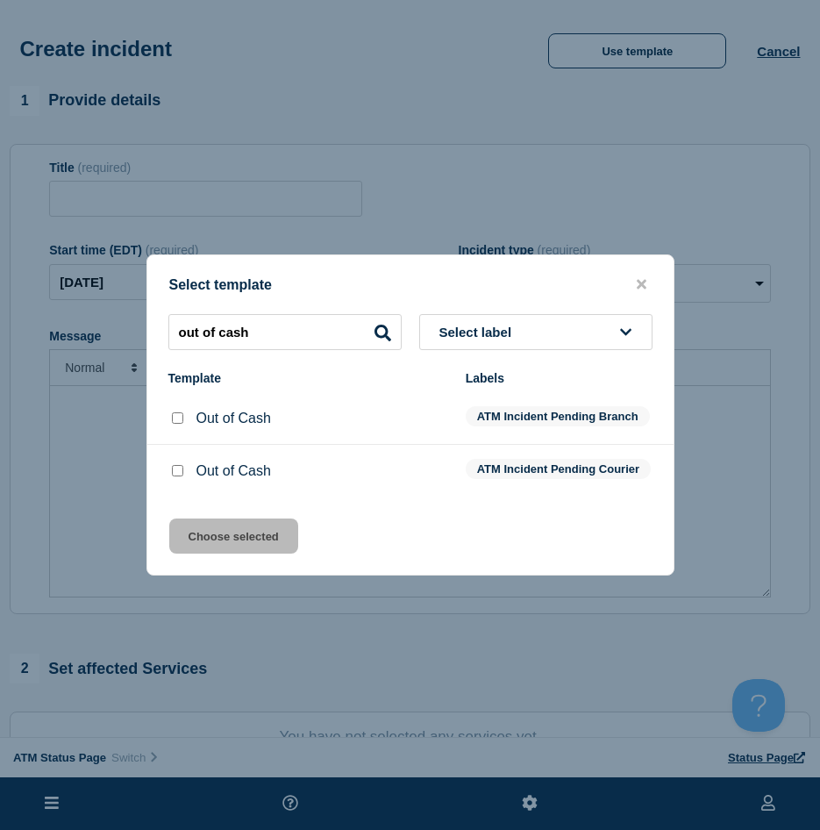
click at [176, 414] on input "Out of Cash checkbox" at bounding box center [177, 417] width 11 height 11
click at [176, 474] on input "Out of Cash checkbox" at bounding box center [177, 470] width 11 height 11
click at [203, 526] on div "Select template out of cash Select label Template Labels Out of Cash ATM Incide…" at bounding box center [410, 414] width 528 height 321
click at [203, 539] on button "Choose selected" at bounding box center [233, 535] width 129 height 35
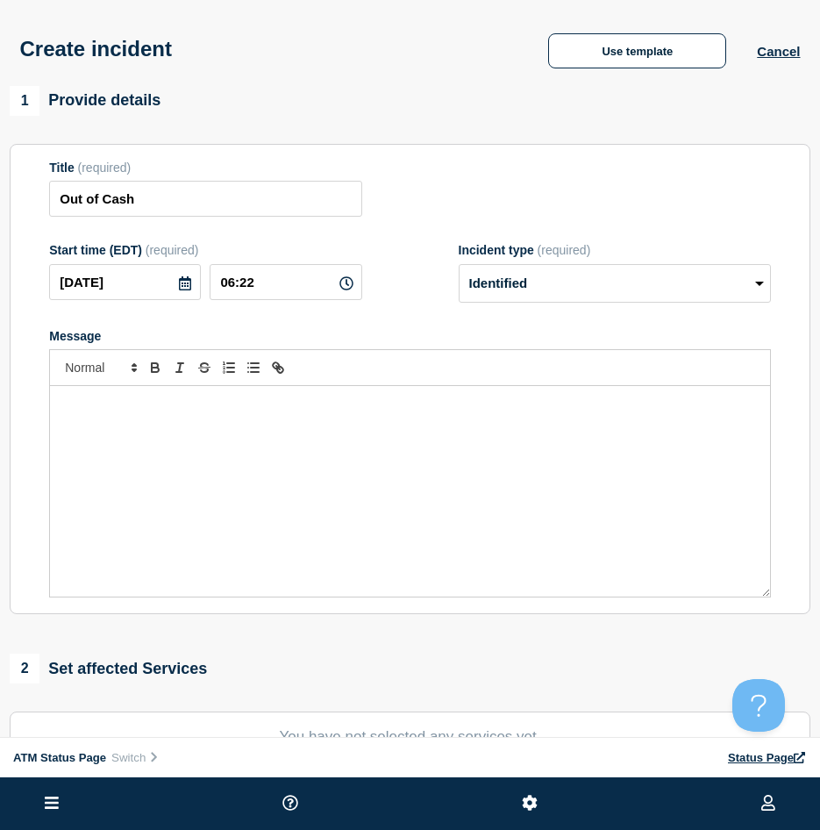
scroll to position [175, 0]
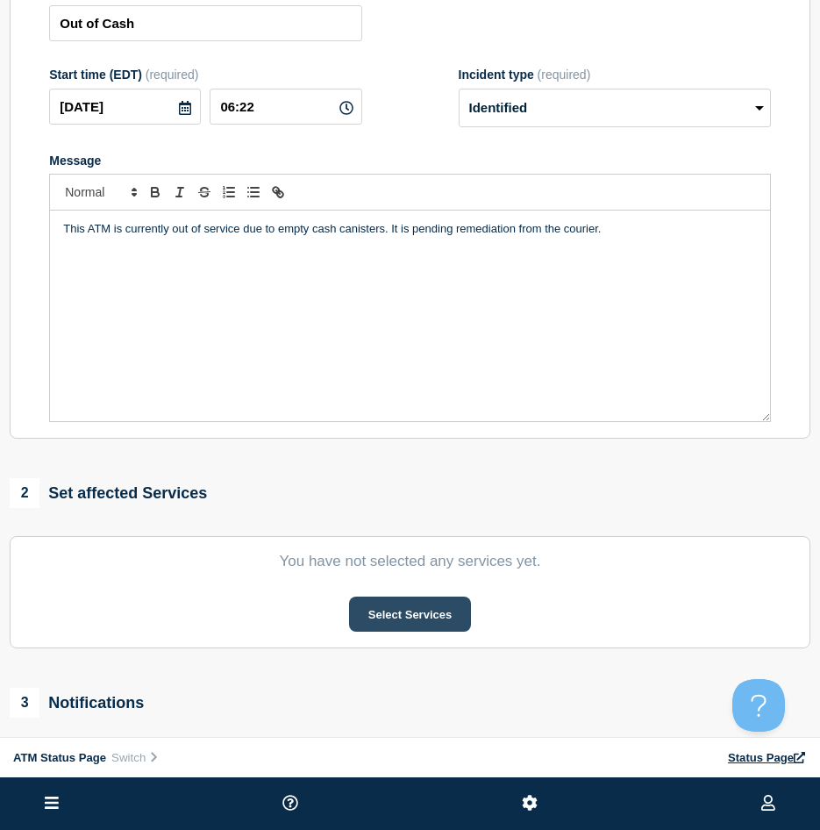
click at [396, 615] on button "Select Services" at bounding box center [410, 613] width 122 height 35
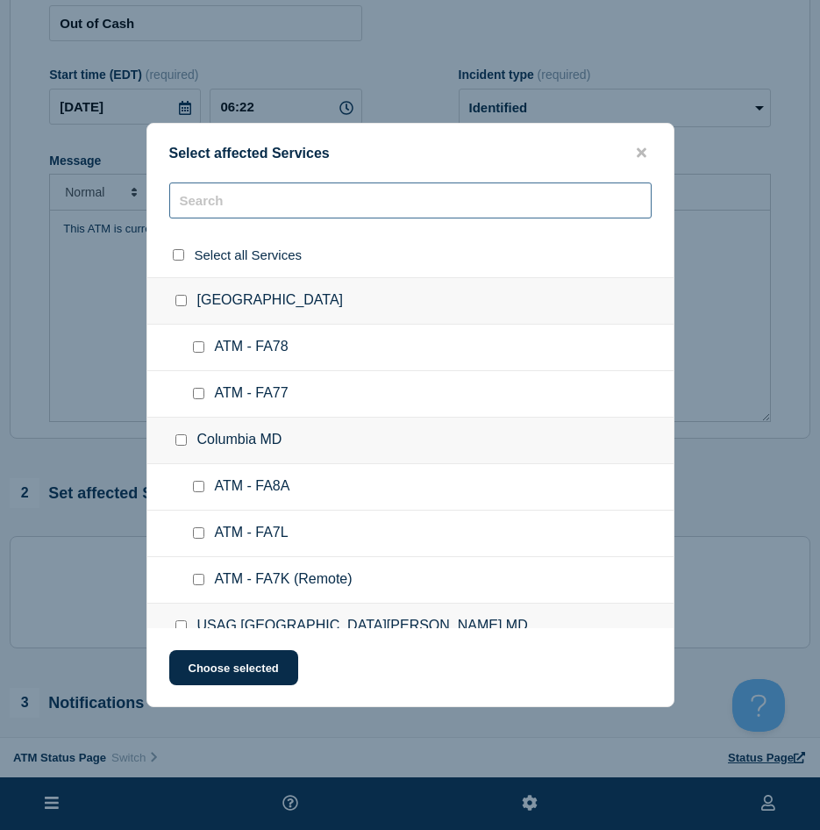
click at [185, 196] on input "text" at bounding box center [410, 200] width 482 height 36
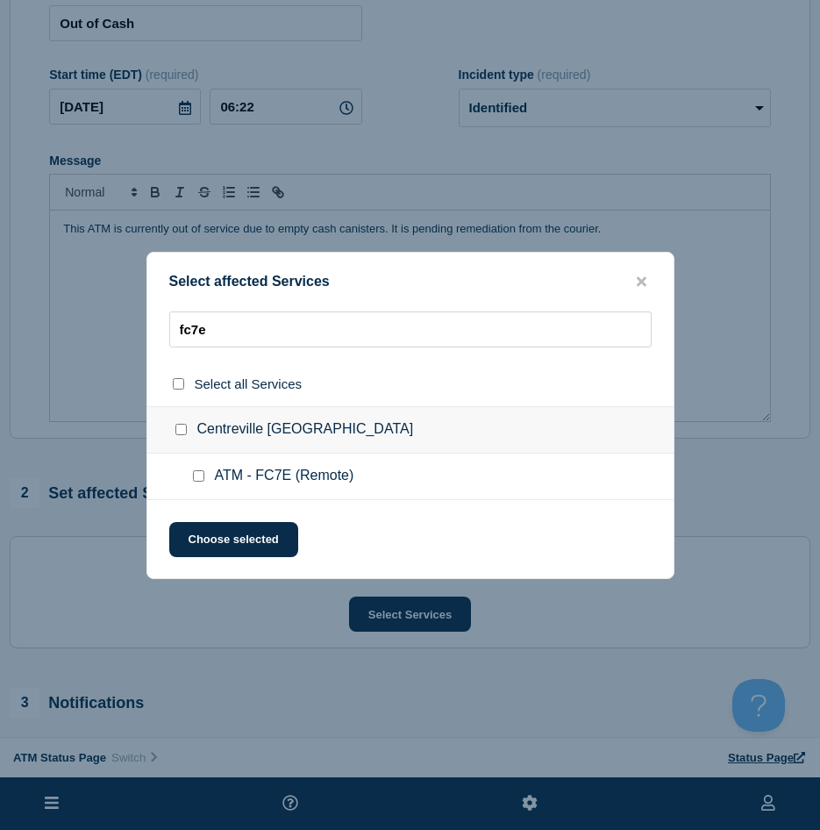
click at [196, 472] on input "ATM - FC7E (Remote) checkbox" at bounding box center [198, 475] width 11 height 11
click at [209, 533] on button "Choose selected" at bounding box center [233, 539] width 129 height 35
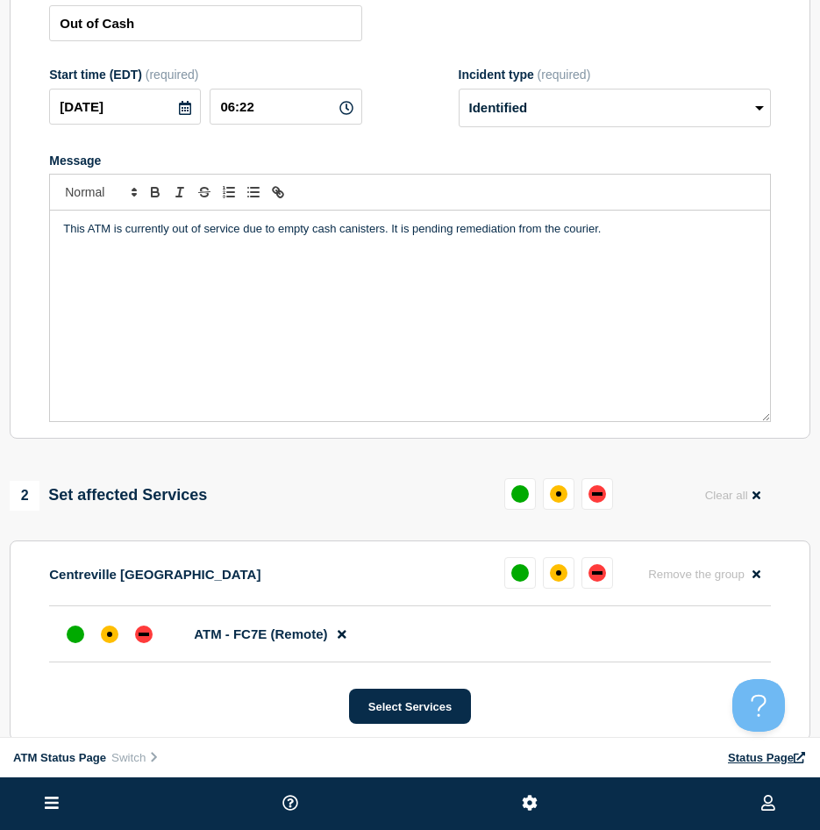
scroll to position [439, 0]
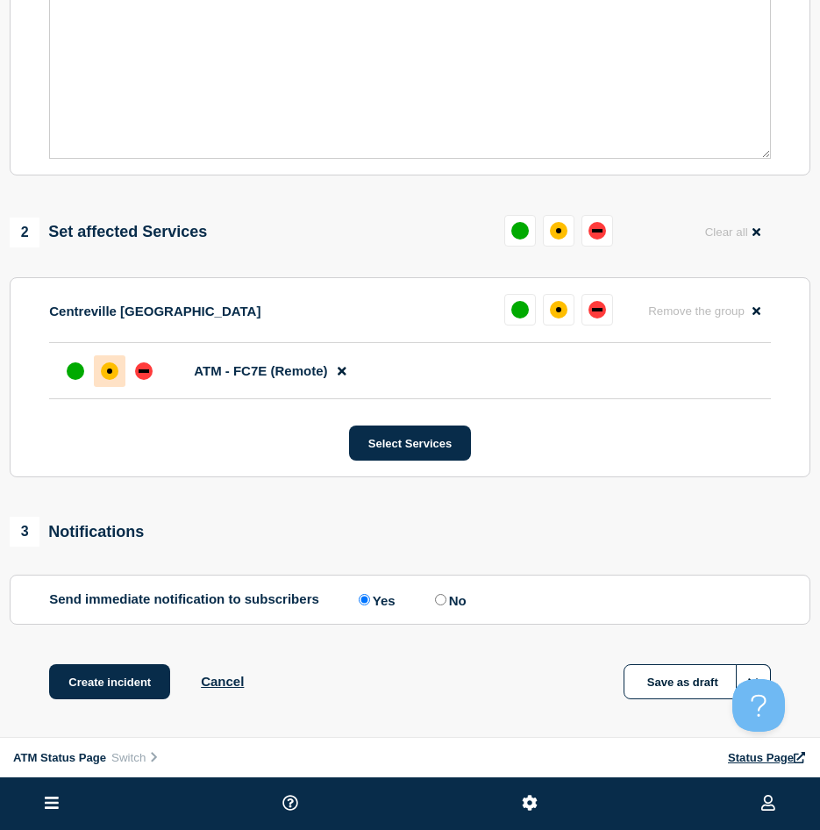
click at [111, 386] on div at bounding box center [110, 371] width 32 height 32
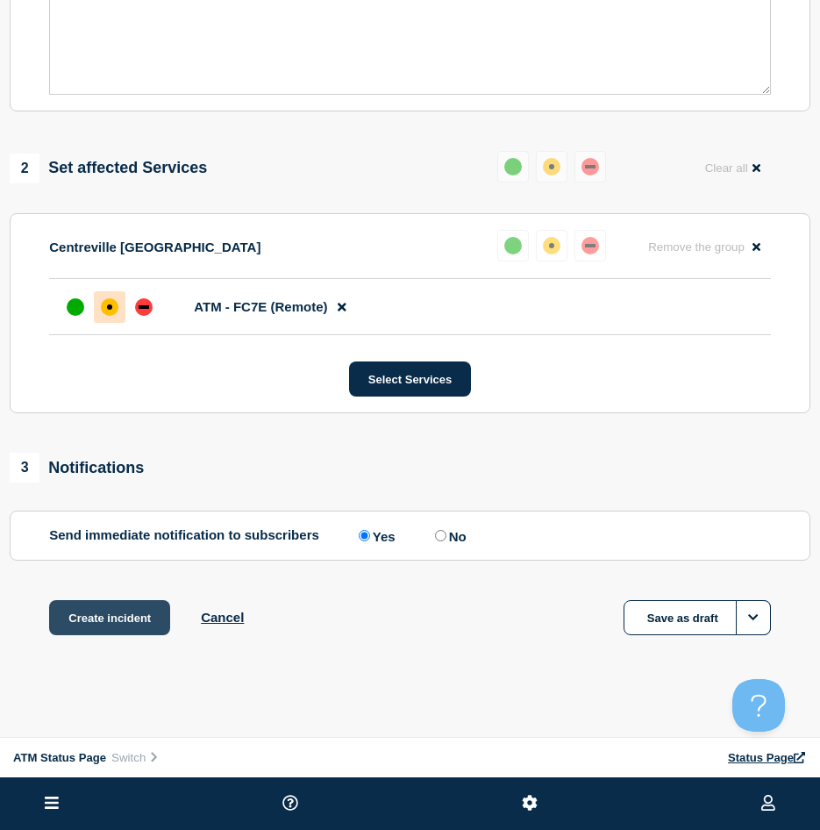
click at [110, 610] on button "Create incident" at bounding box center [109, 617] width 121 height 35
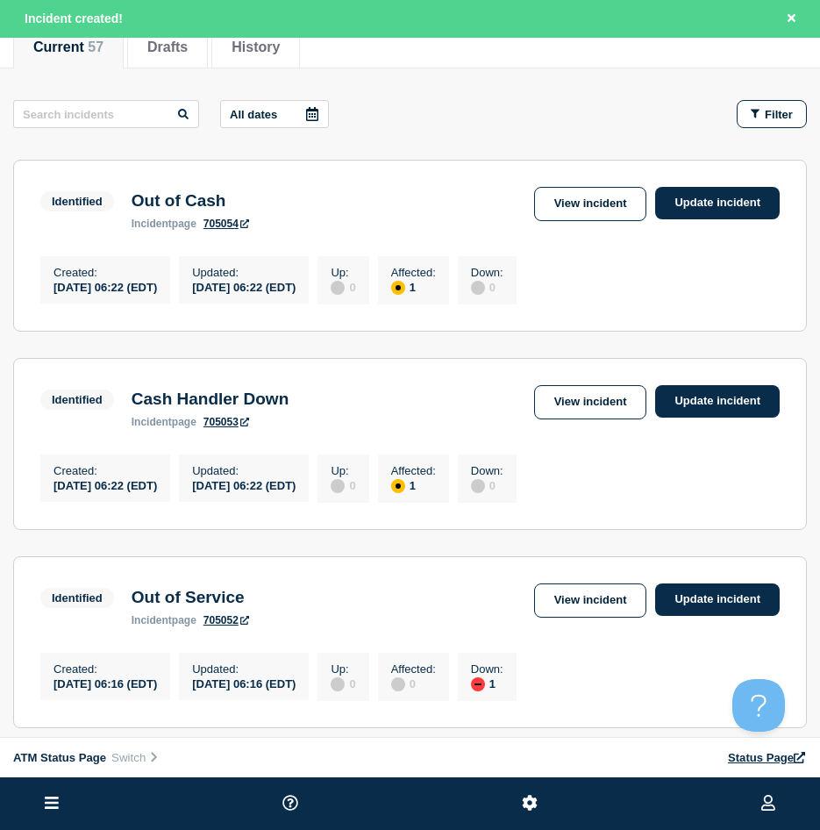
scroll to position [263, 0]
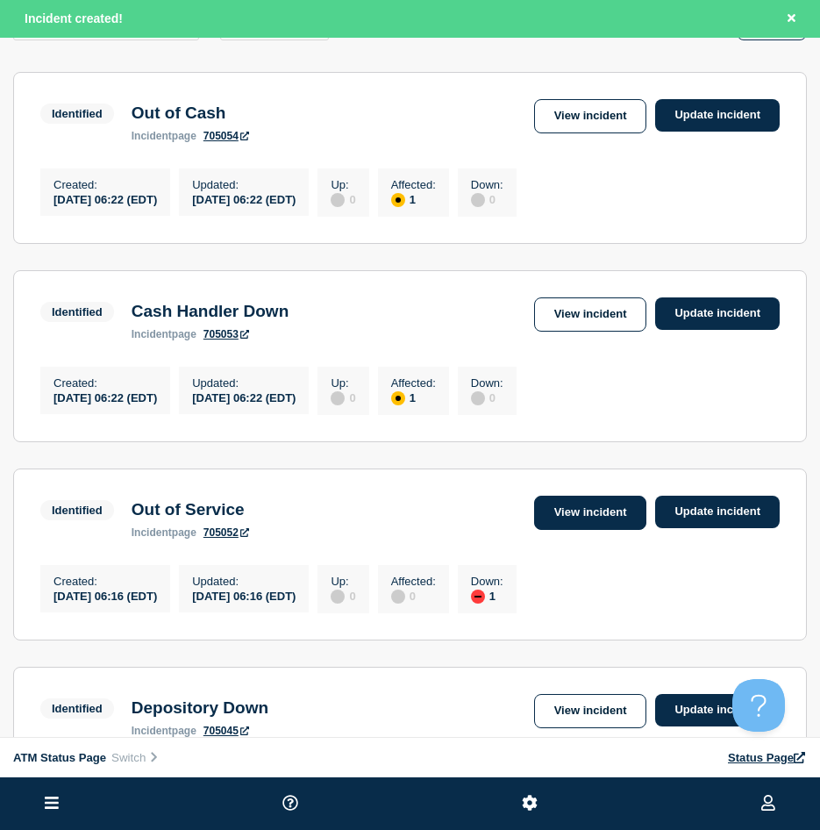
click at [567, 517] on link "View incident" at bounding box center [590, 513] width 113 height 34
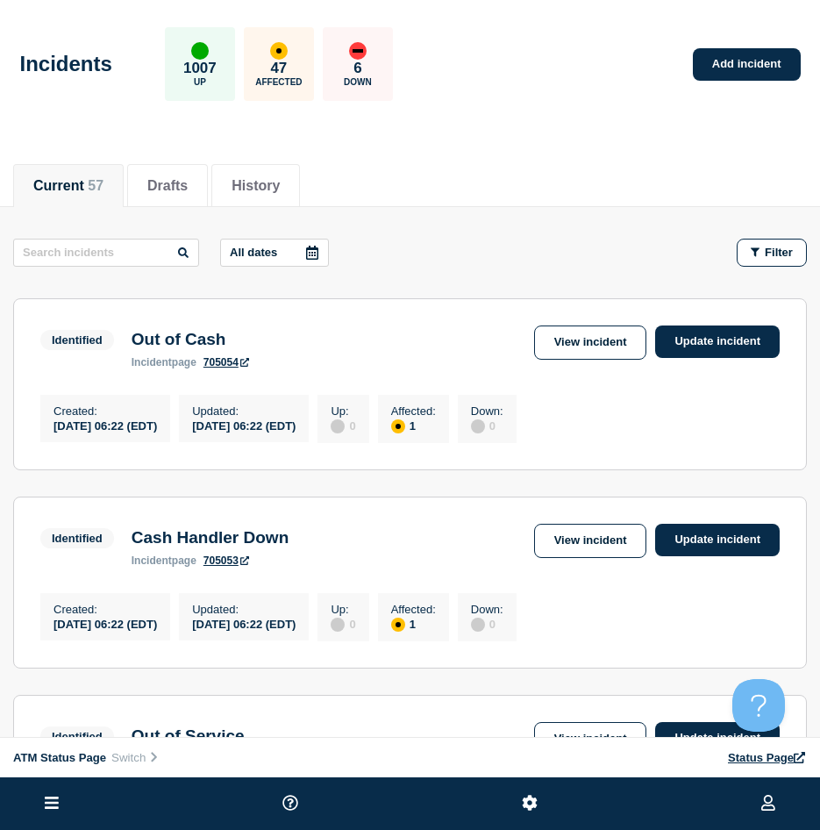
scroll to position [439, 0]
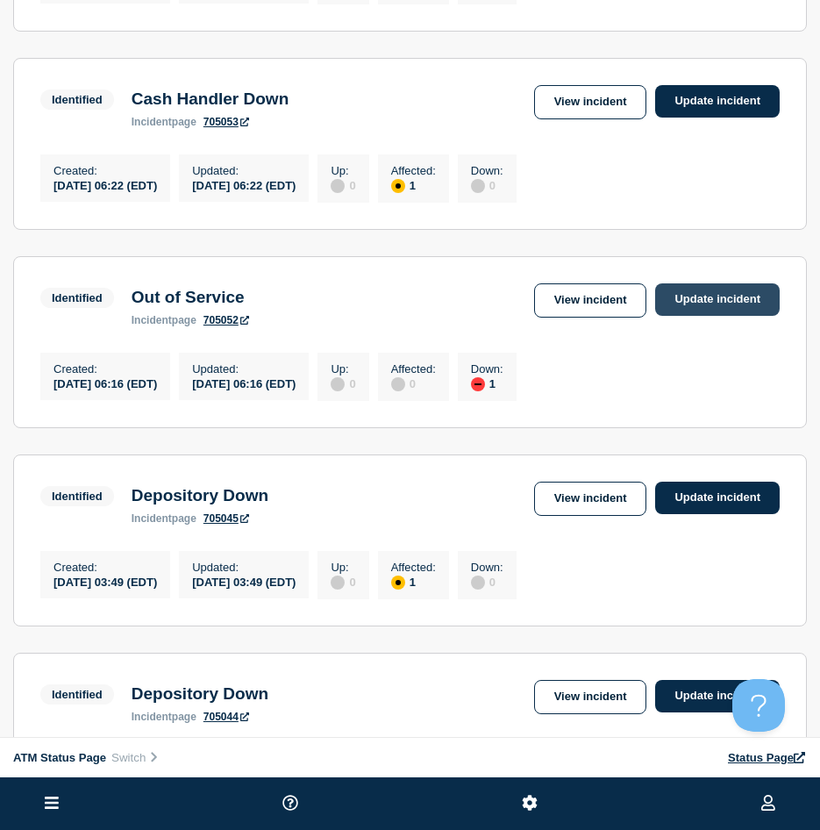
click at [699, 307] on link "Update incident" at bounding box center [717, 299] width 125 height 32
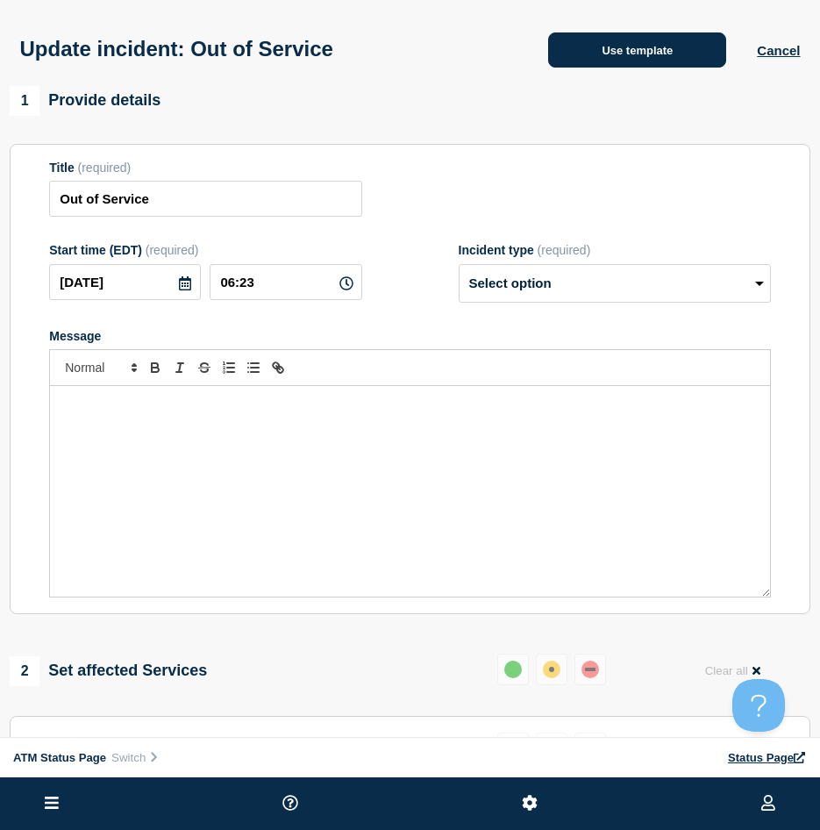
click at [614, 56] on button "Use template" at bounding box center [637, 49] width 178 height 35
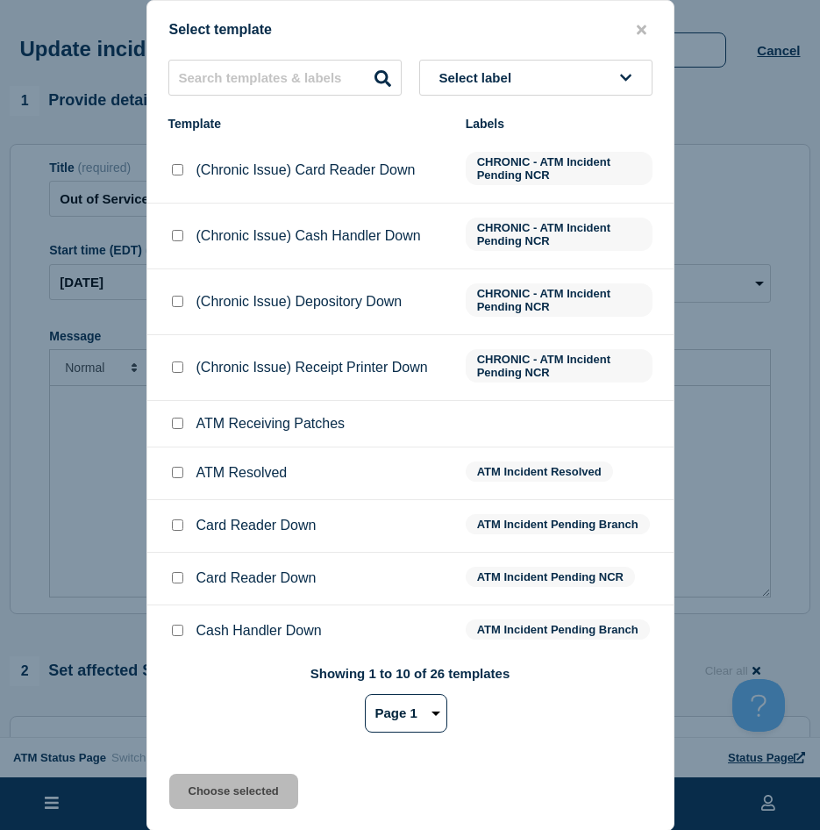
click at [173, 475] on input "ATM Resolved checkbox" at bounding box center [177, 472] width 11 height 11
click at [194, 803] on button "Choose selected" at bounding box center [233, 791] width 129 height 35
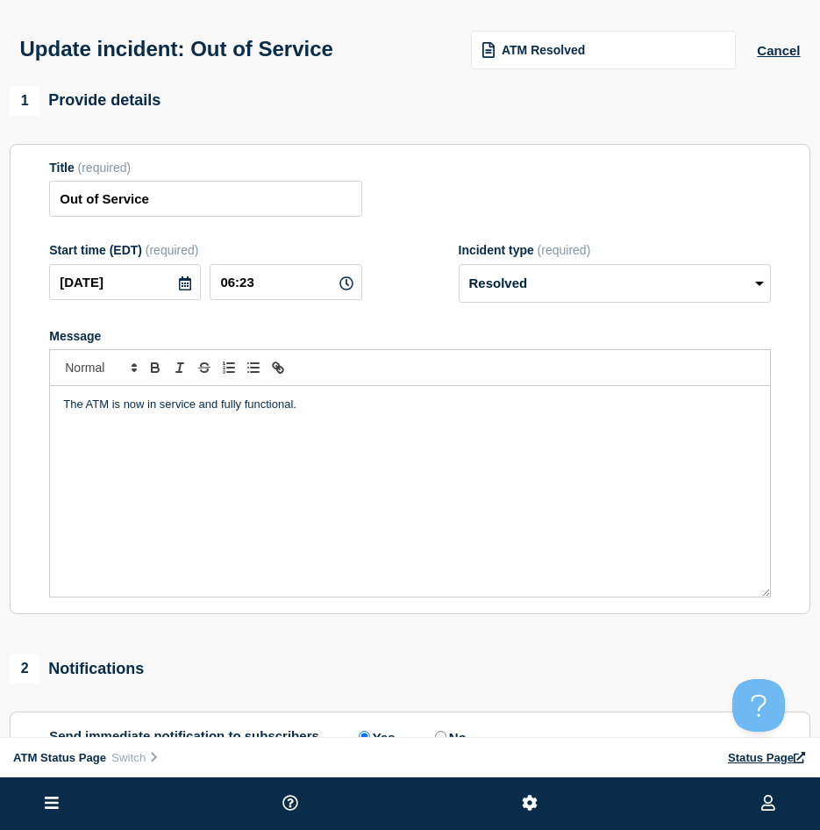
scroll to position [309, 0]
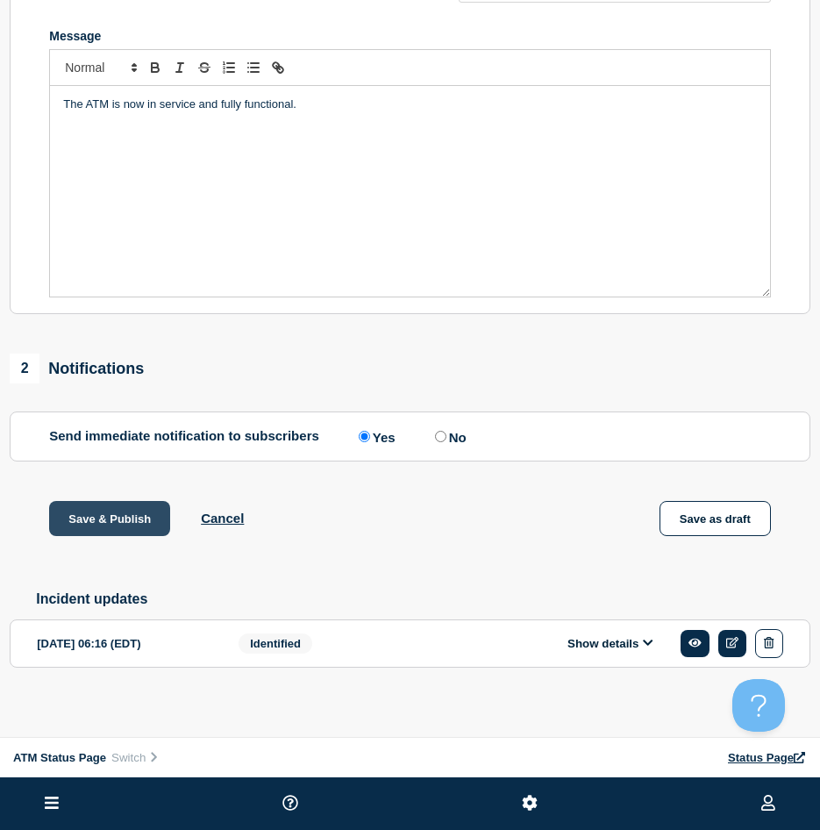
click at [126, 525] on button "Save & Publish" at bounding box center [109, 518] width 121 height 35
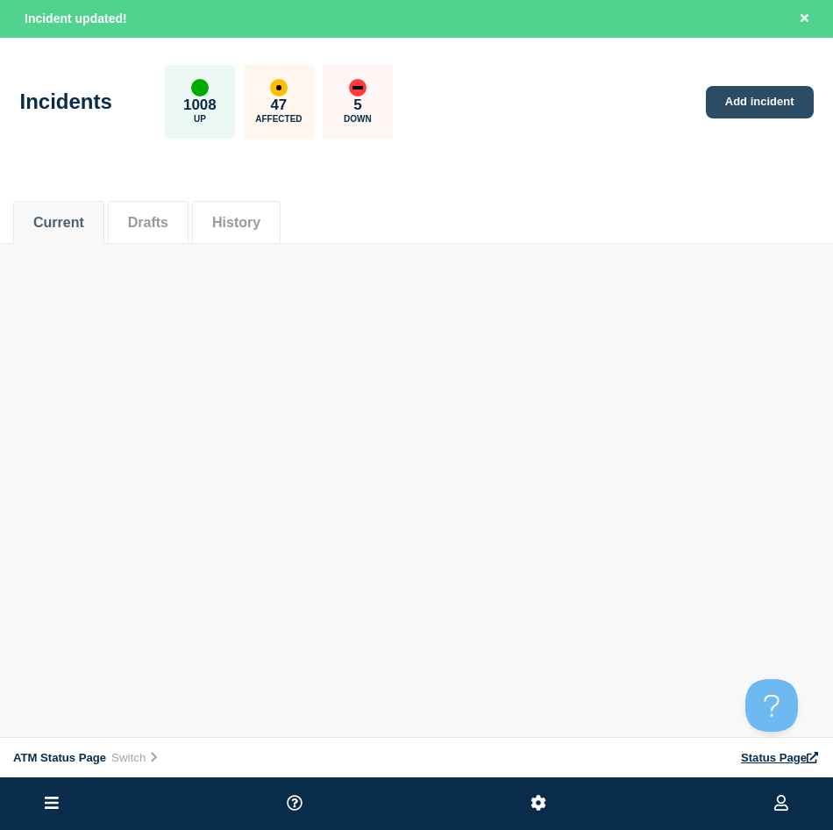
click at [753, 111] on link "Add incident" at bounding box center [760, 102] width 108 height 32
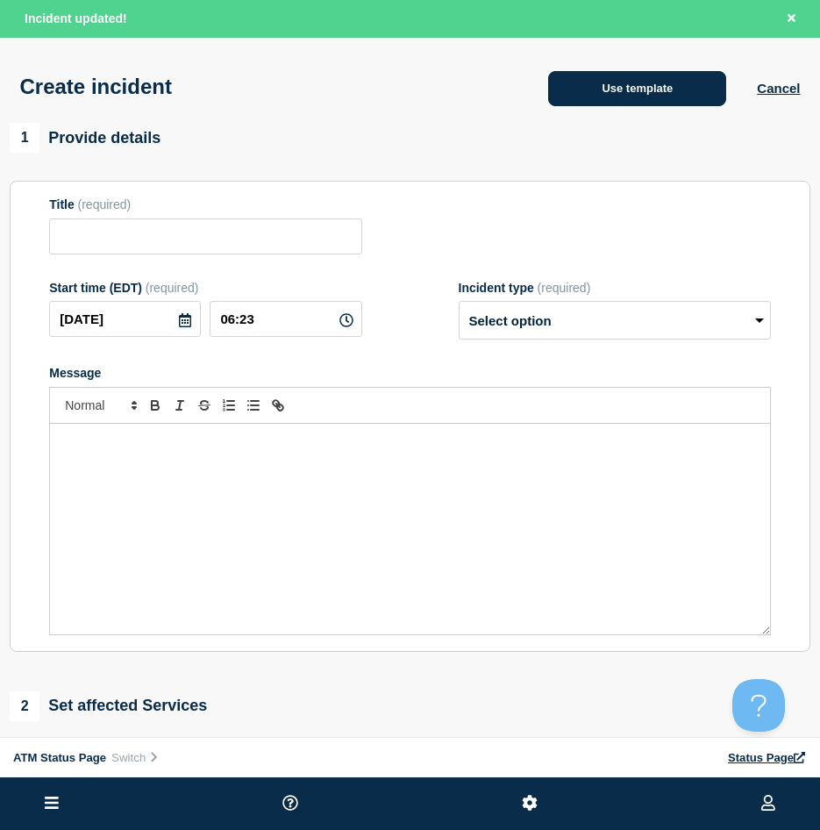
click at [628, 88] on button "Use template" at bounding box center [637, 88] width 178 height 35
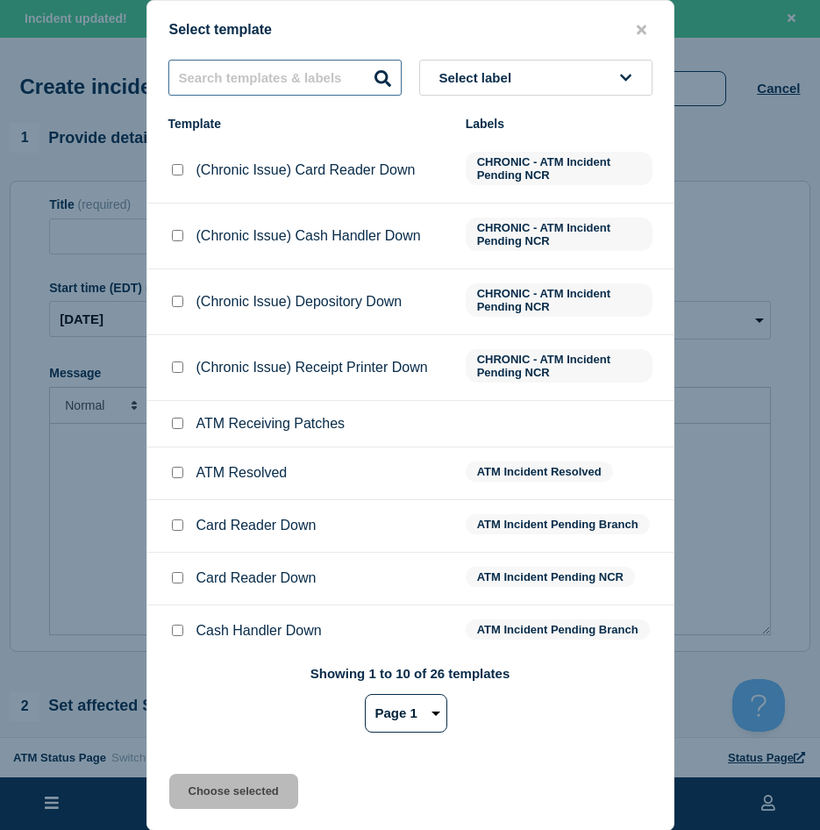
click at [229, 86] on input "text" at bounding box center [284, 78] width 233 height 36
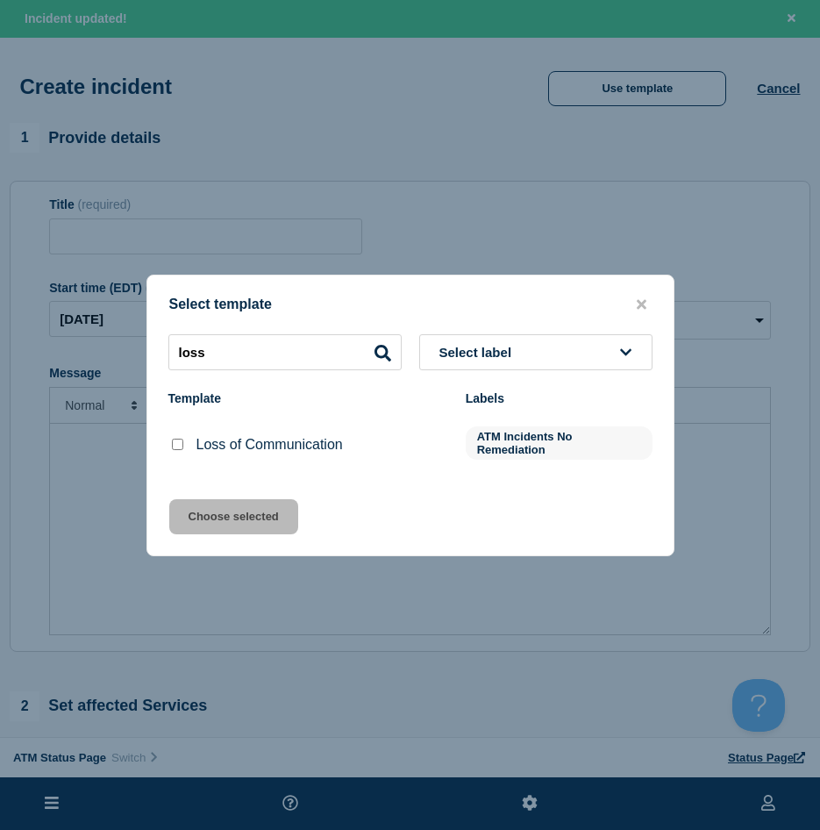
click at [170, 441] on div at bounding box center [177, 445] width 18 height 18
click at [179, 445] on input "Loss of Communication checkbox" at bounding box center [177, 444] width 11 height 11
click at [197, 512] on button "Choose selected" at bounding box center [233, 516] width 129 height 35
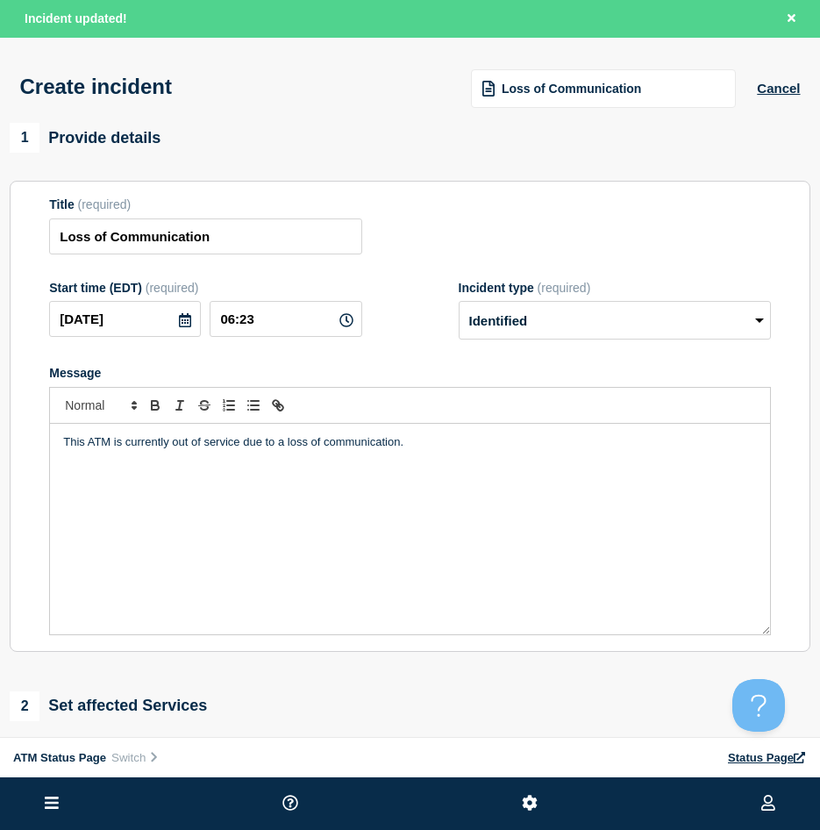
scroll to position [263, 0]
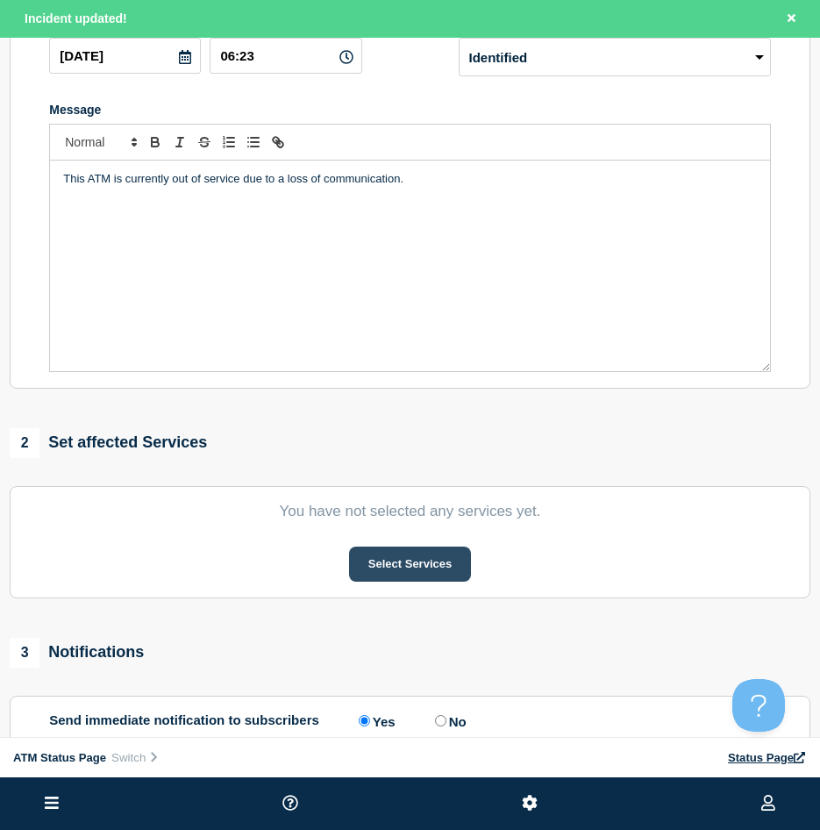
click at [367, 581] on button "Select Services" at bounding box center [410, 563] width 122 height 35
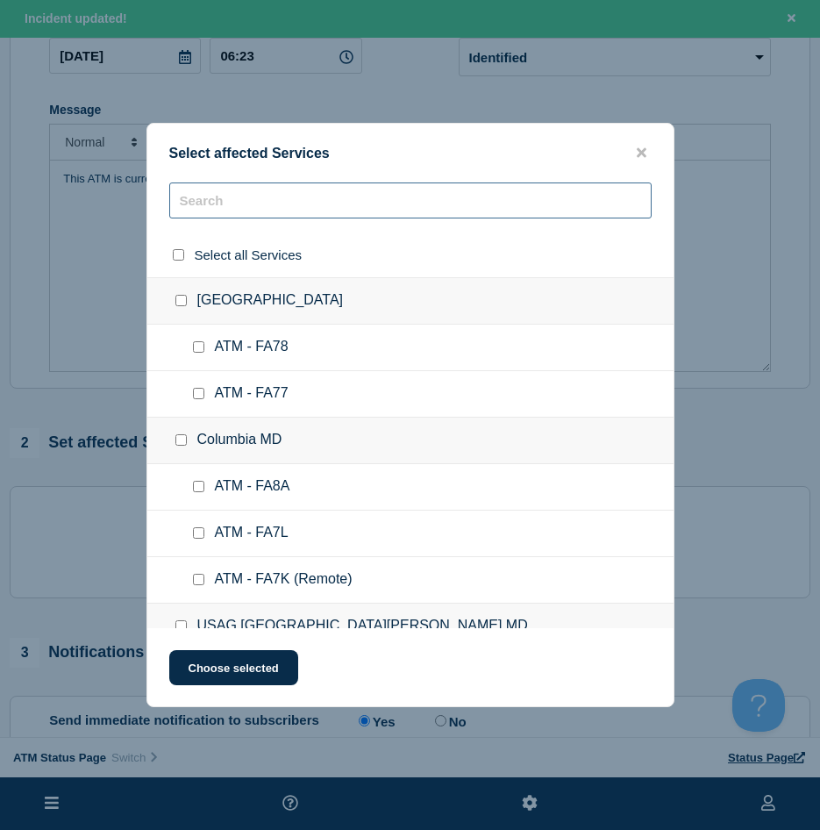
click at [199, 207] on input "text" at bounding box center [410, 200] width 482 height 36
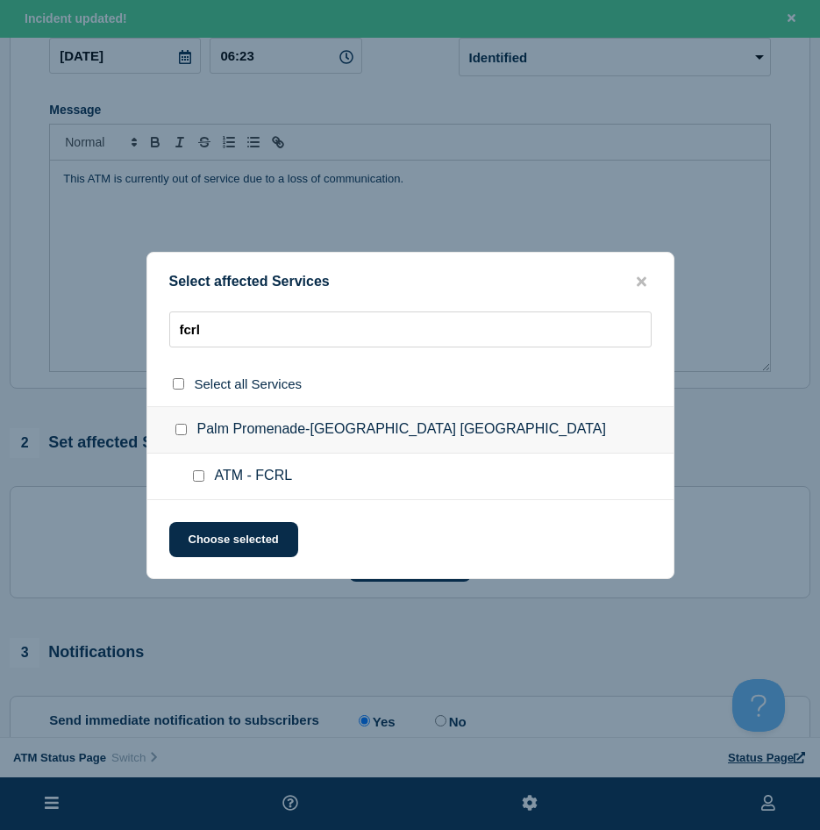
click at [200, 475] on input "ATM - FCRL checkbox" at bounding box center [198, 475] width 11 height 11
click at [208, 528] on button "Choose selected" at bounding box center [233, 539] width 129 height 35
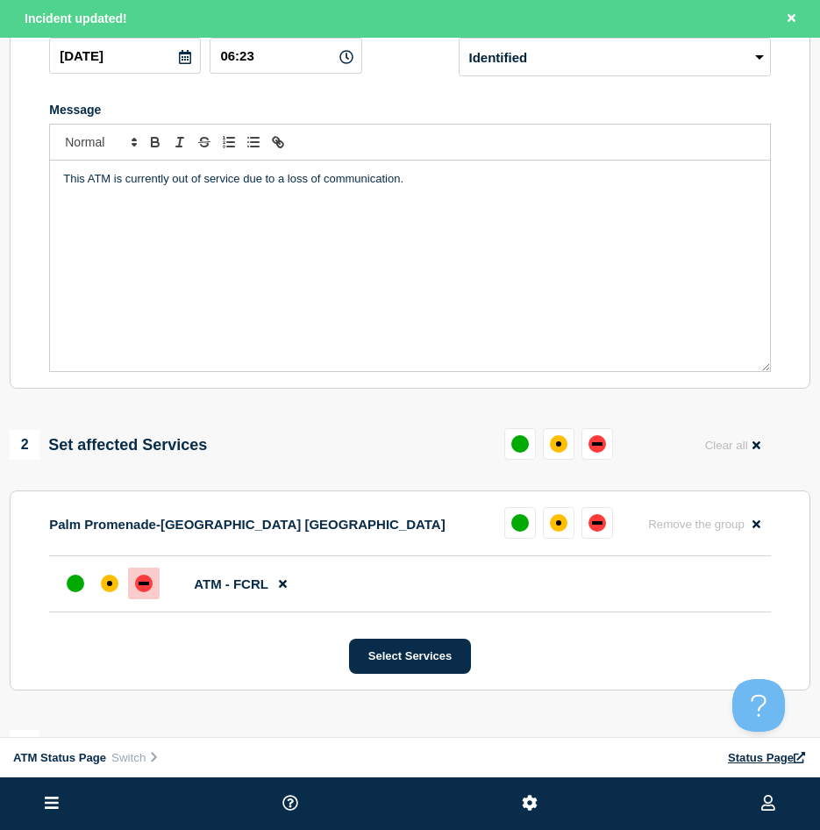
click at [149, 585] on div "down" at bounding box center [144, 583] width 11 height 4
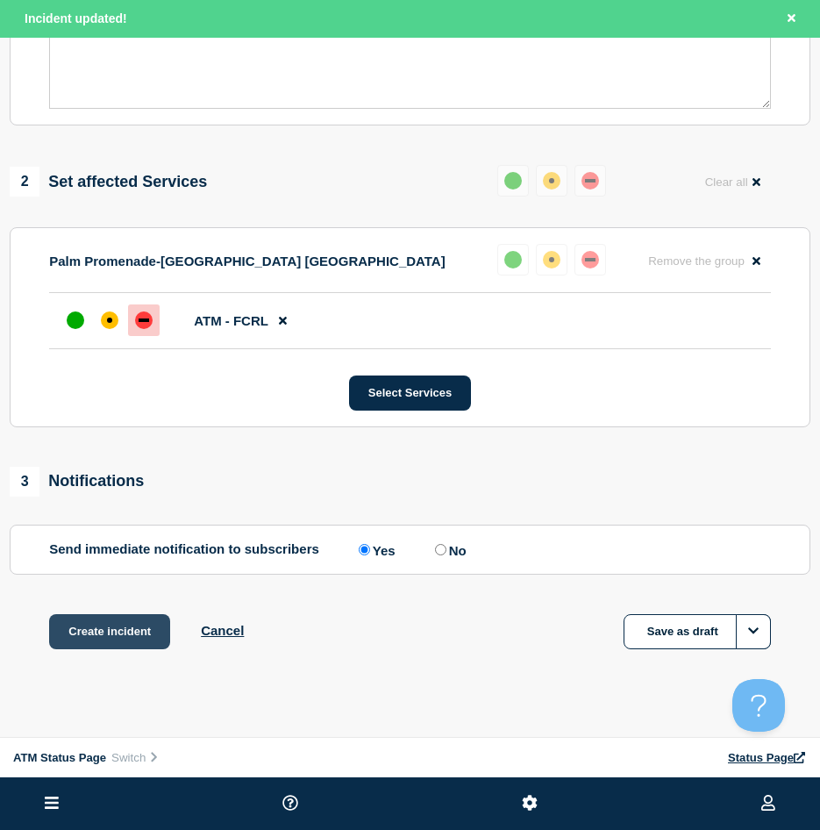
click at [117, 643] on button "Create incident" at bounding box center [109, 631] width 121 height 35
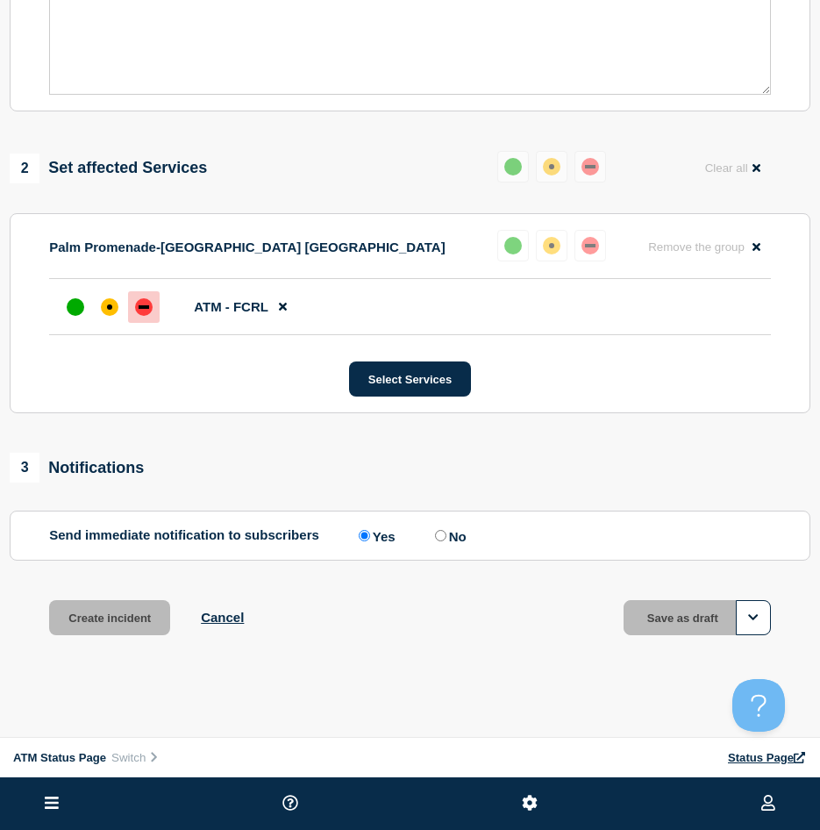
scroll to position [489, 0]
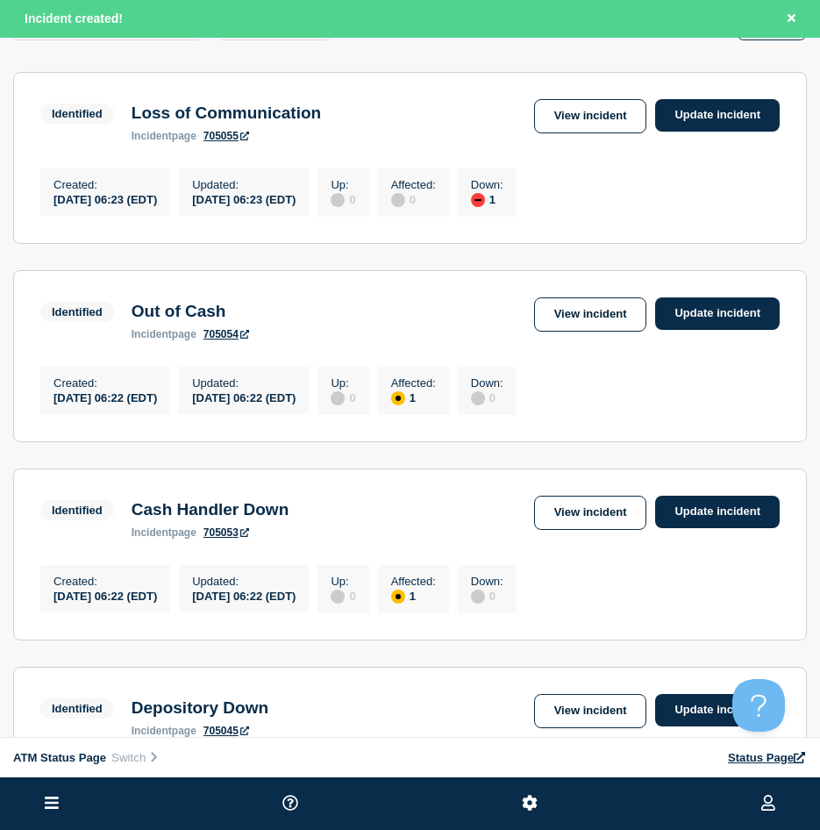
scroll to position [88, 0]
